Goal: Task Accomplishment & Management: Manage account settings

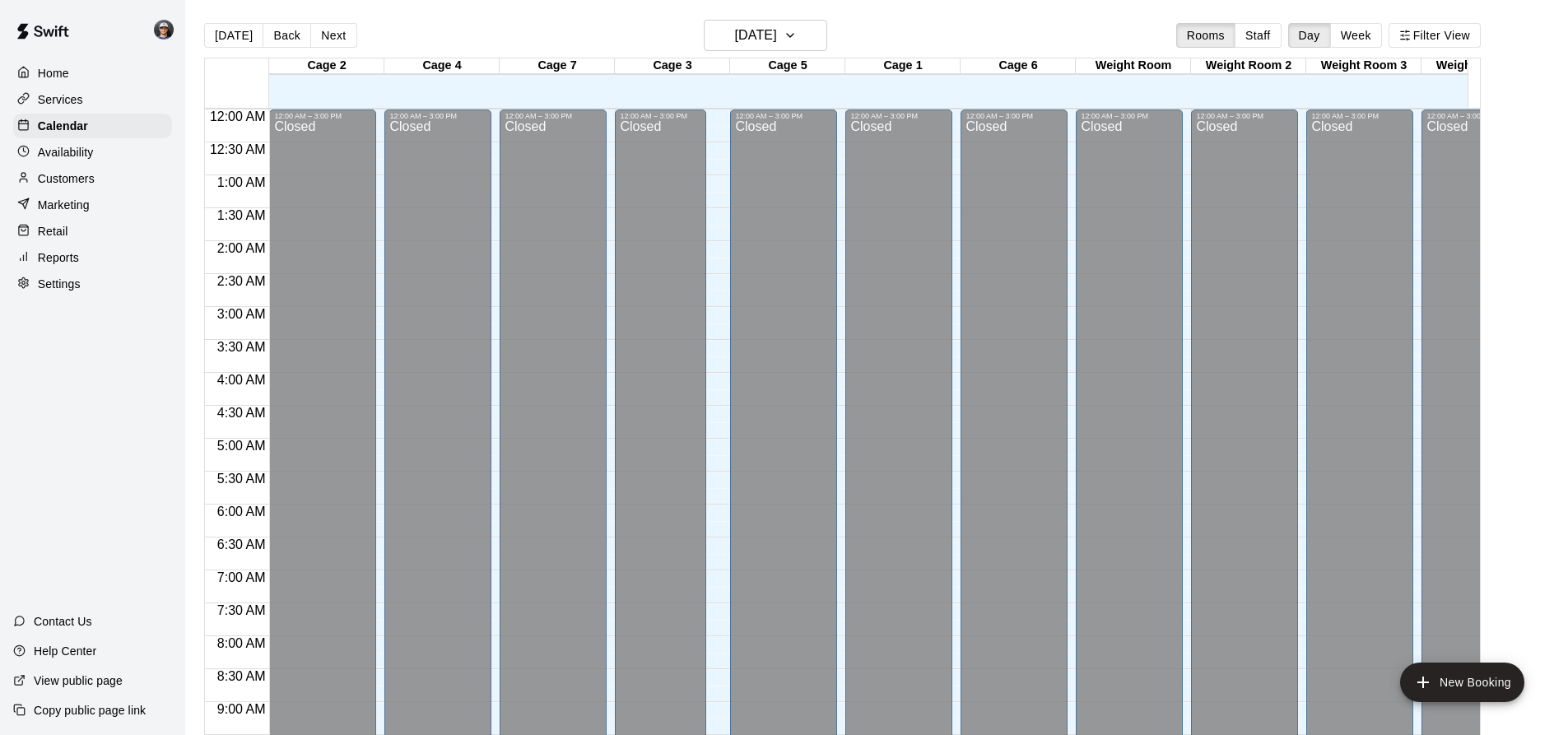
scroll to position [887, 0]
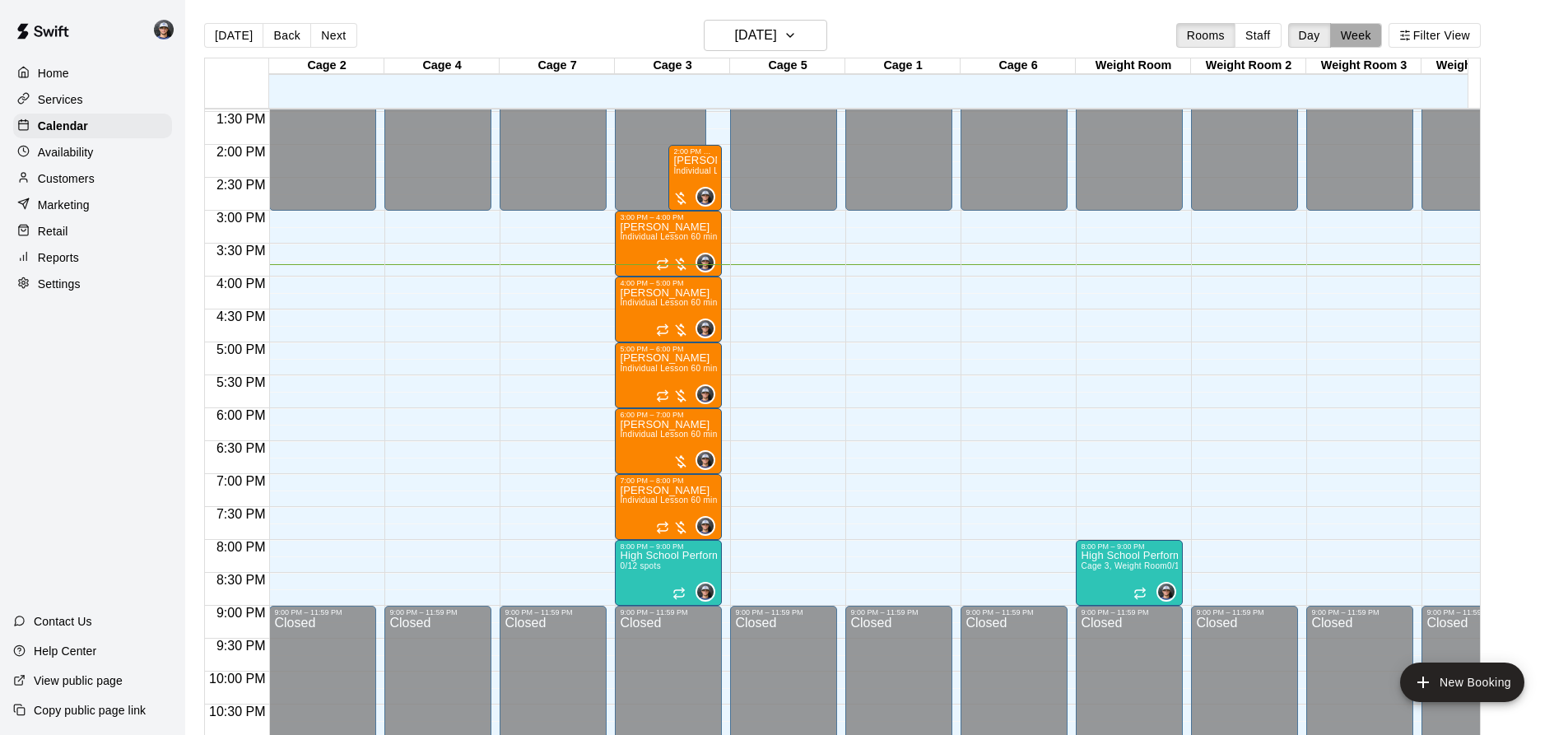
click at [1358, 31] on button "Week" at bounding box center [1356, 36] width 52 height 25
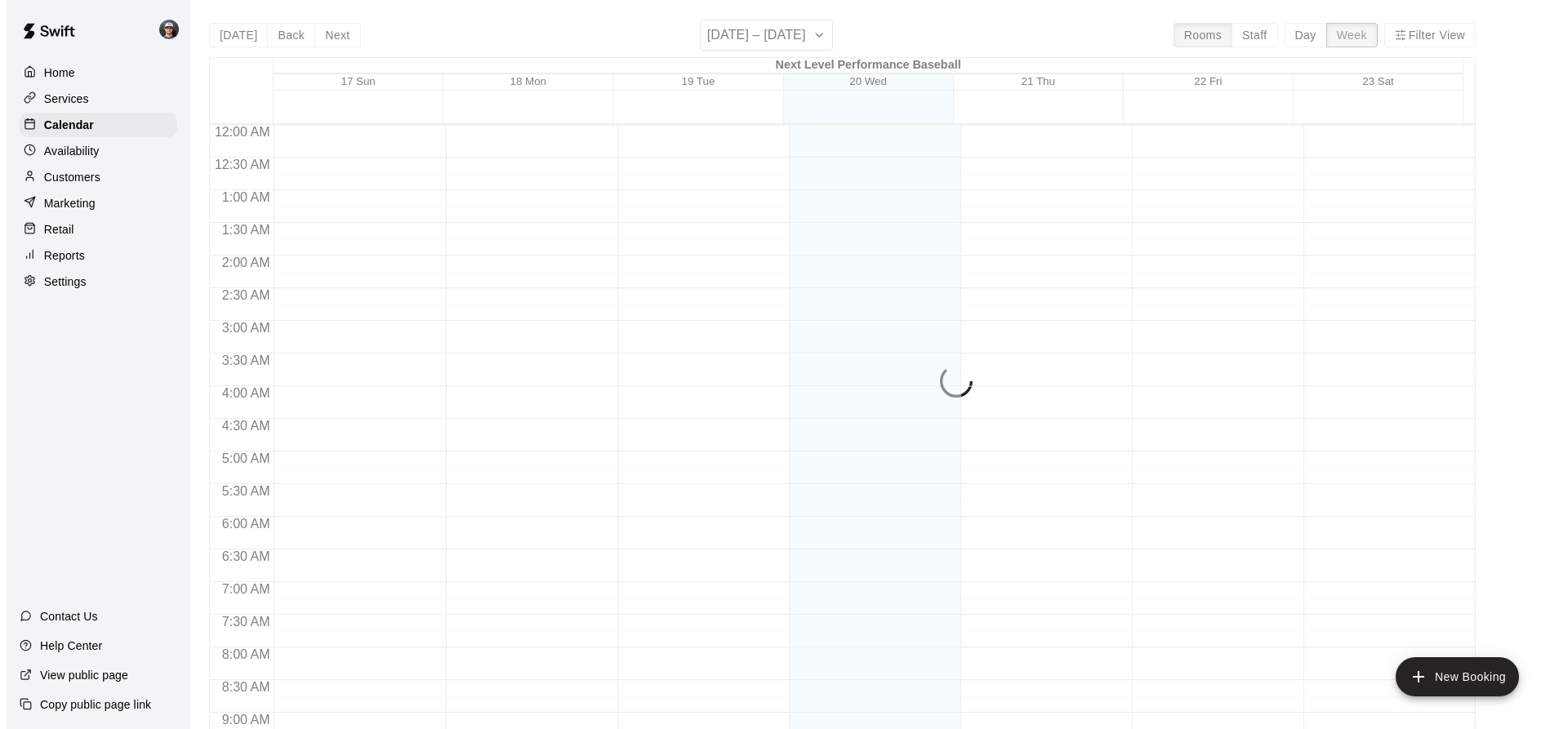
scroll to position [948, 0]
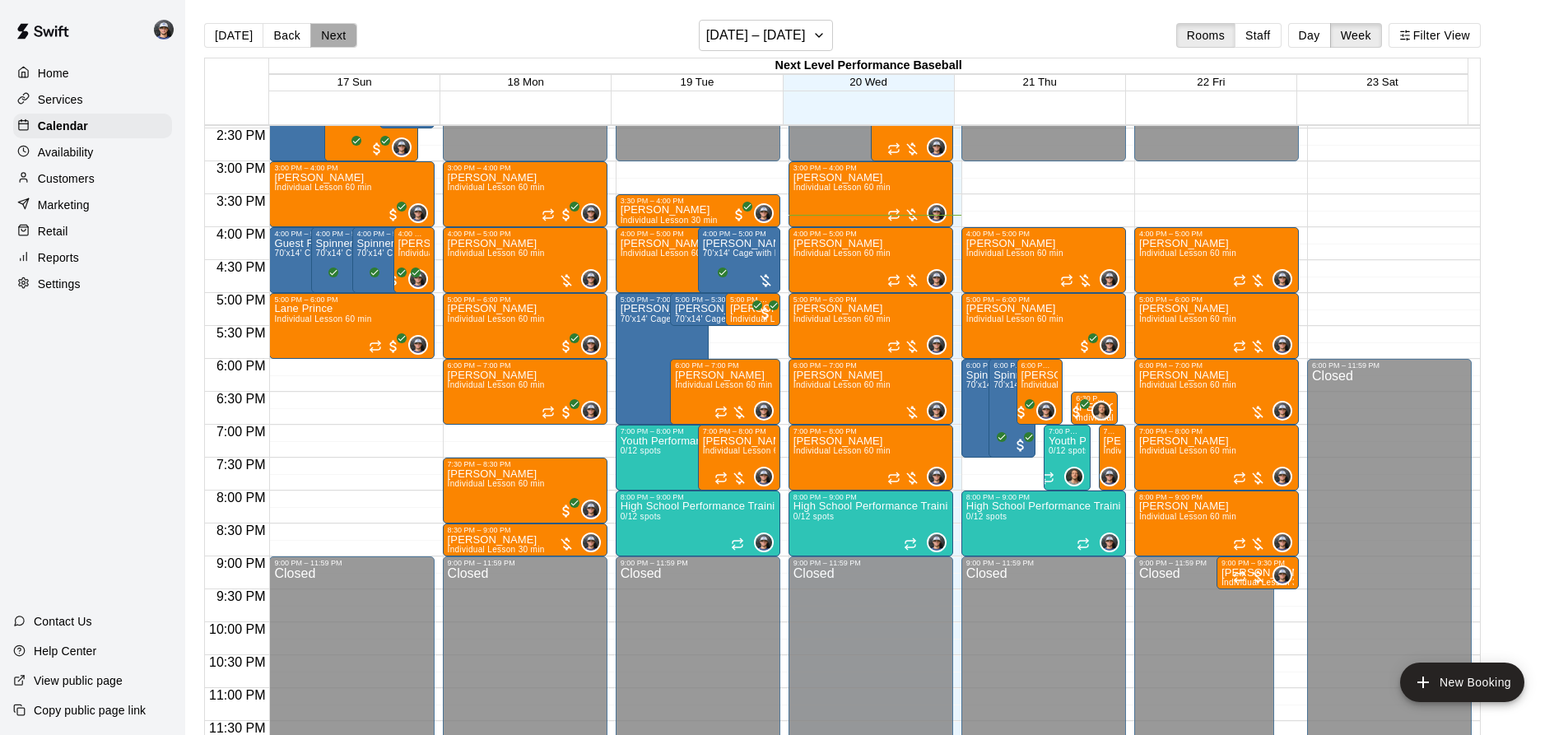
click at [335, 36] on button "Next" at bounding box center [334, 36] width 46 height 25
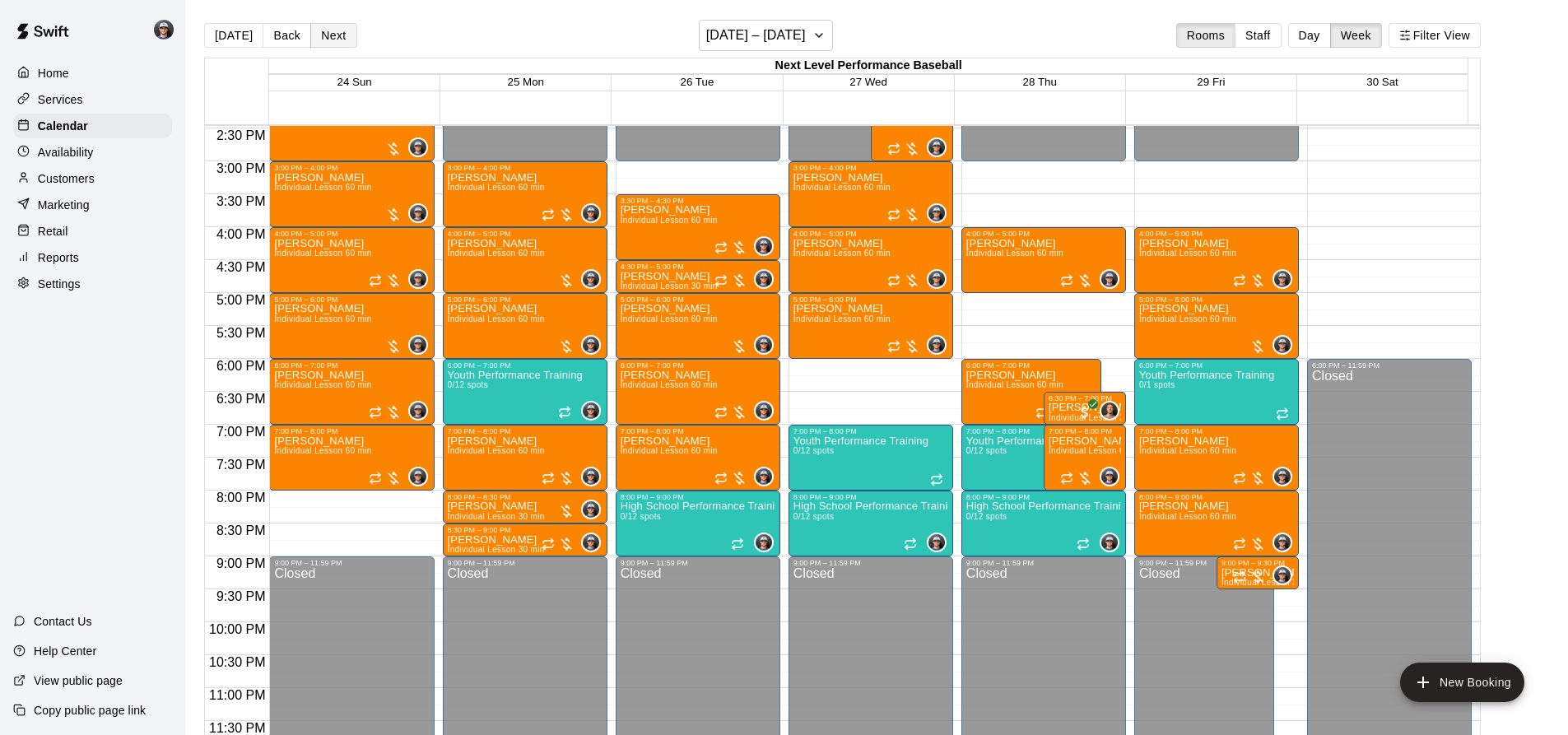
click at [349, 38] on button "Next" at bounding box center [334, 36] width 46 height 25
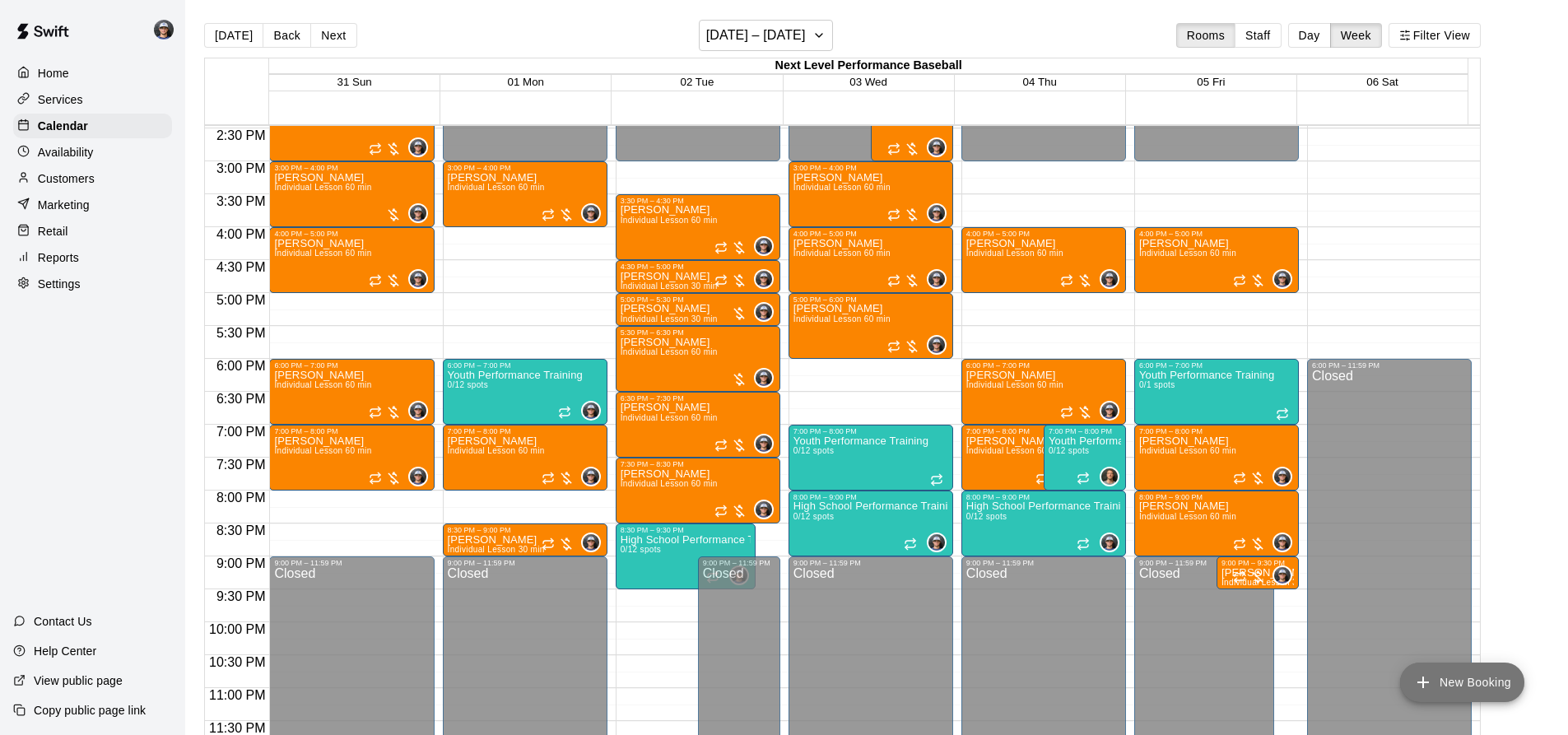
click at [1454, 682] on button "New Booking" at bounding box center [1462, 683] width 124 height 40
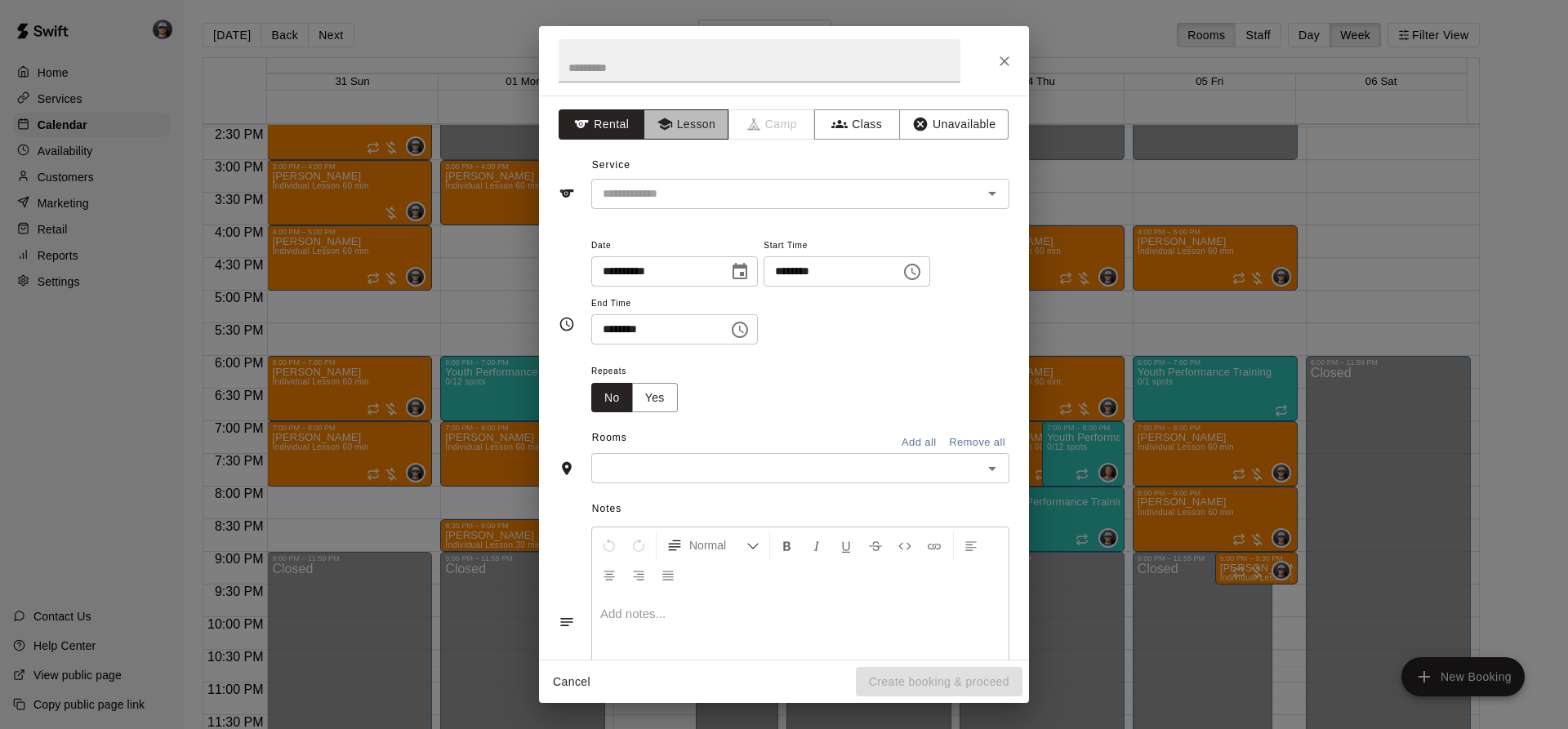
click at [716, 129] on button "Lesson" at bounding box center [686, 124] width 85 height 30
click at [699, 184] on input "text" at bounding box center [776, 194] width 360 height 21
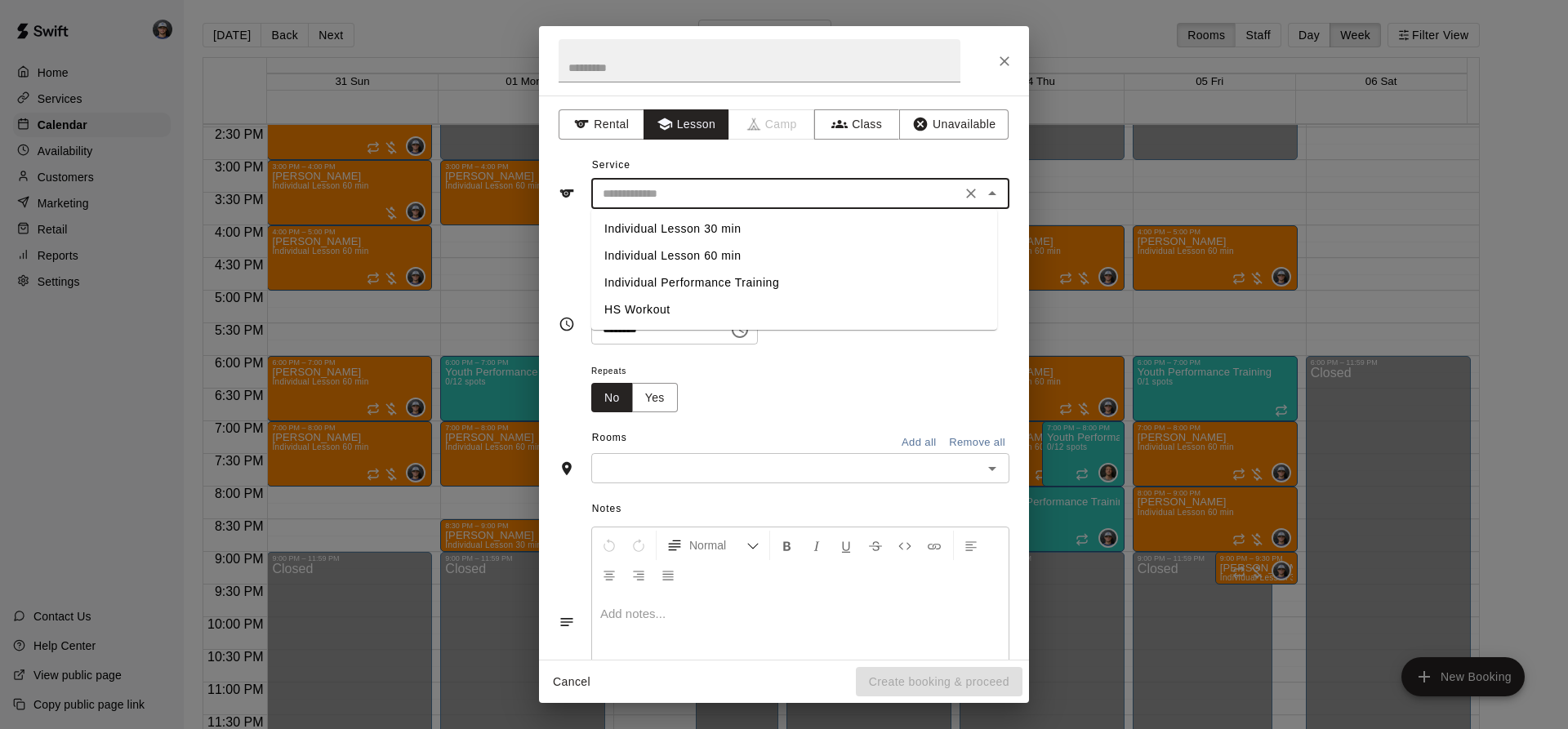
click at [703, 257] on li "Individual Lesson 60 min" at bounding box center [794, 256] width 406 height 27
type input "**********"
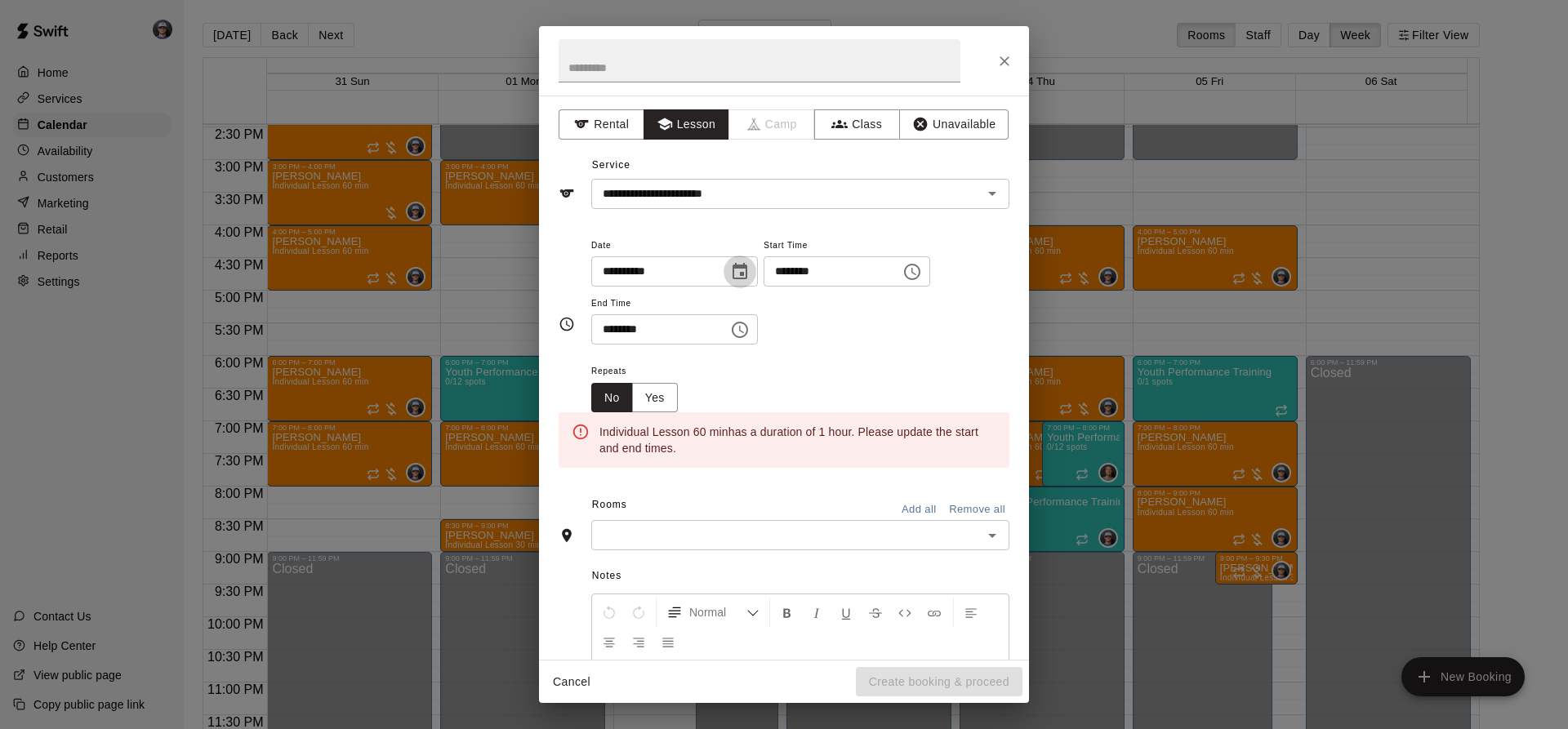
click at [747, 265] on icon "Choose date, selected date is Sep 3, 2025" at bounding box center [740, 271] width 15 height 16
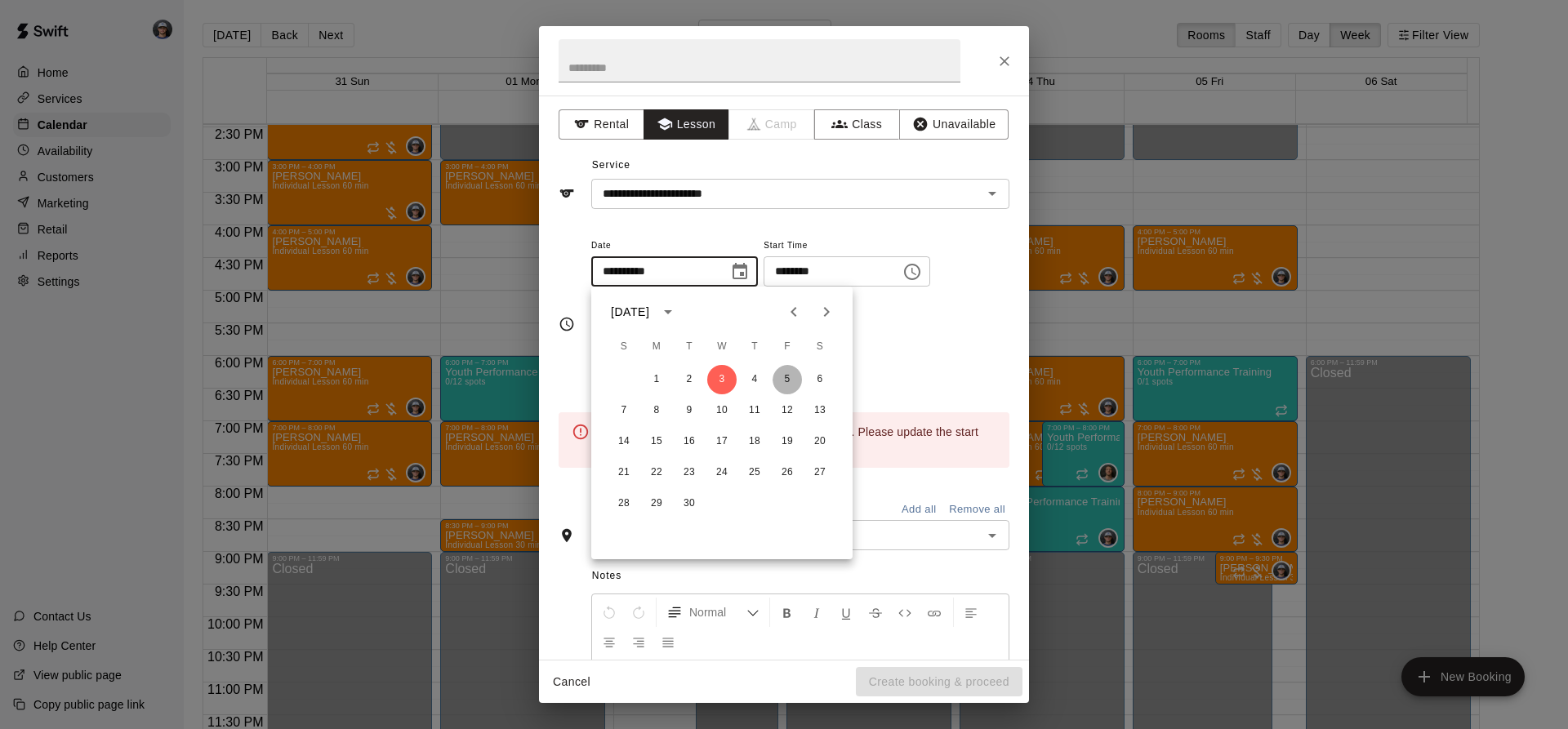
click at [782, 382] on button "5" at bounding box center [787, 380] width 30 height 30
type input "**********"
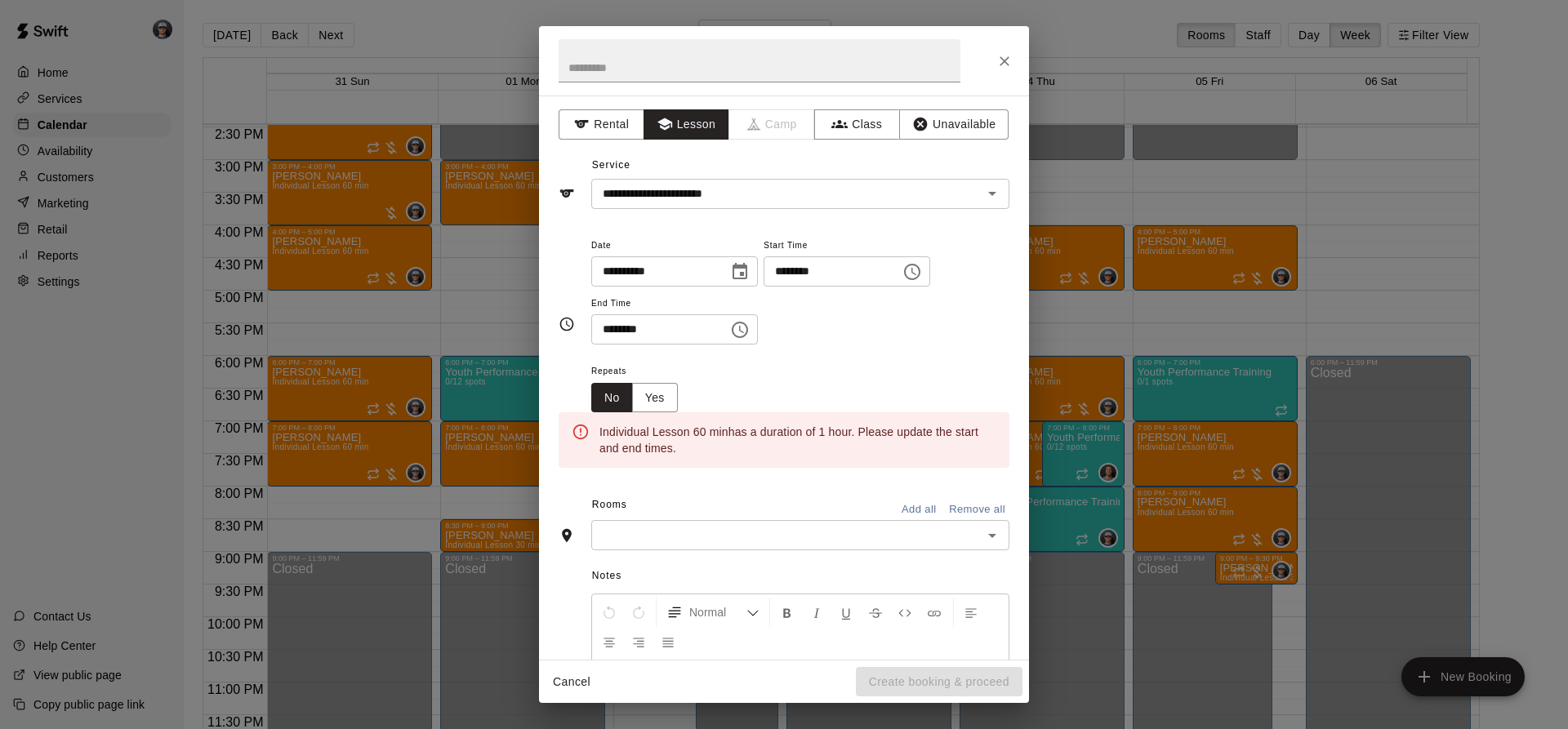
click at [922, 280] on icon "Choose time, selected time is 1:00 PM" at bounding box center [912, 272] width 20 height 20
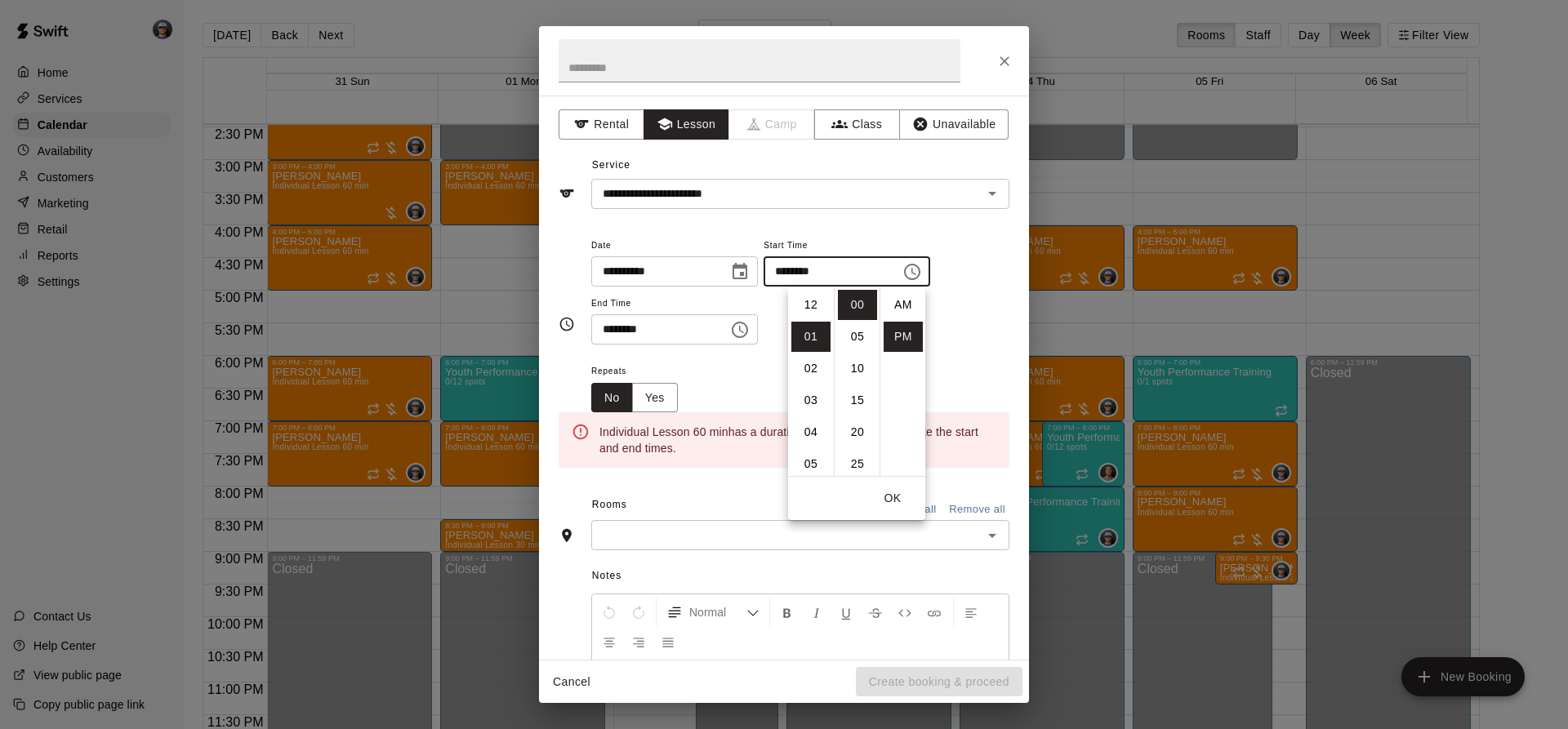
scroll to position [30, 0]
drag, startPoint x: 809, startPoint y: 427, endPoint x: 791, endPoint y: 385, distance: 45.7
click at [809, 422] on li "05" at bounding box center [811, 432] width 39 height 30
type input "********"
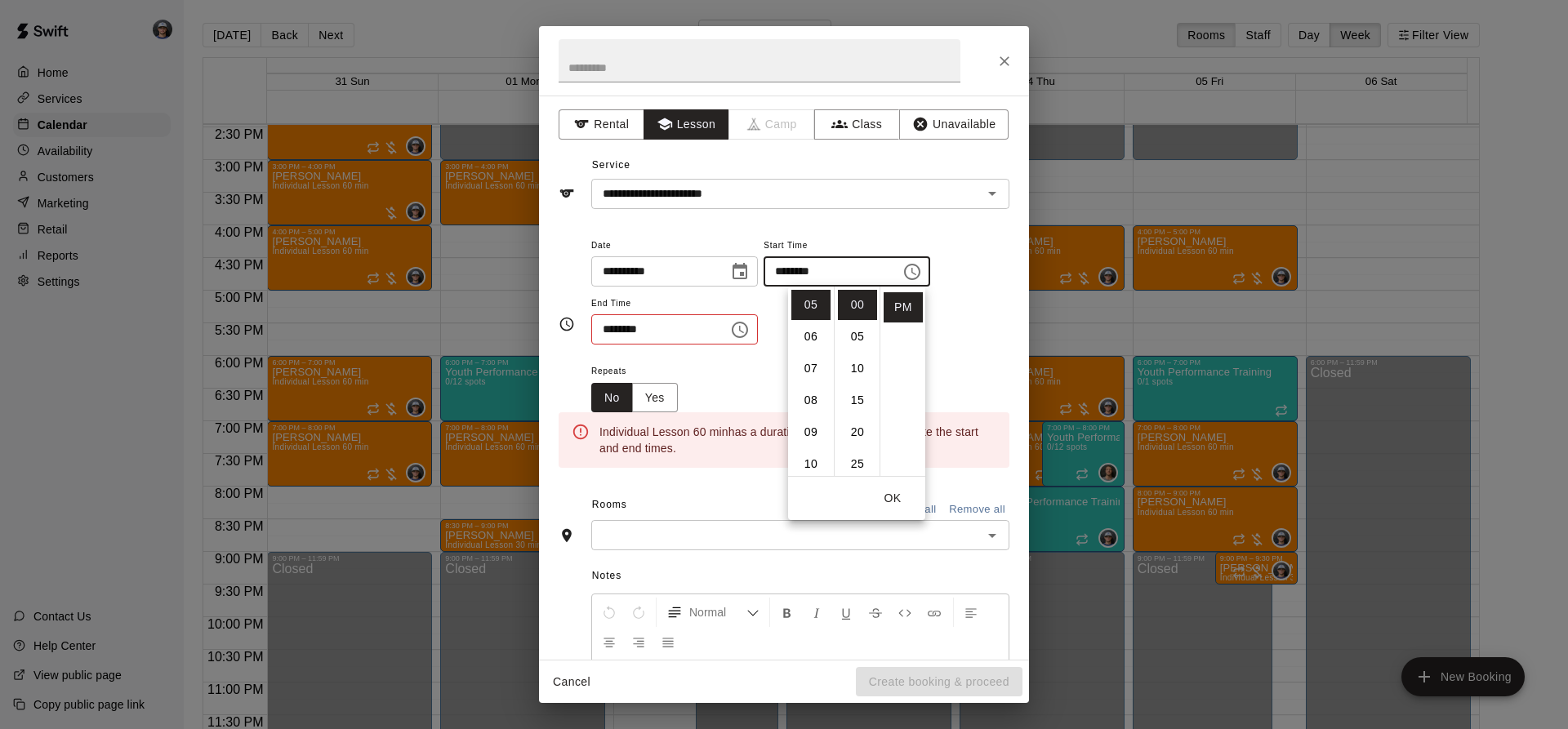
click at [748, 322] on icon "Choose time, selected time is 1:30 PM" at bounding box center [740, 330] width 16 height 16
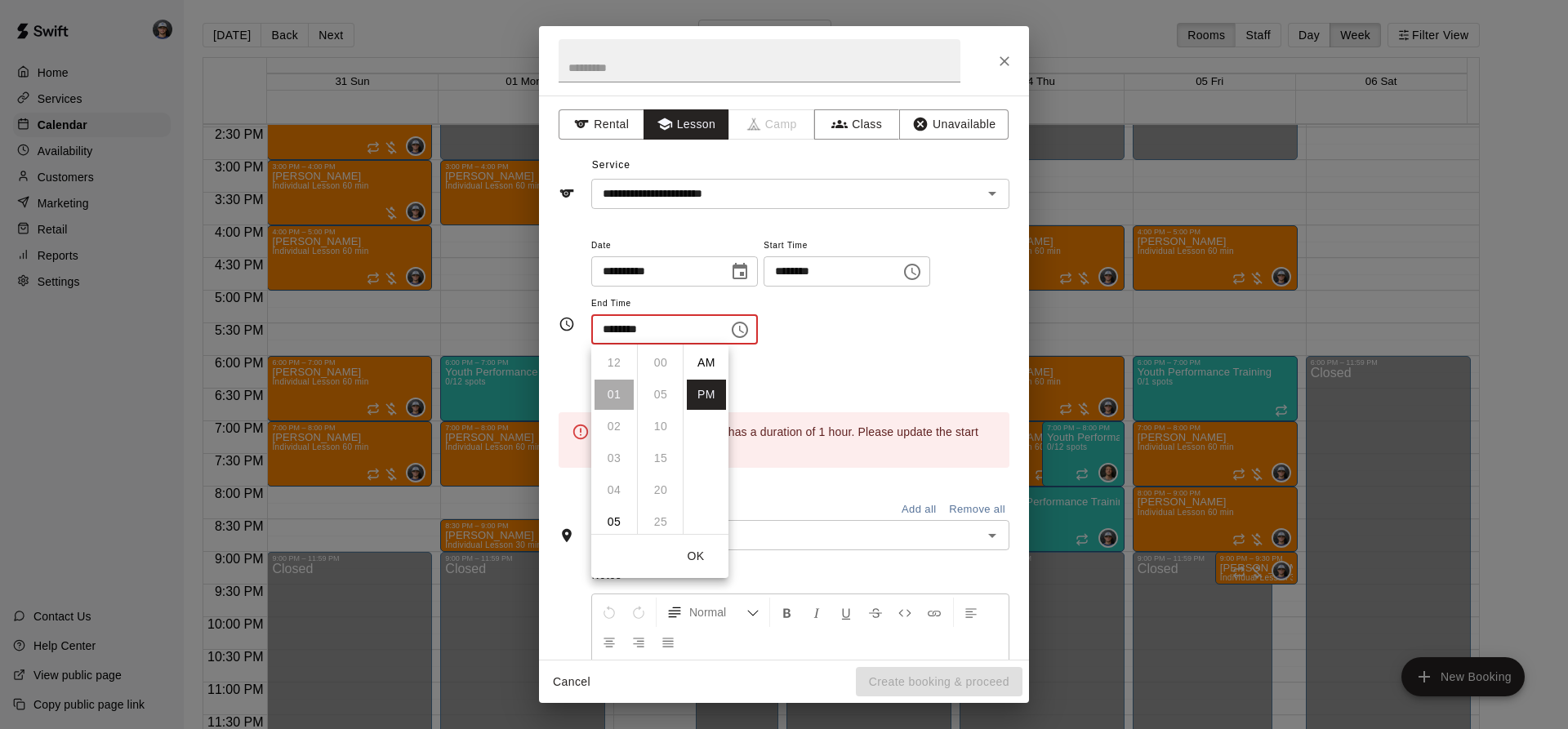
scroll to position [30, 0]
click at [609, 519] on li "06" at bounding box center [614, 522] width 39 height 30
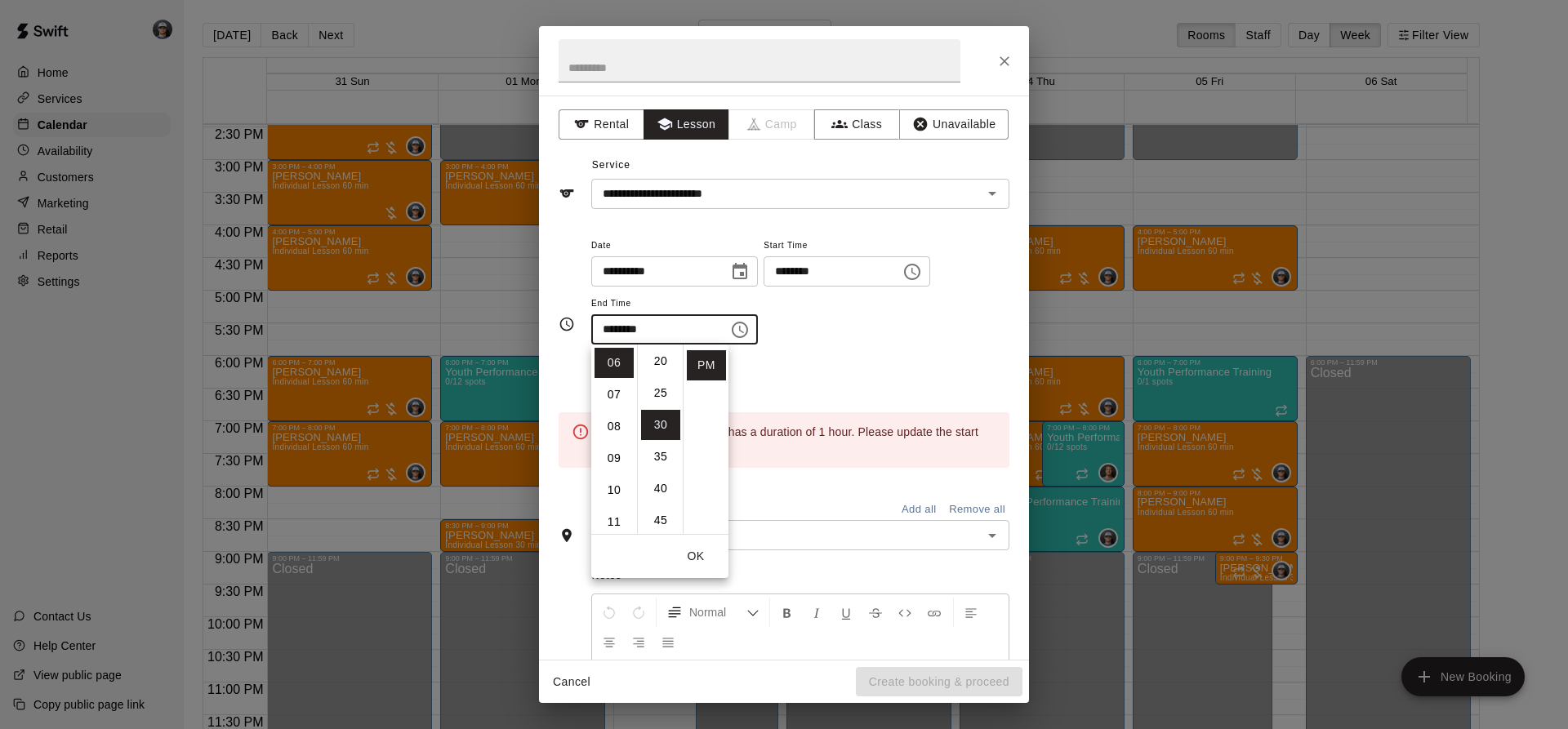
scroll to position [0, 0]
click at [665, 355] on li "00" at bounding box center [661, 362] width 39 height 30
type input "********"
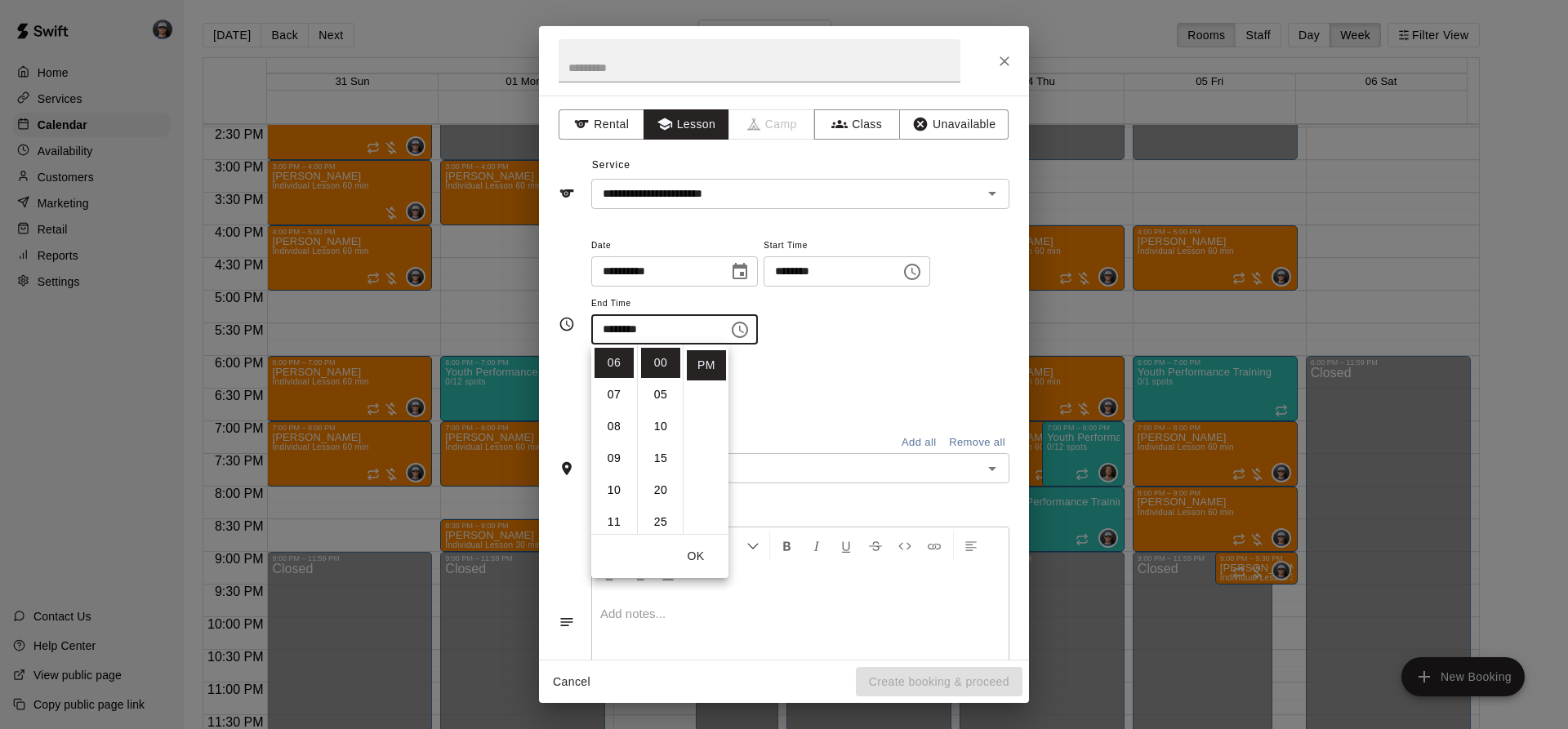
drag, startPoint x: 820, startPoint y: 356, endPoint x: 740, endPoint y: 430, distance: 109.0
click at [820, 362] on div "**********" at bounding box center [800, 324] width 418 height 178
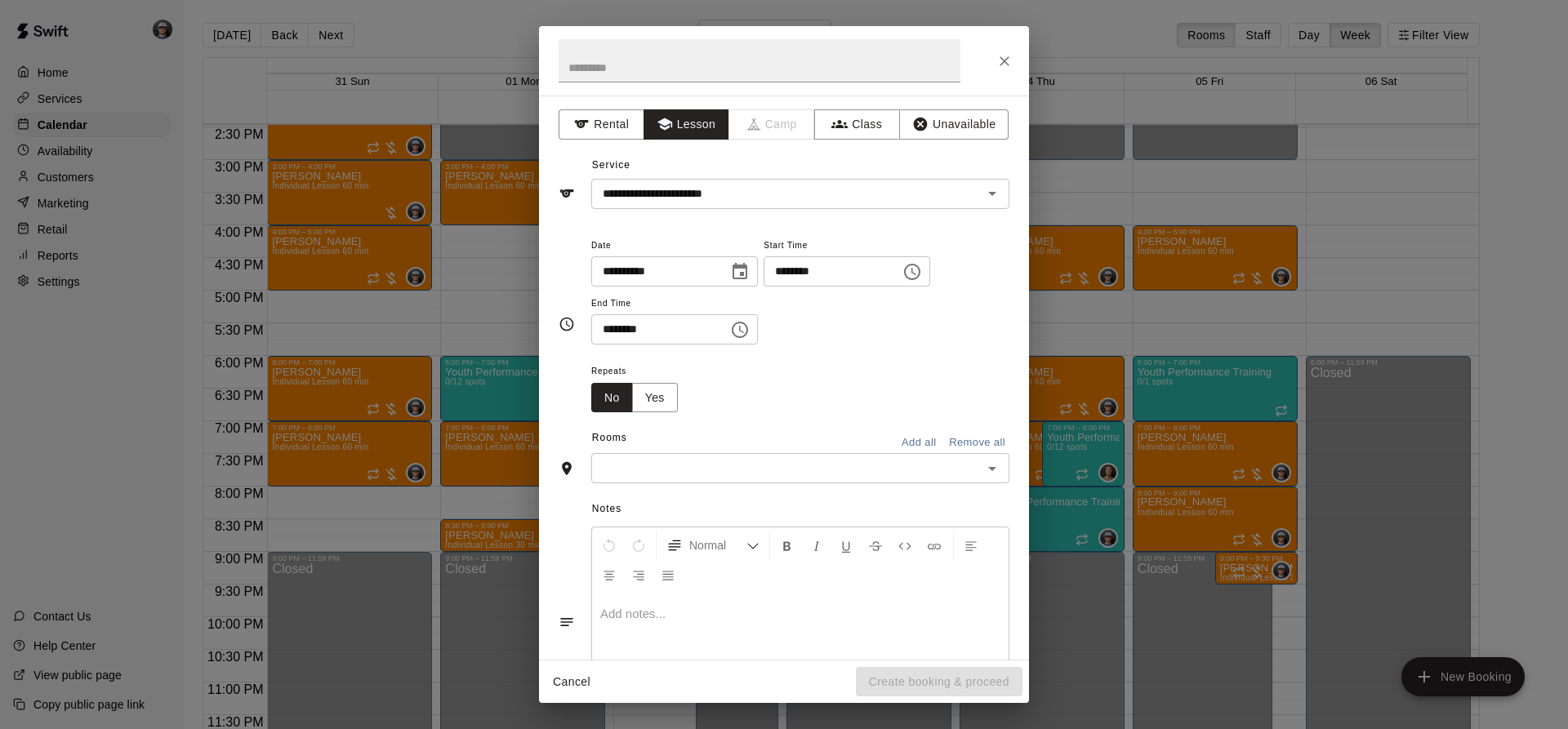
click at [665, 404] on button "Yes" at bounding box center [655, 398] width 46 height 30
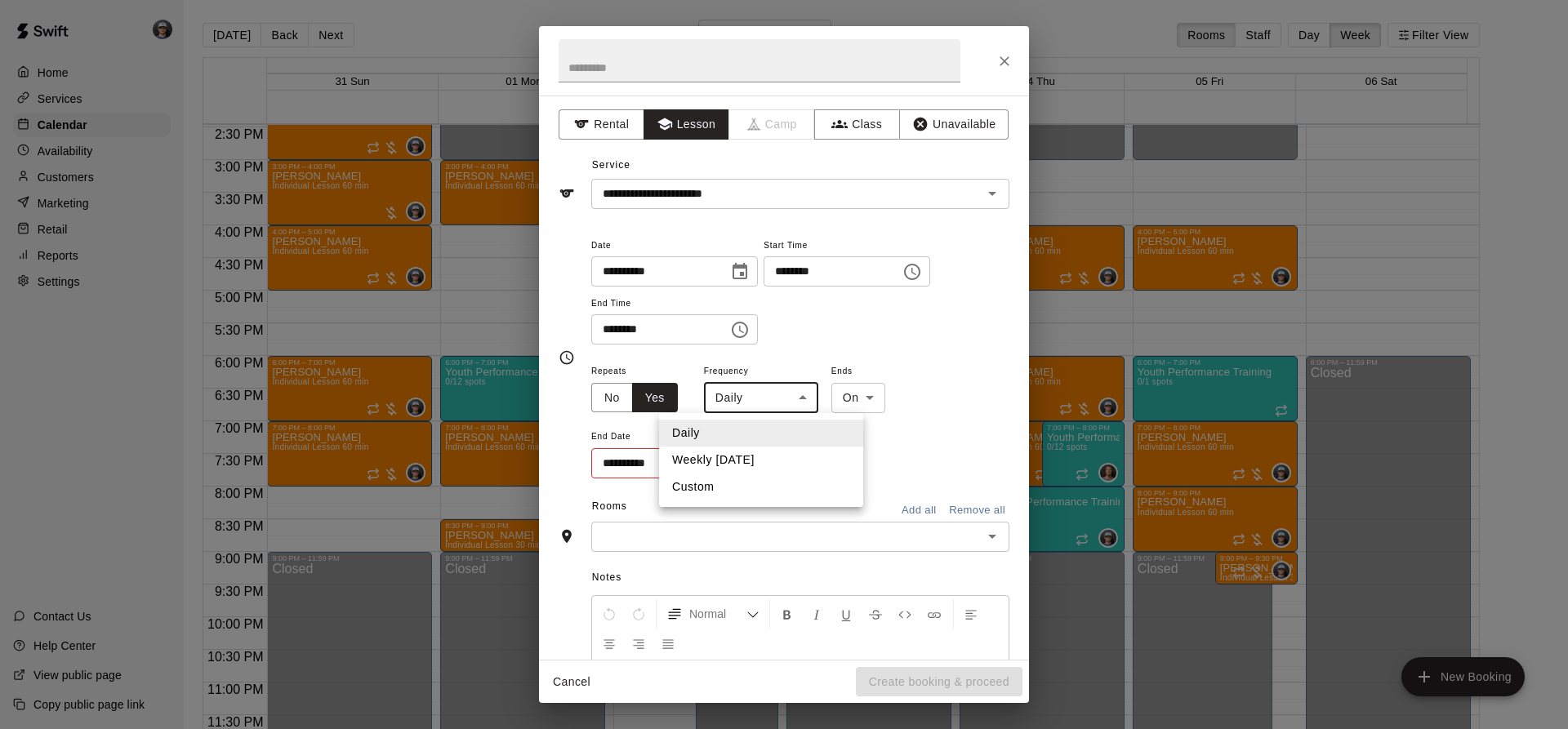
click at [778, 402] on body "Home Services Calendar Availability Customers Marketing Retail Reports Settings…" at bounding box center [784, 377] width 1568 height 755
click at [746, 472] on li "Weekly [DATE]" at bounding box center [761, 459] width 204 height 27
type input "******"
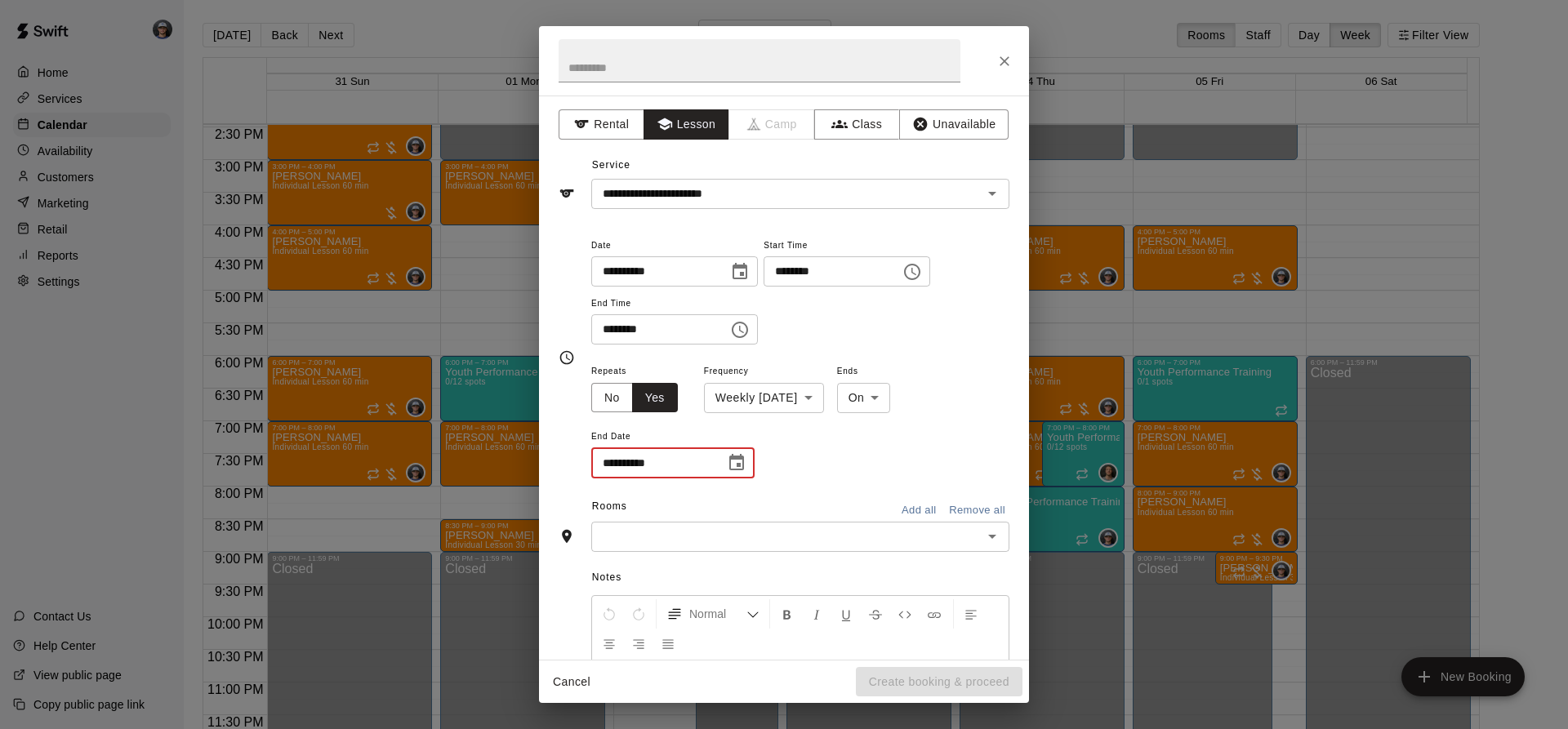
click at [703, 467] on input "**********" at bounding box center [652, 463] width 122 height 30
click at [744, 471] on icon "Choose date" at bounding box center [736, 463] width 20 height 20
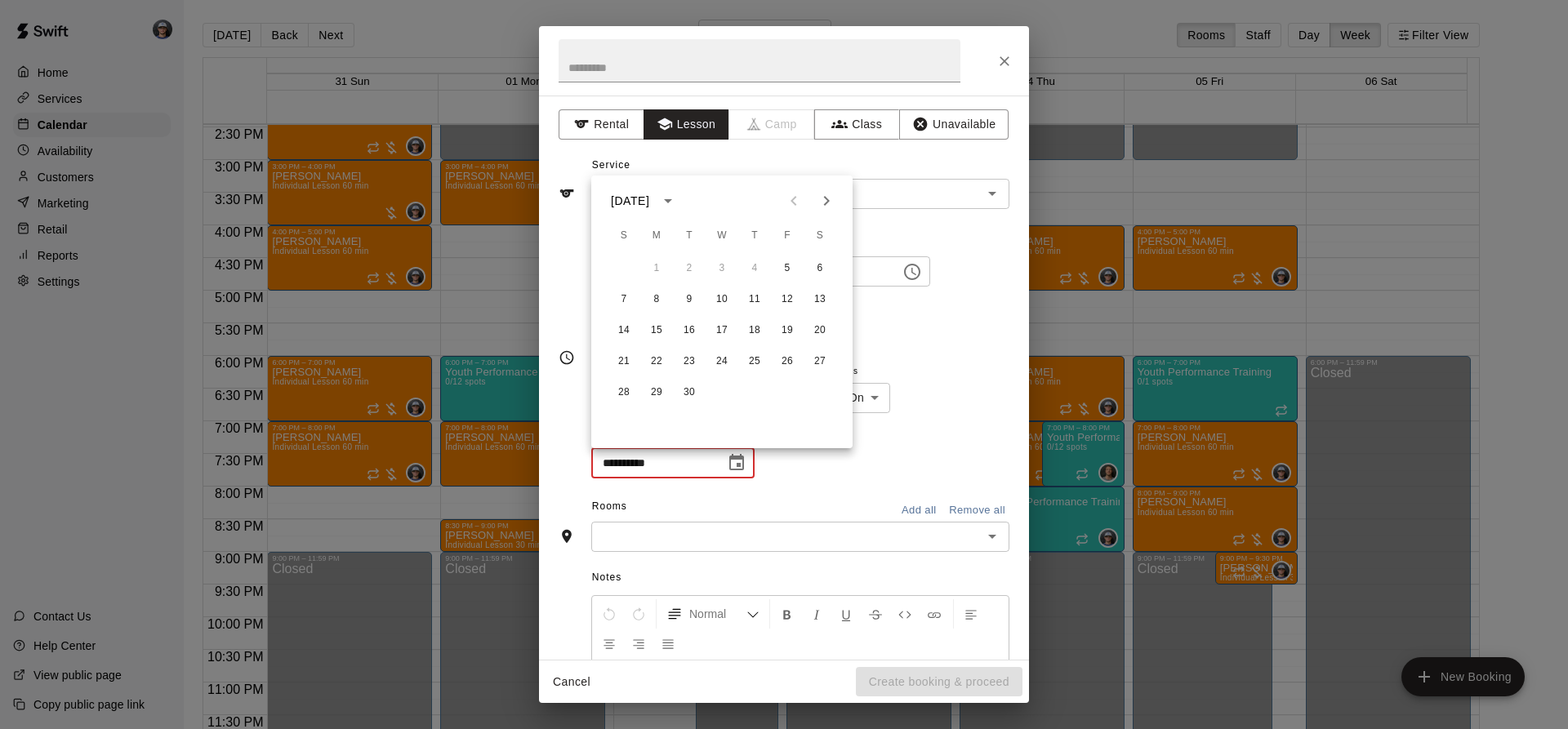
click at [830, 211] on button "Next month" at bounding box center [827, 201] width 33 height 33
click at [789, 325] on button "17" at bounding box center [787, 331] width 30 height 30
type input "**********"
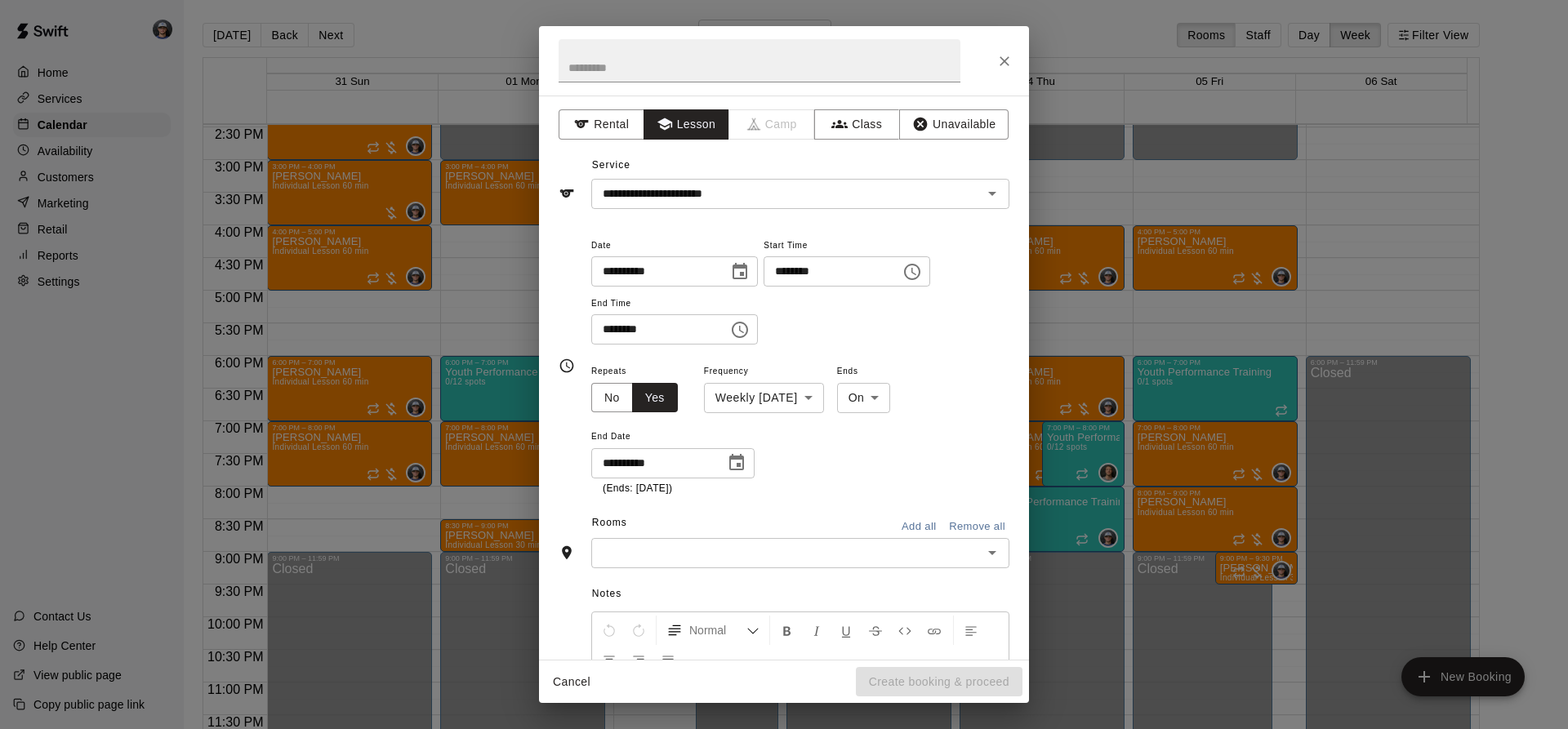
click at [782, 549] on input "text" at bounding box center [786, 553] width 381 height 21
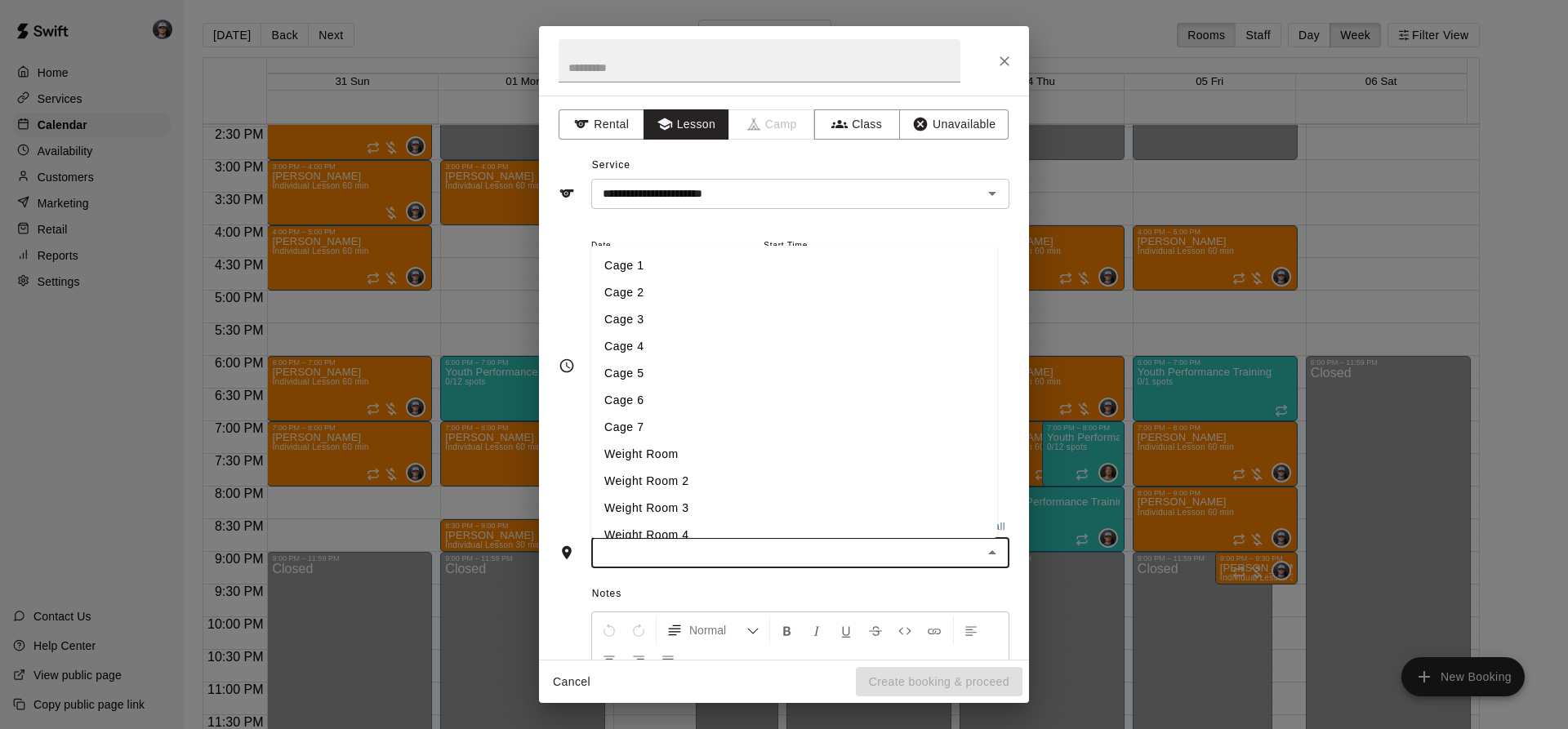
click at [672, 316] on li "Cage 3" at bounding box center [794, 320] width 406 height 27
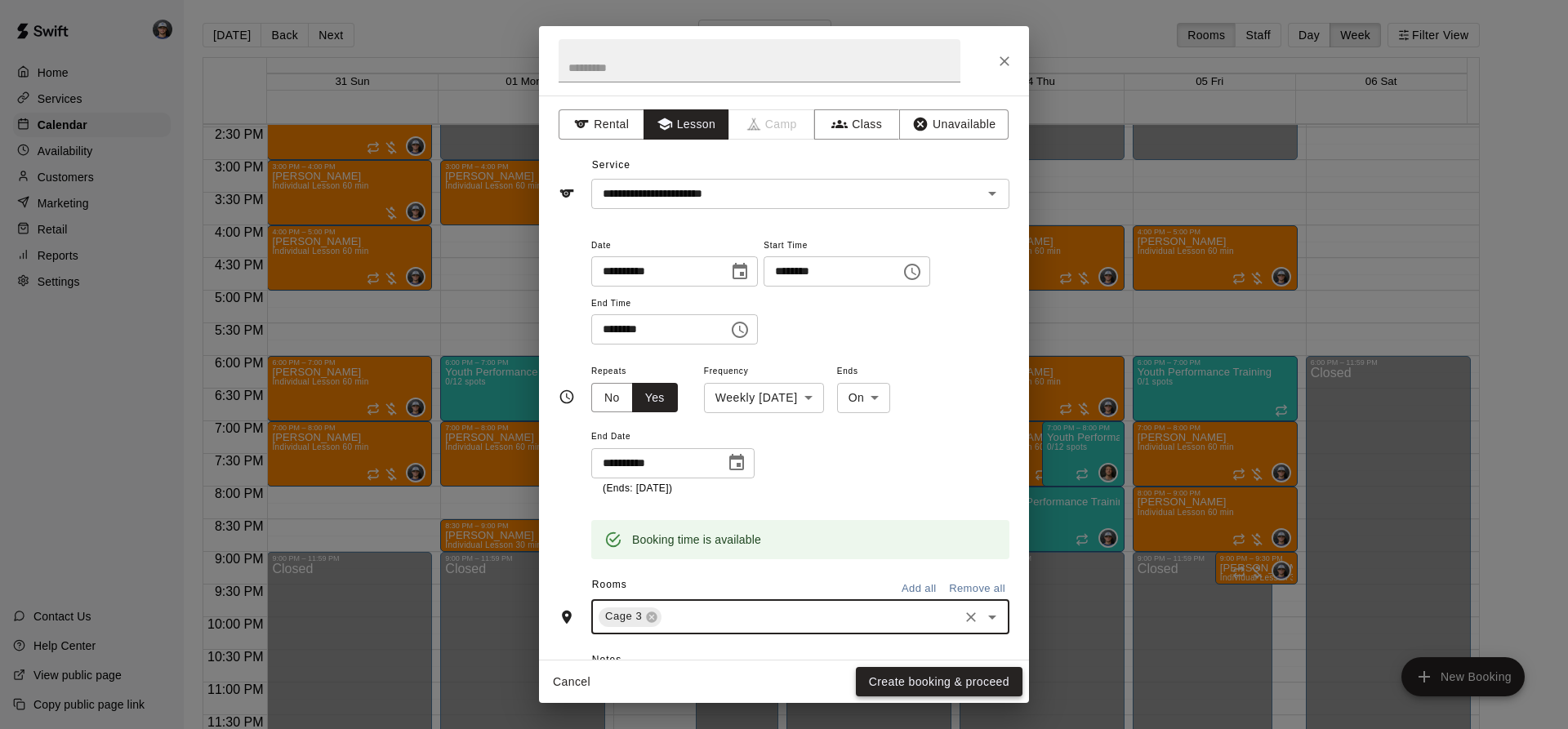
click at [892, 676] on button "Create booking & proceed" at bounding box center [938, 682] width 167 height 30
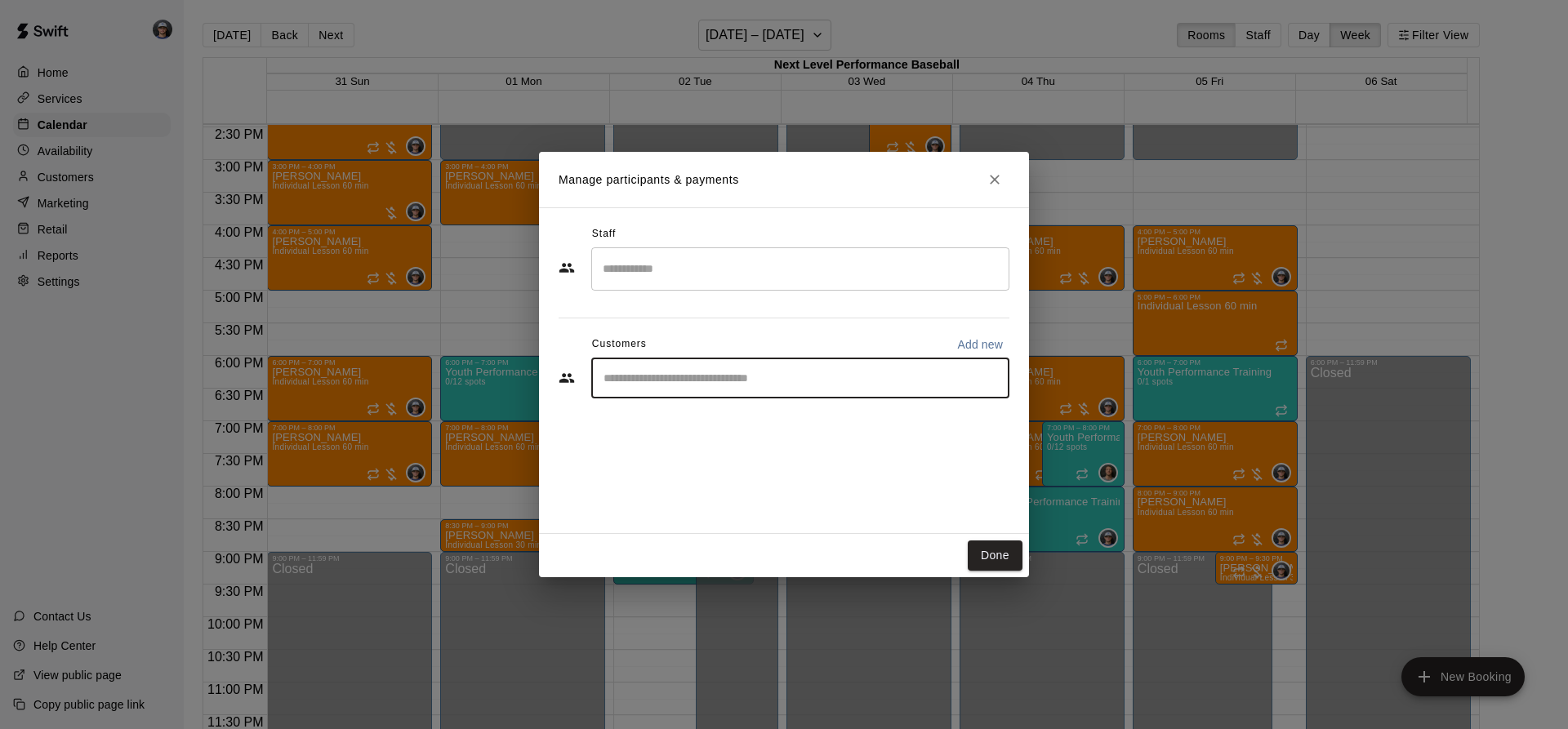
click at [772, 376] on input "Start typing to search customers..." at bounding box center [800, 378] width 404 height 16
type input "*****"
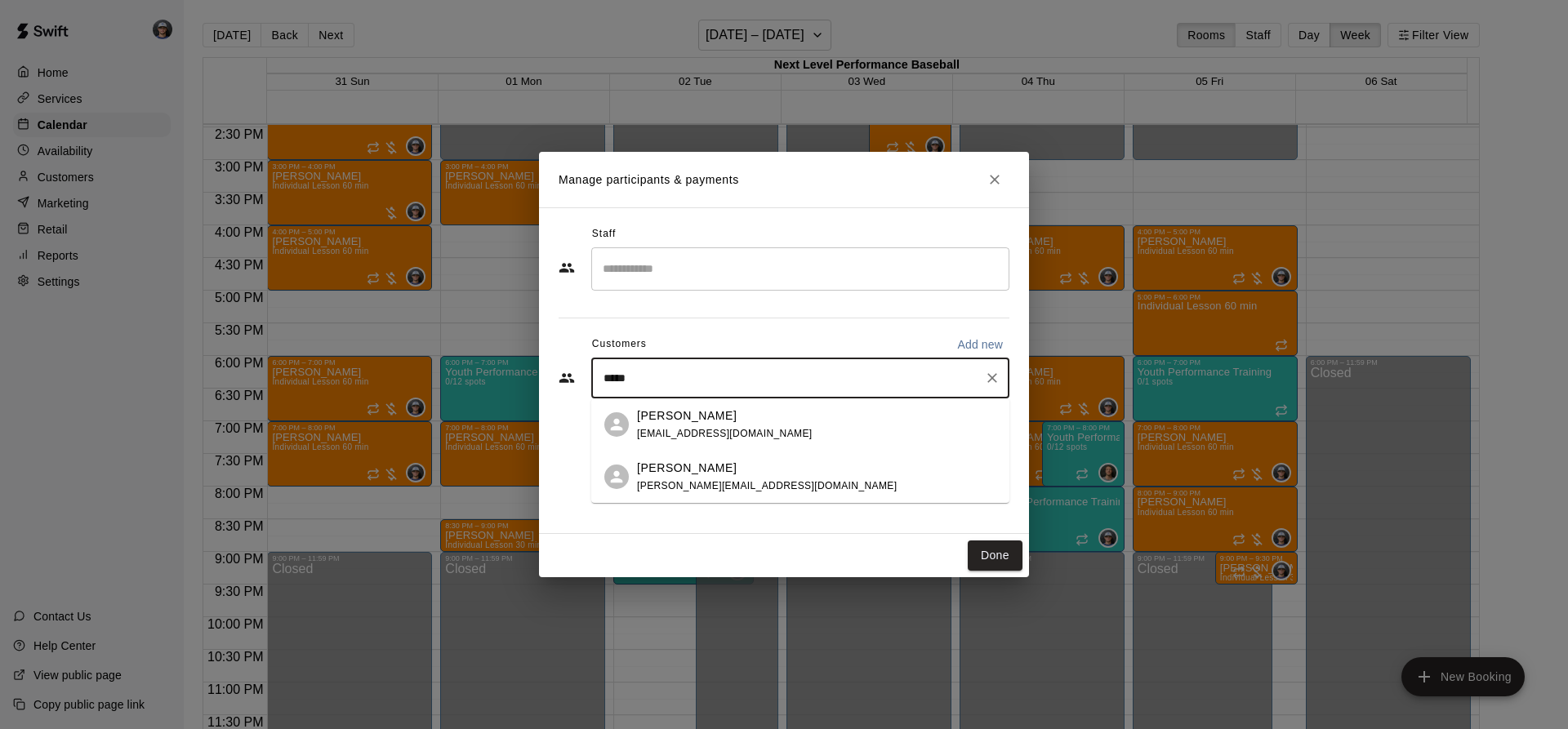
click at [687, 496] on div "[PERSON_NAME] [PERSON_NAME][EMAIL_ADDRESS][DOMAIN_NAME]" at bounding box center [800, 477] width 418 height 53
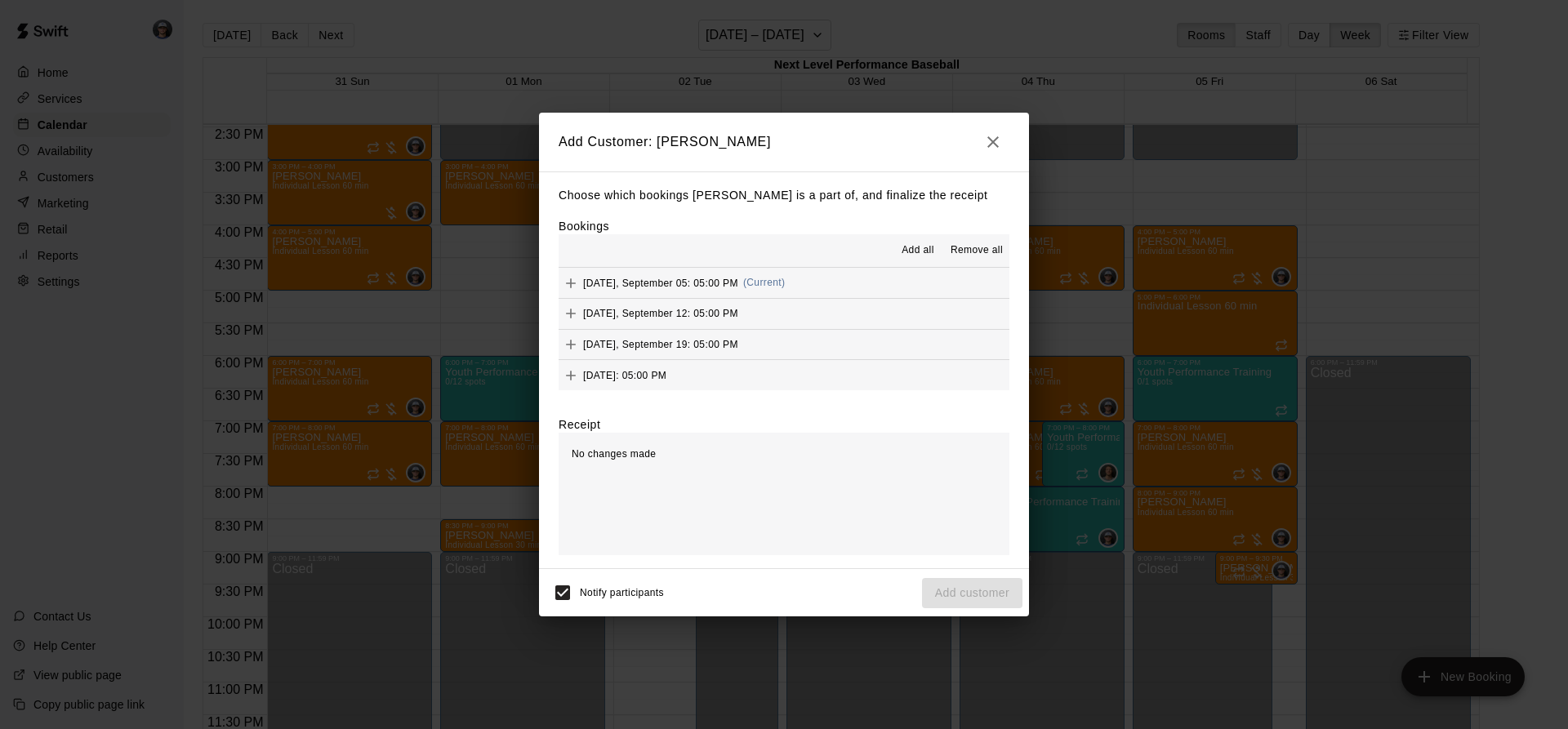
drag, startPoint x: 923, startPoint y: 235, endPoint x: 920, endPoint y: 247, distance: 12.4
click at [922, 243] on div "Add all Remove all" at bounding box center [784, 251] width 450 height 33
click at [920, 247] on span "Add all" at bounding box center [918, 251] width 33 height 16
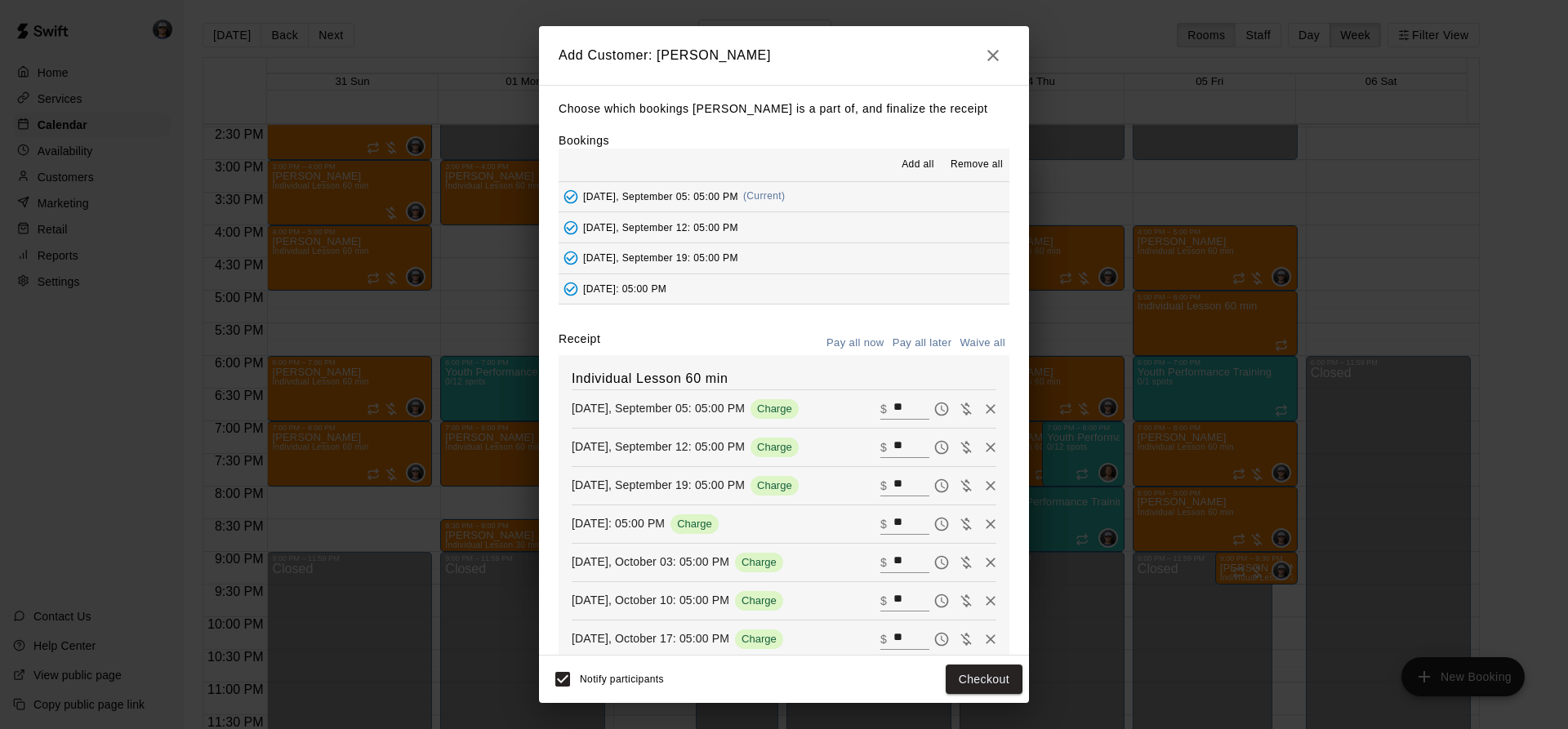
click at [933, 341] on button "Pay all later" at bounding box center [922, 343] width 67 height 25
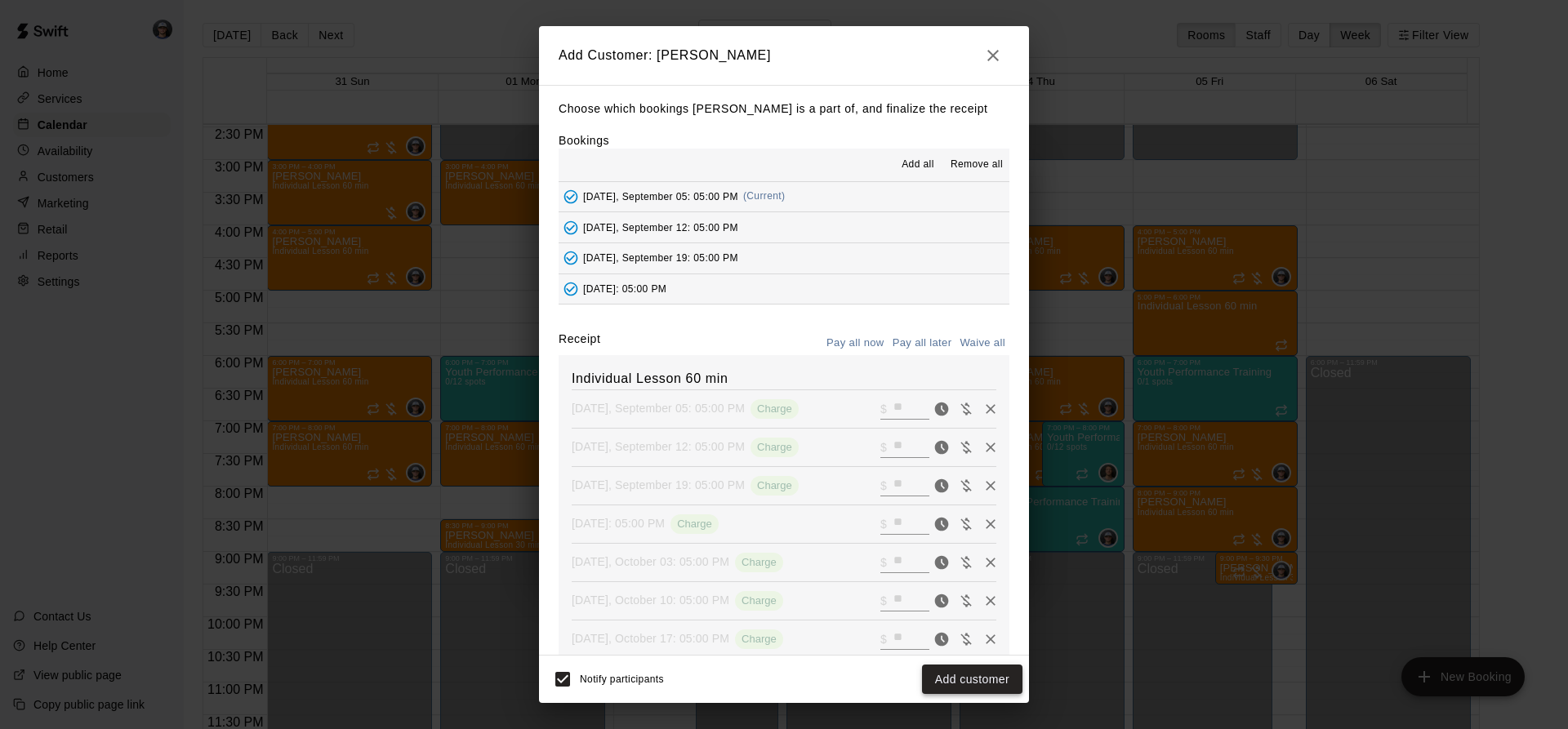
click at [979, 690] on button "Add customer" at bounding box center [972, 680] width 100 height 30
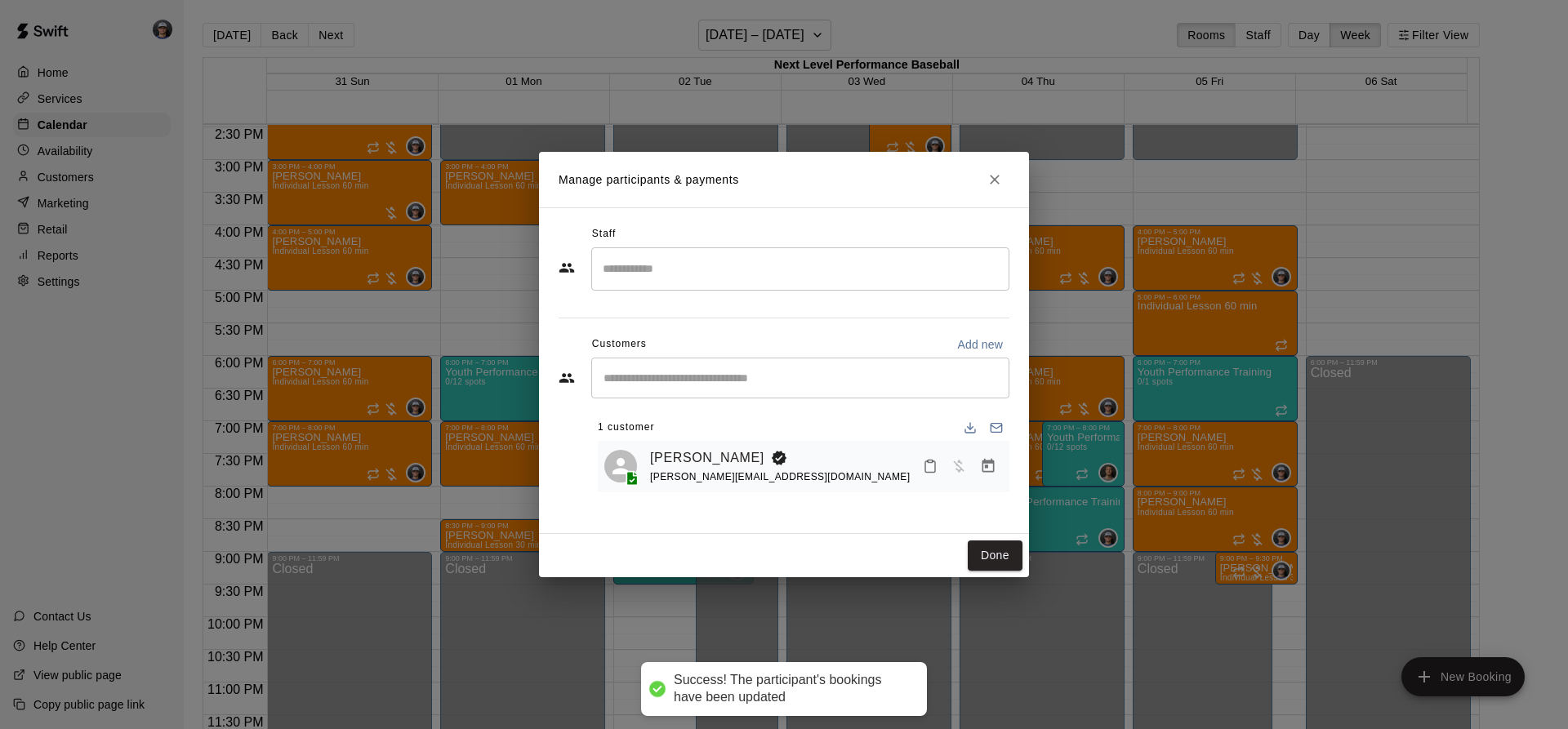
click at [707, 282] on input "Search staff" at bounding box center [800, 269] width 404 height 29
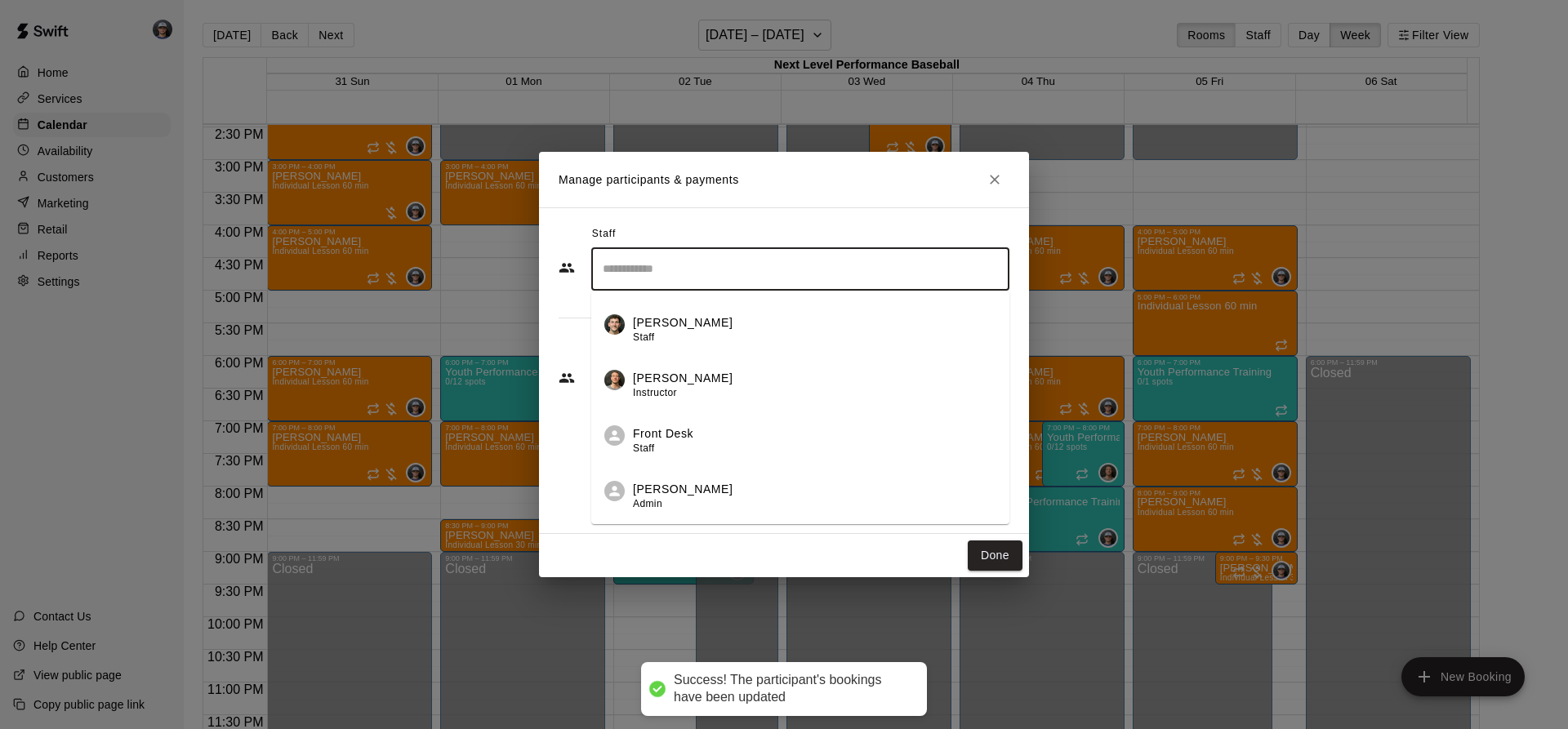
scroll to position [210, 0]
click at [702, 444] on p "[PERSON_NAME]" at bounding box center [682, 440] width 99 height 17
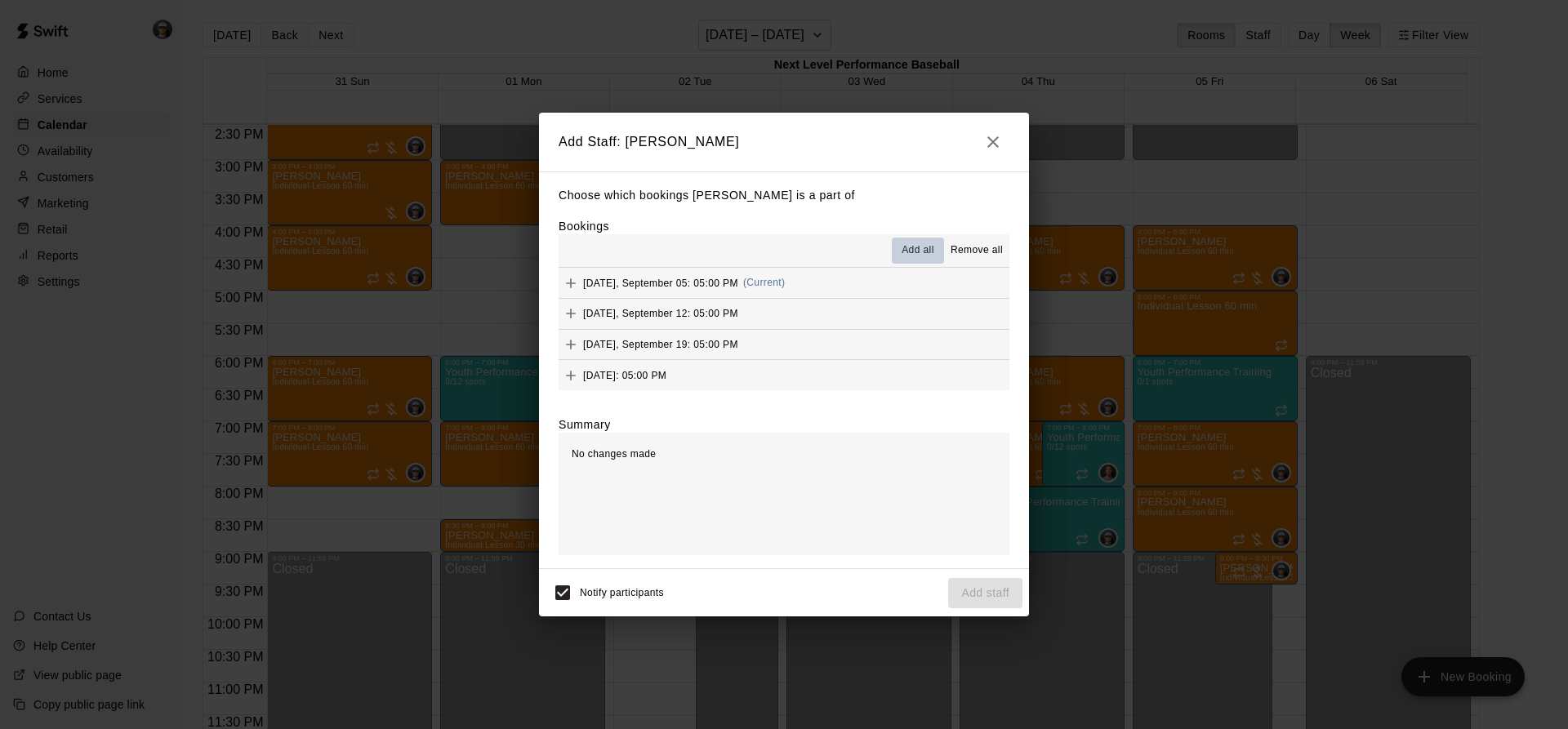
click at [921, 253] on span "Add all" at bounding box center [918, 251] width 33 height 16
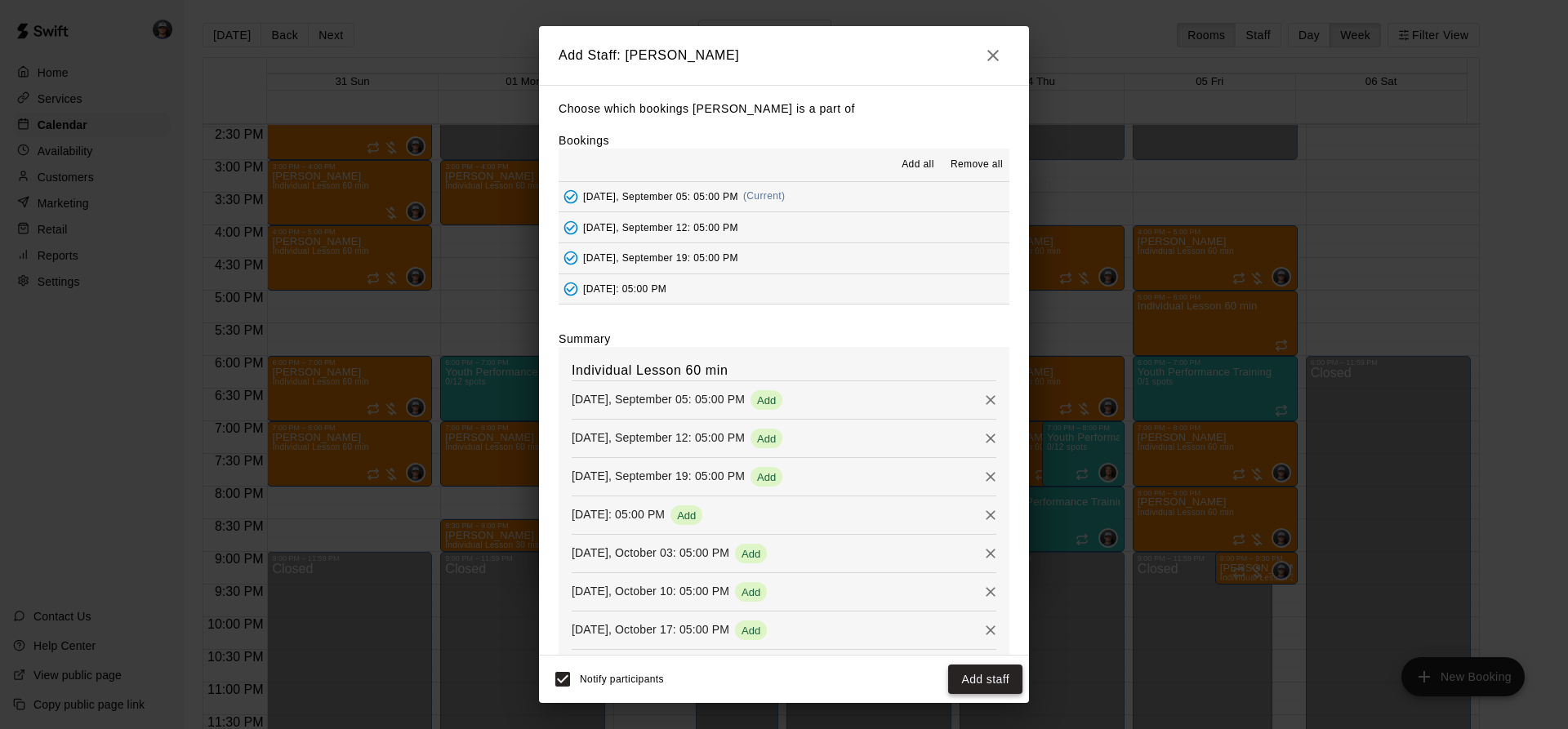
click at [977, 681] on button "Add staff" at bounding box center [985, 680] width 74 height 30
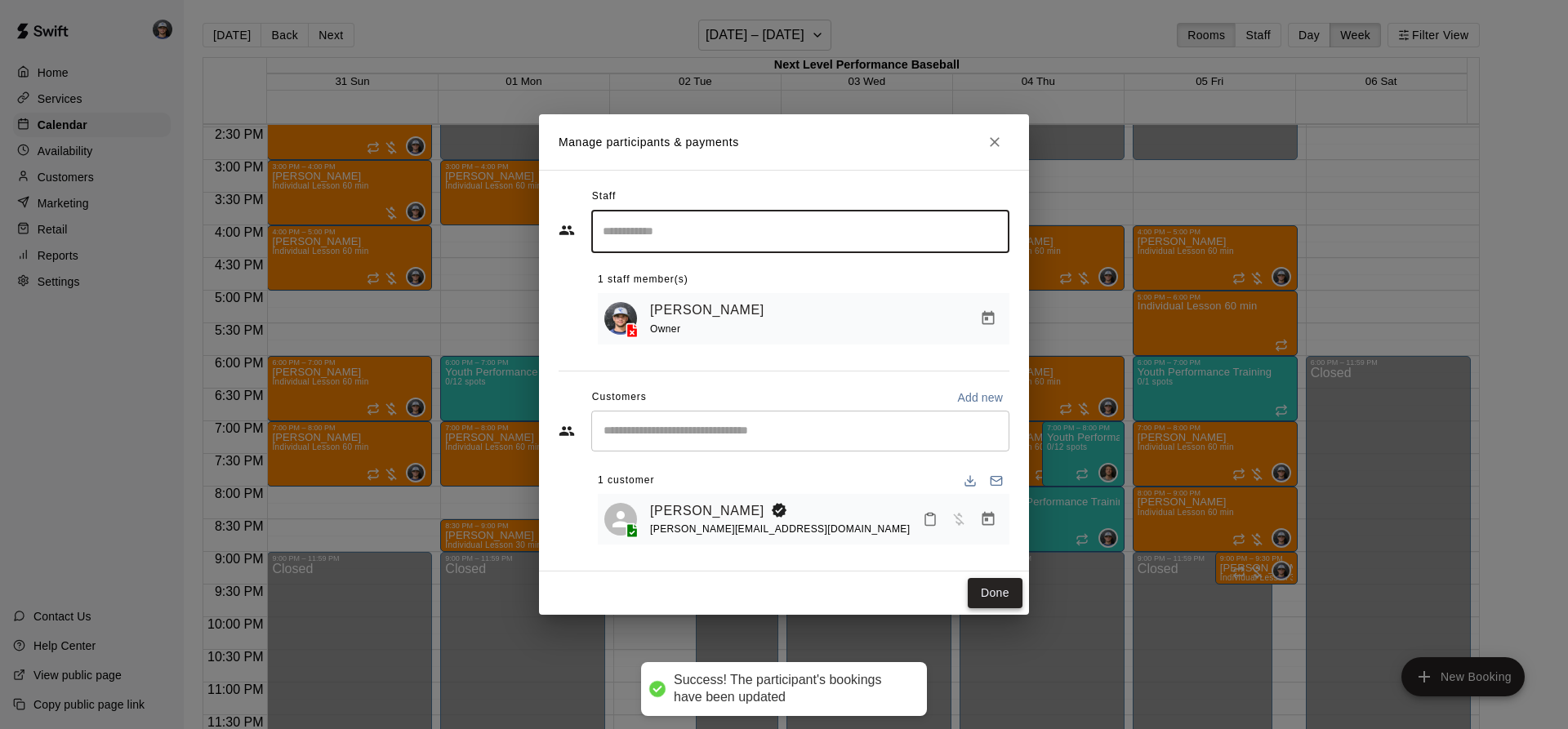
click at [986, 582] on button "Done" at bounding box center [994, 593] width 55 height 30
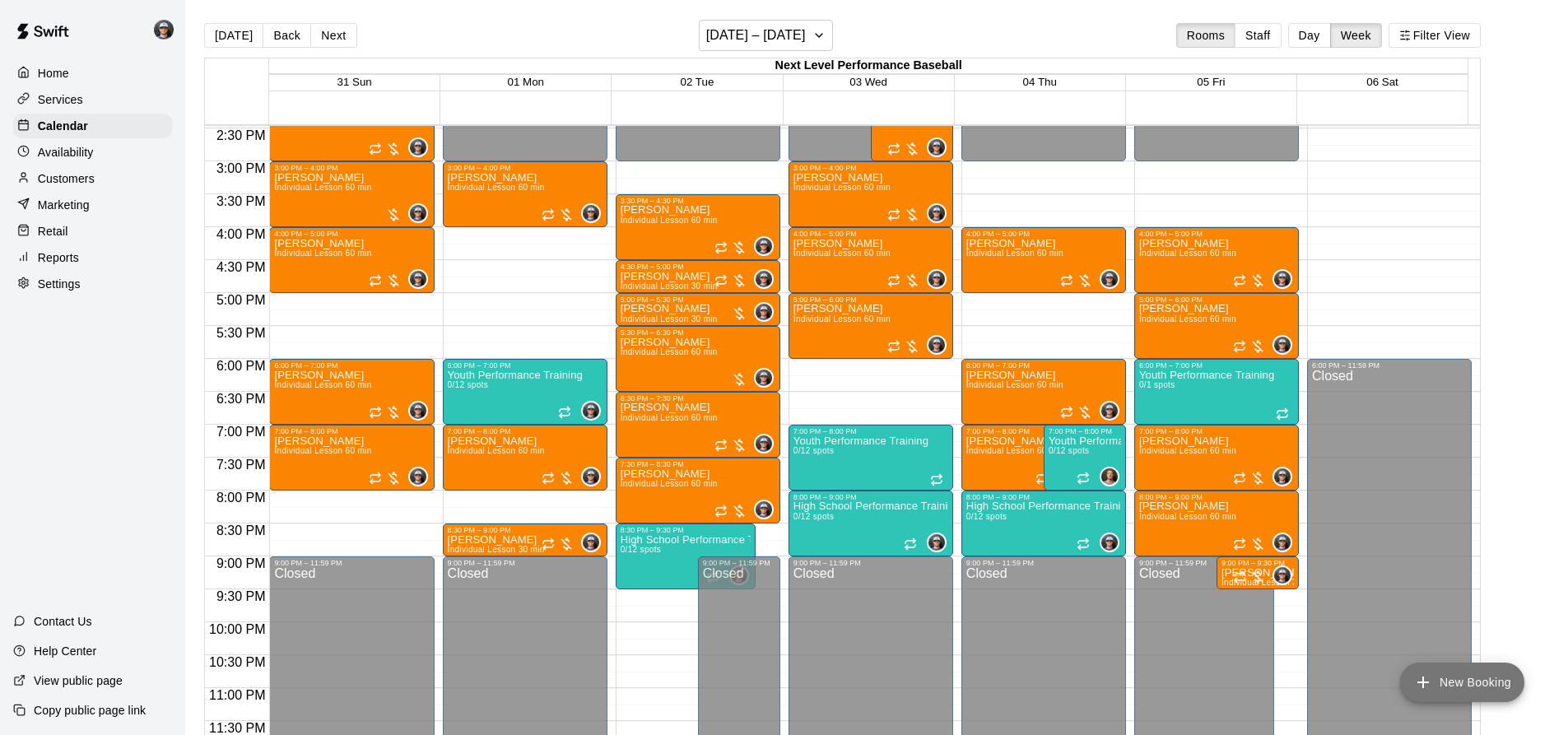
click at [1479, 675] on button "New Booking" at bounding box center [1462, 683] width 124 height 40
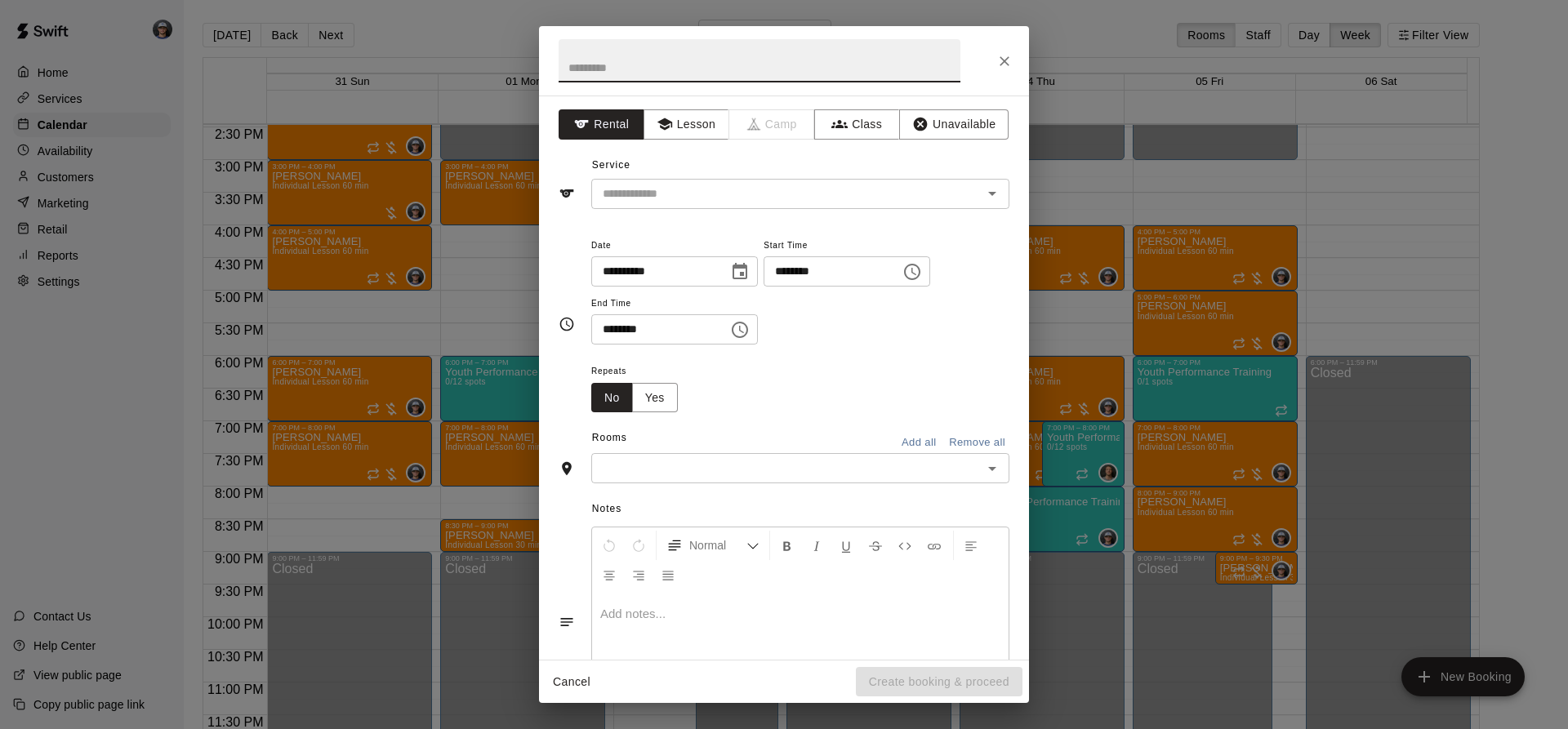
click at [506, 24] on div "**********" at bounding box center [784, 364] width 1568 height 729
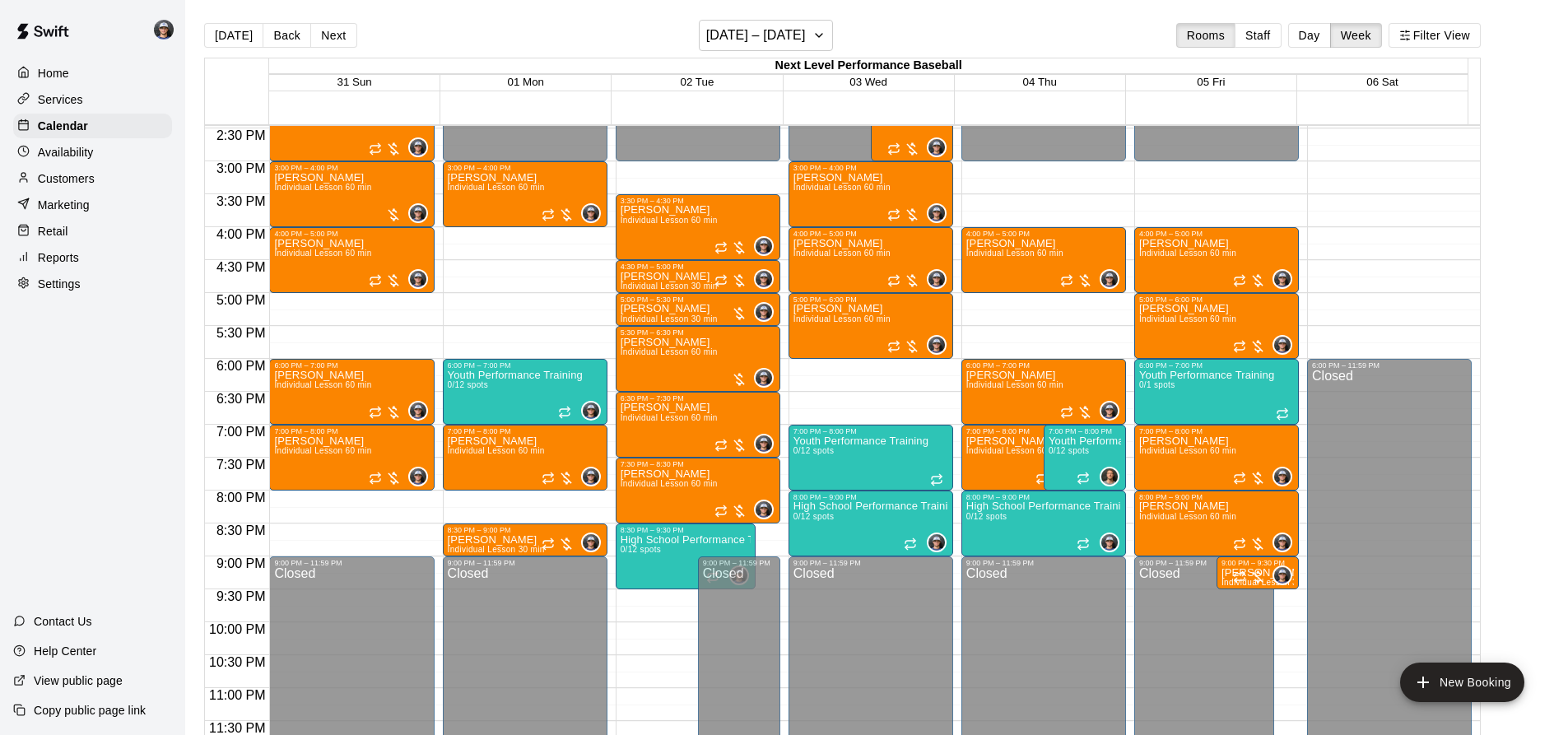
click at [280, 31] on button "Back" at bounding box center [287, 36] width 49 height 25
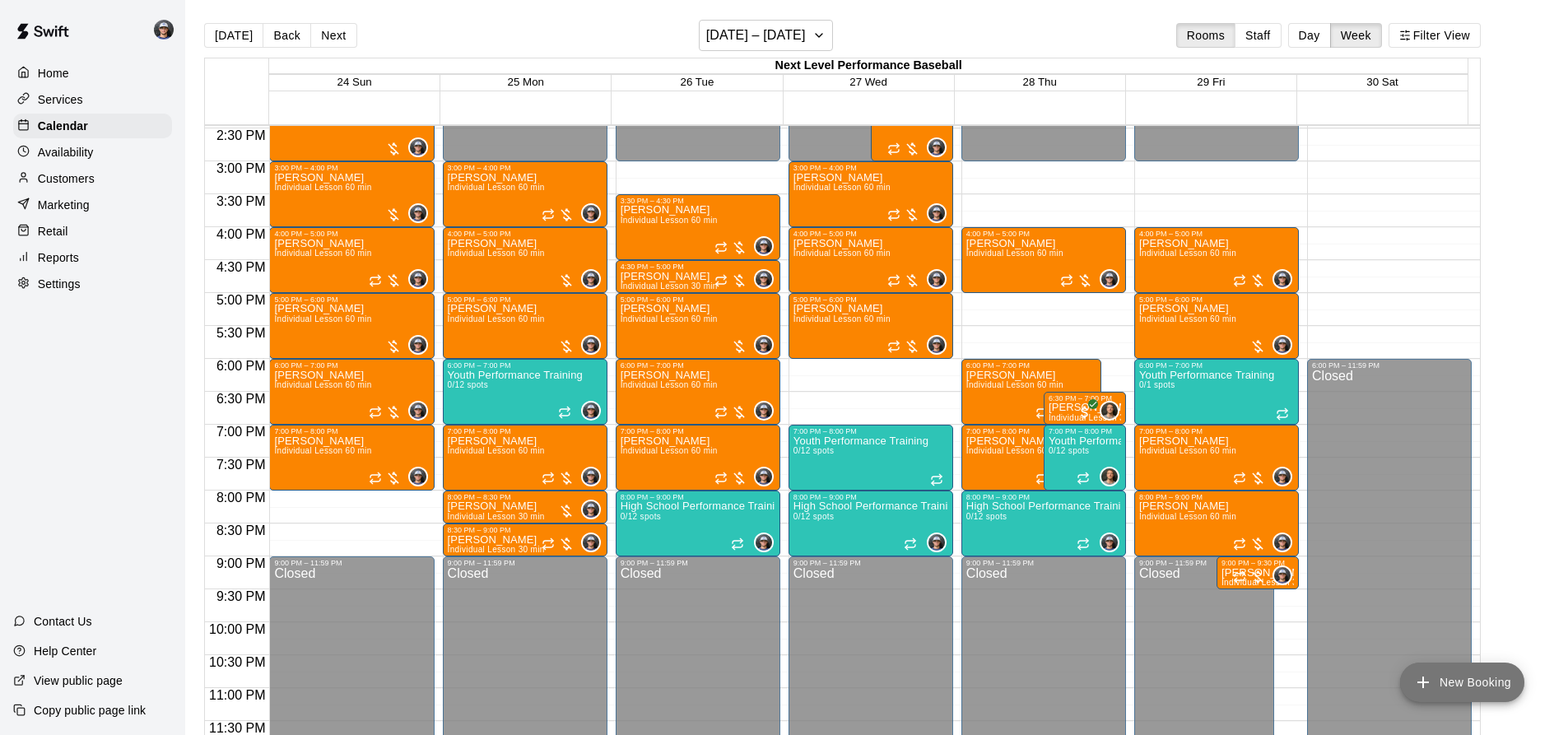
click at [1452, 696] on button "New Booking" at bounding box center [1462, 683] width 124 height 40
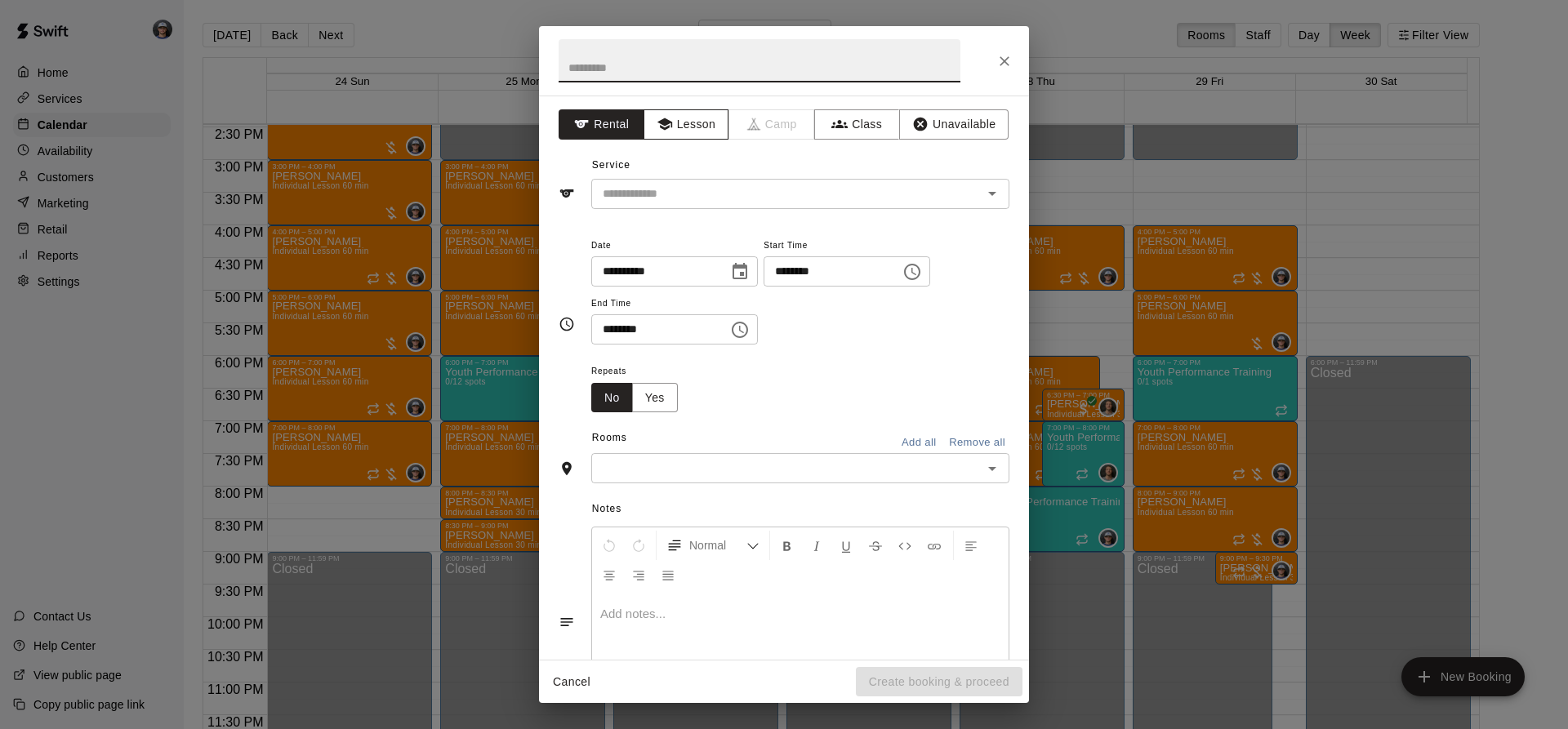
drag, startPoint x: 708, startPoint y: 113, endPoint x: 698, endPoint y: 125, distance: 15.6
click at [708, 113] on button "Lesson" at bounding box center [686, 124] width 85 height 30
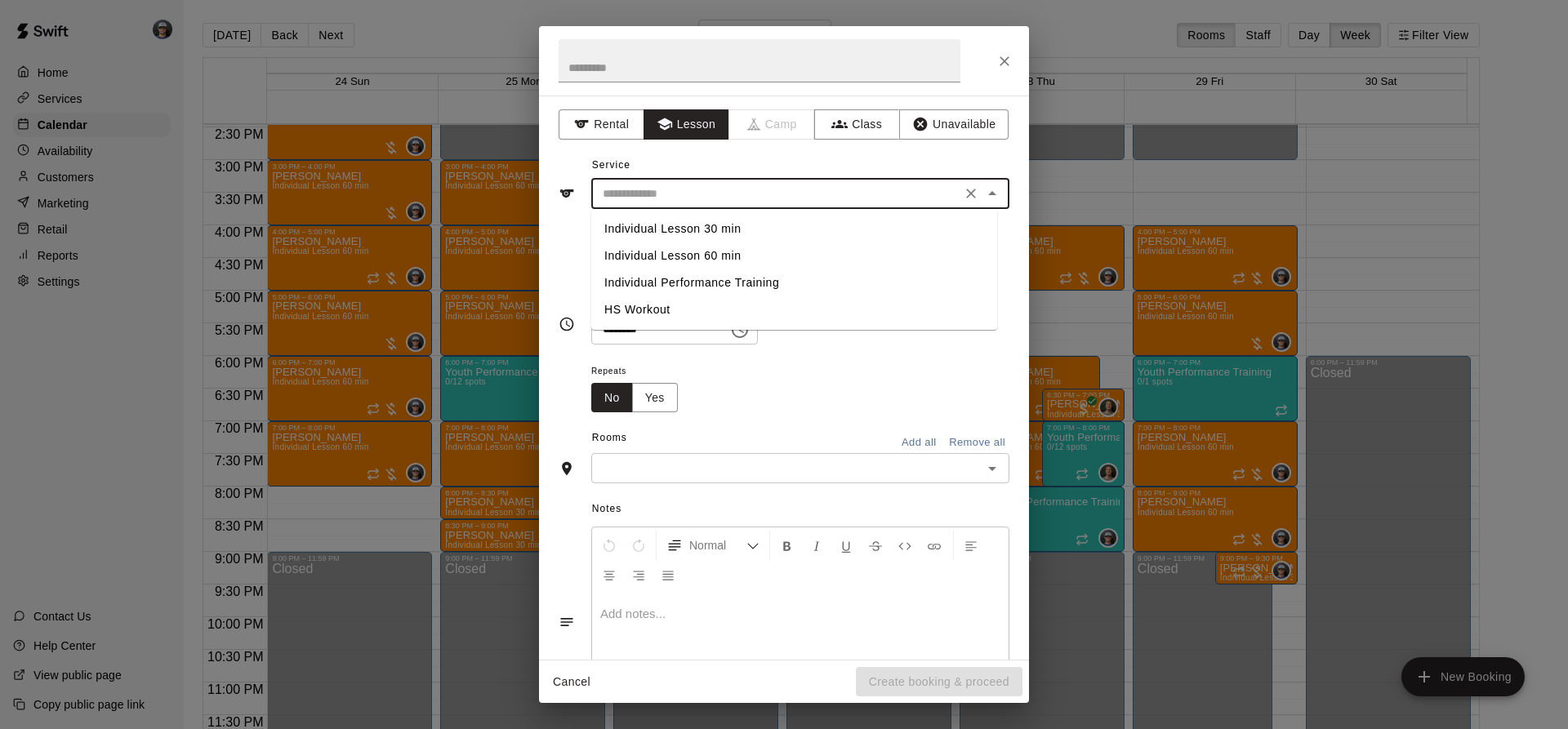
click at [649, 193] on input "text" at bounding box center [776, 194] width 360 height 21
click at [717, 257] on li "Individual Lesson 60 min" at bounding box center [794, 256] width 406 height 27
type input "**********"
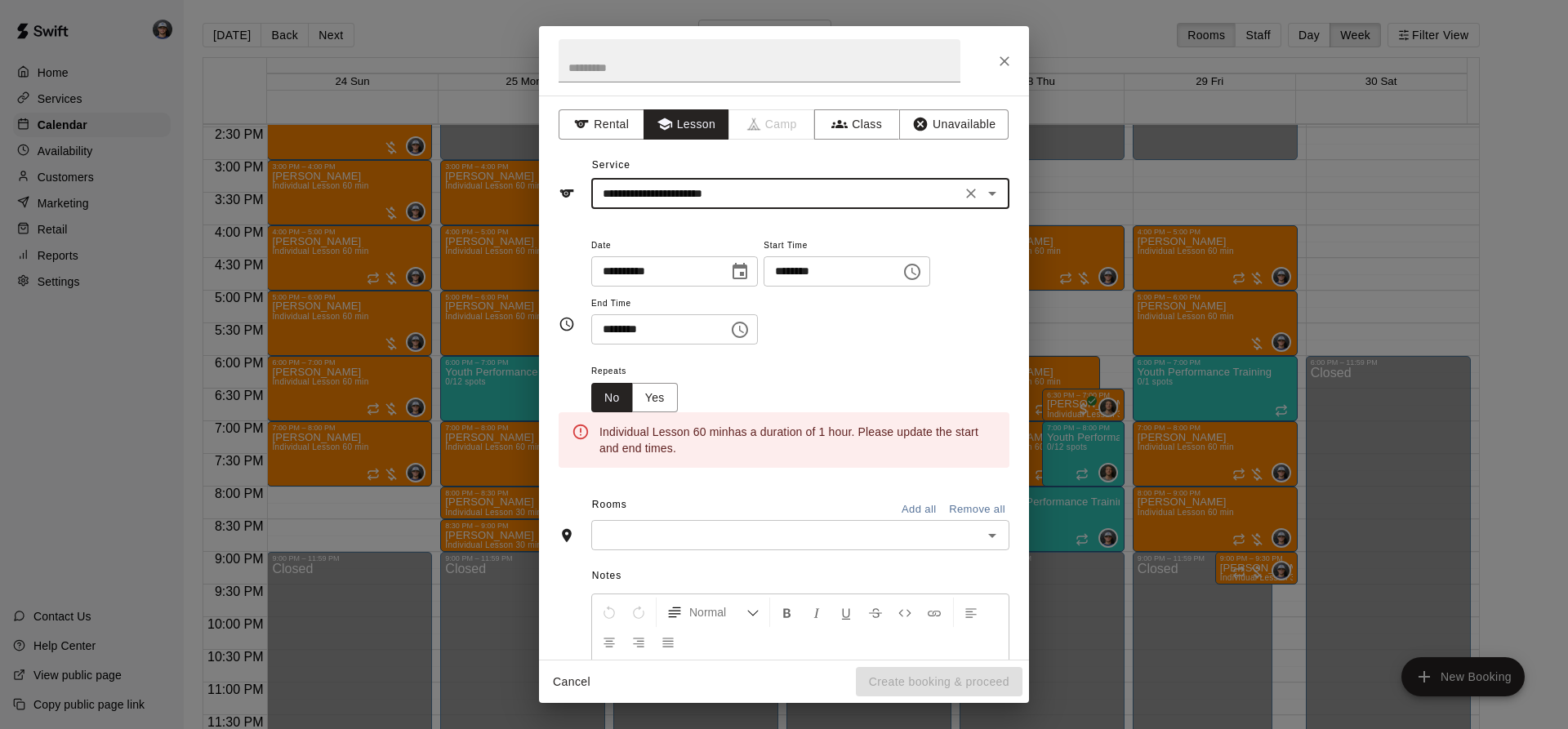
click at [756, 282] on button "Choose date, selected date is Aug 27, 2025" at bounding box center [740, 272] width 33 height 33
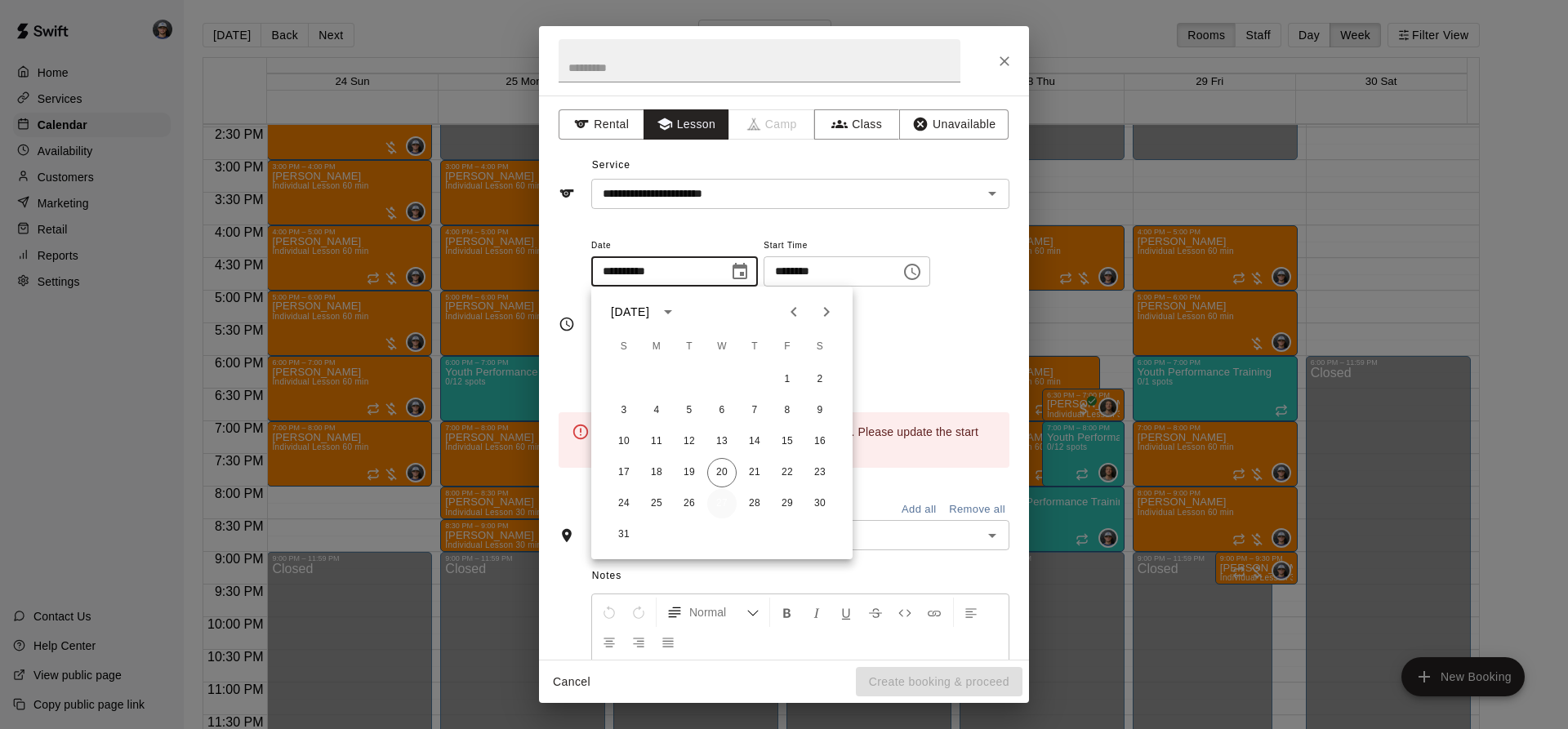
click at [725, 502] on button "27" at bounding box center [722, 504] width 30 height 30
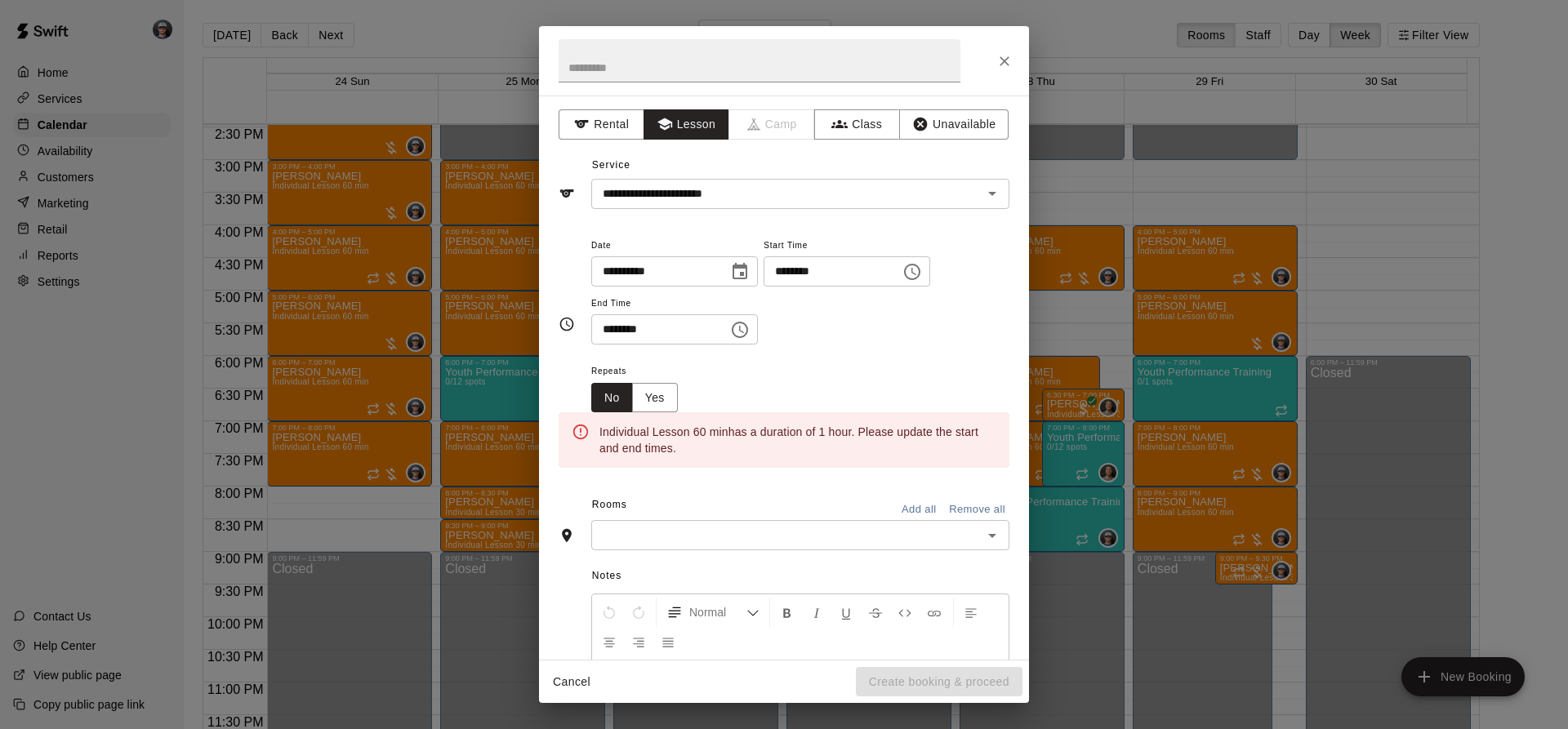
click at [929, 270] on button "Choose time, selected time is 1:00 PM" at bounding box center [912, 272] width 33 height 33
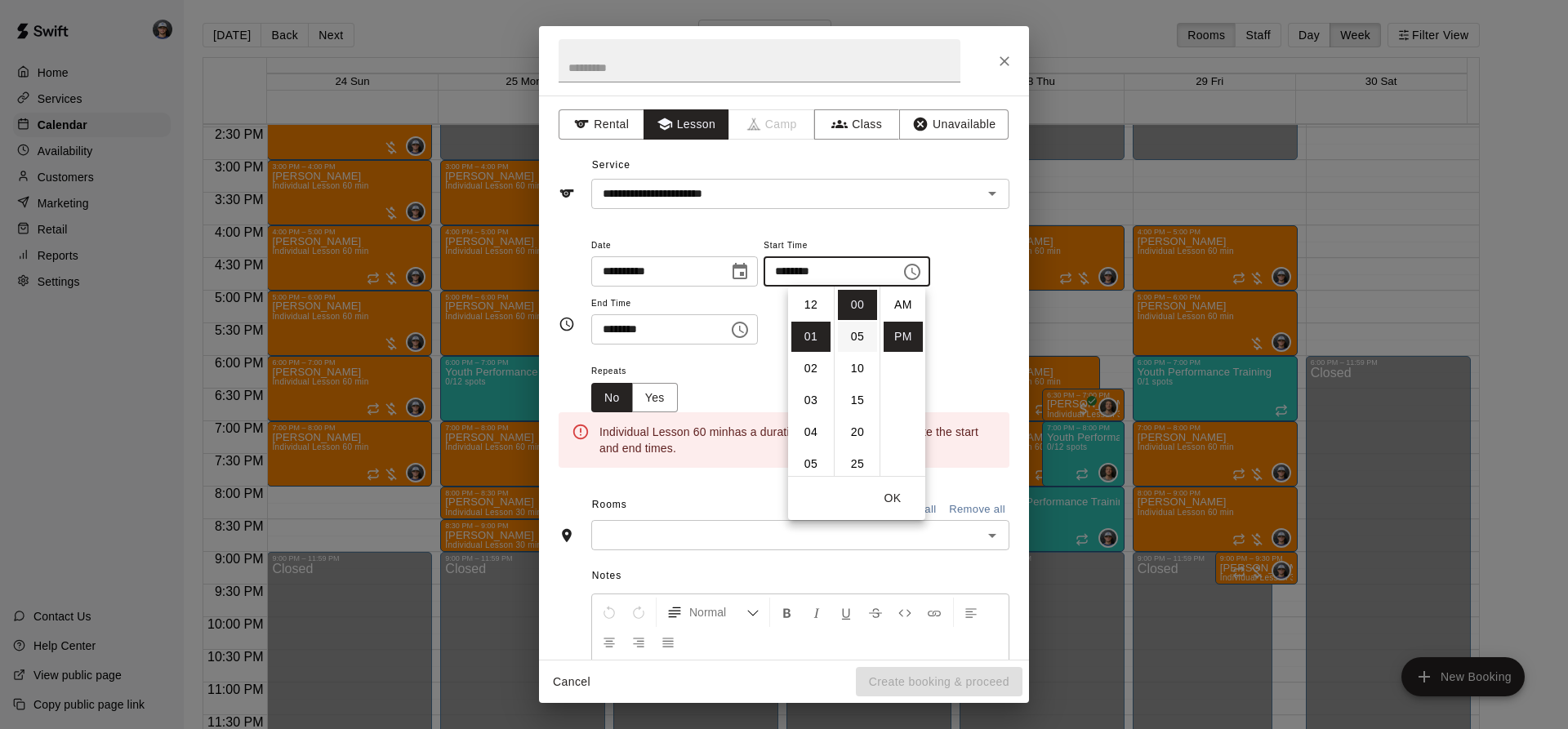
scroll to position [30, 0]
click at [808, 452] on li "06" at bounding box center [811, 464] width 39 height 30
type input "********"
click at [758, 344] on div "******** ​" at bounding box center [674, 330] width 167 height 30
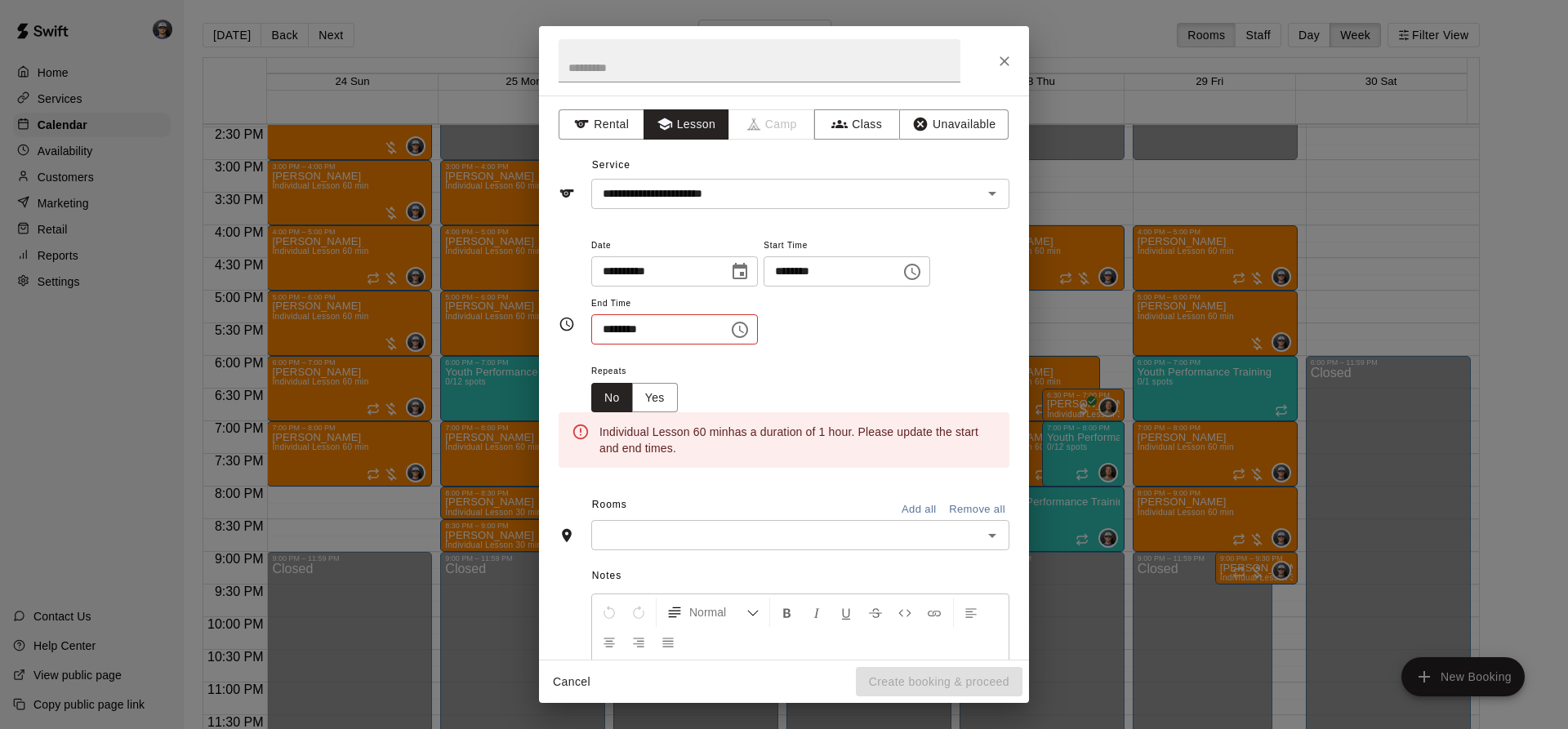
click at [748, 330] on icon "Choose time, selected time is 1:30 PM" at bounding box center [740, 330] width 16 height 16
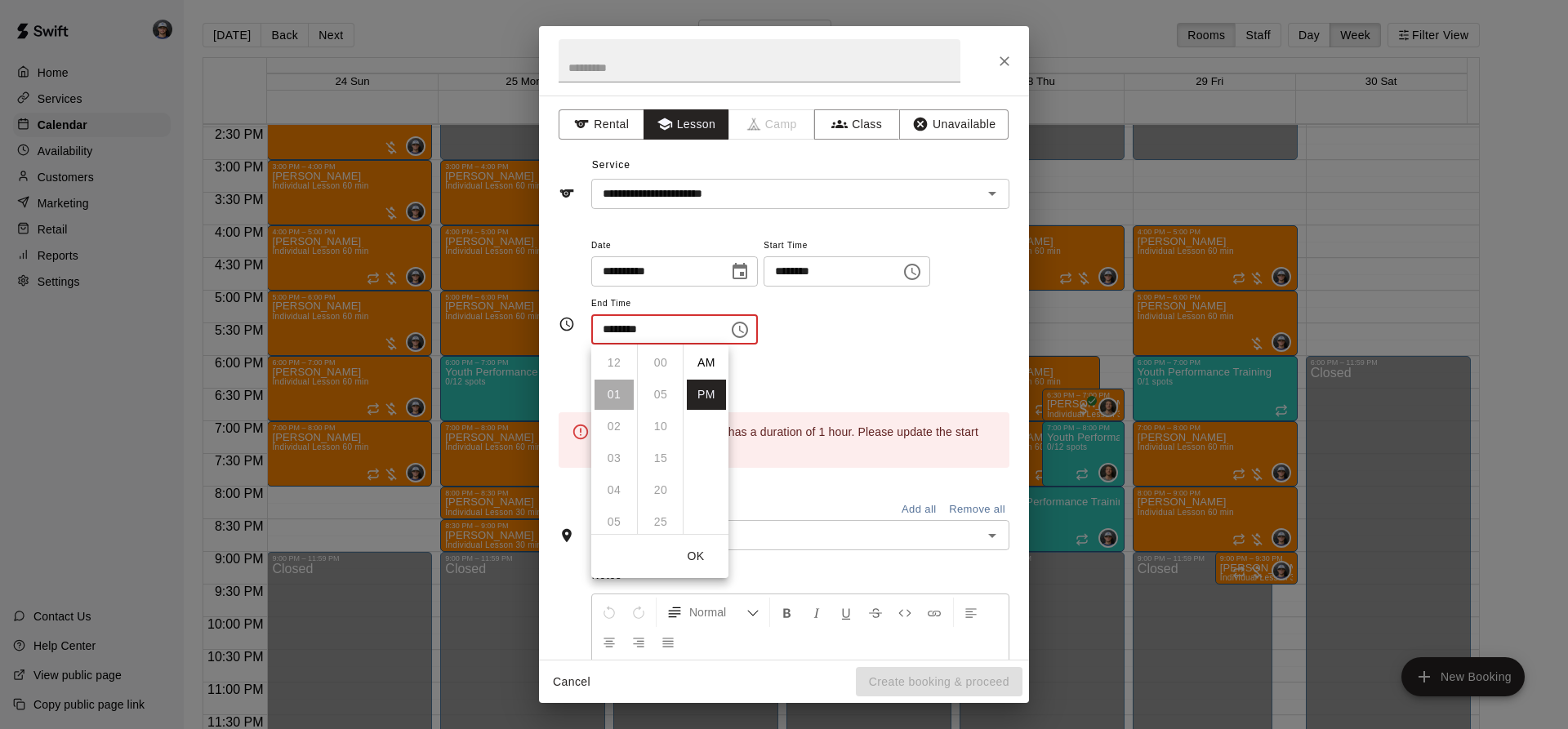
scroll to position [30, 0]
click at [613, 473] on li "07" at bounding box center [614, 472] width 39 height 30
click at [661, 364] on li "00" at bounding box center [661, 362] width 39 height 30
type input "********"
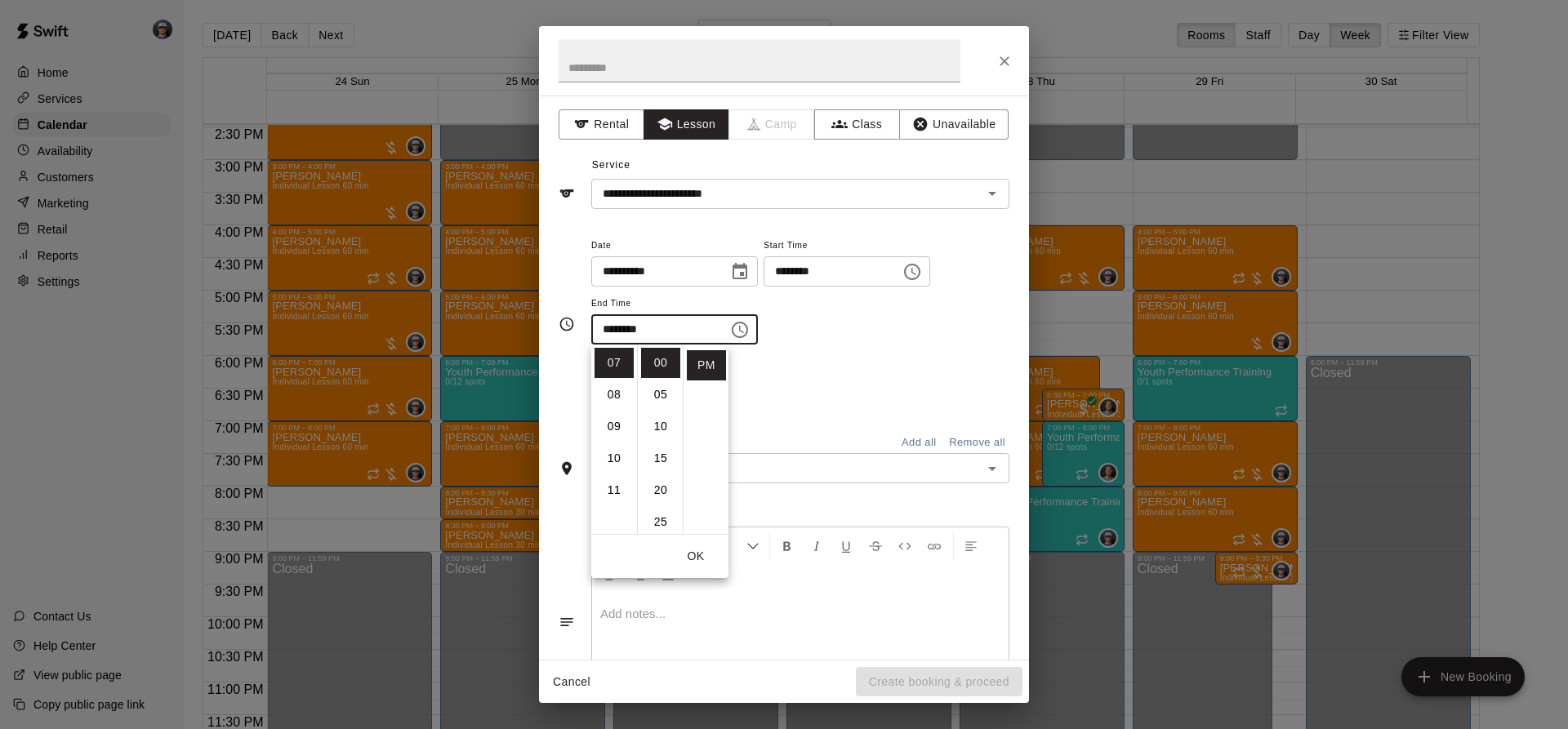
click at [781, 367] on div "Repeats No Yes" at bounding box center [800, 386] width 418 height 52
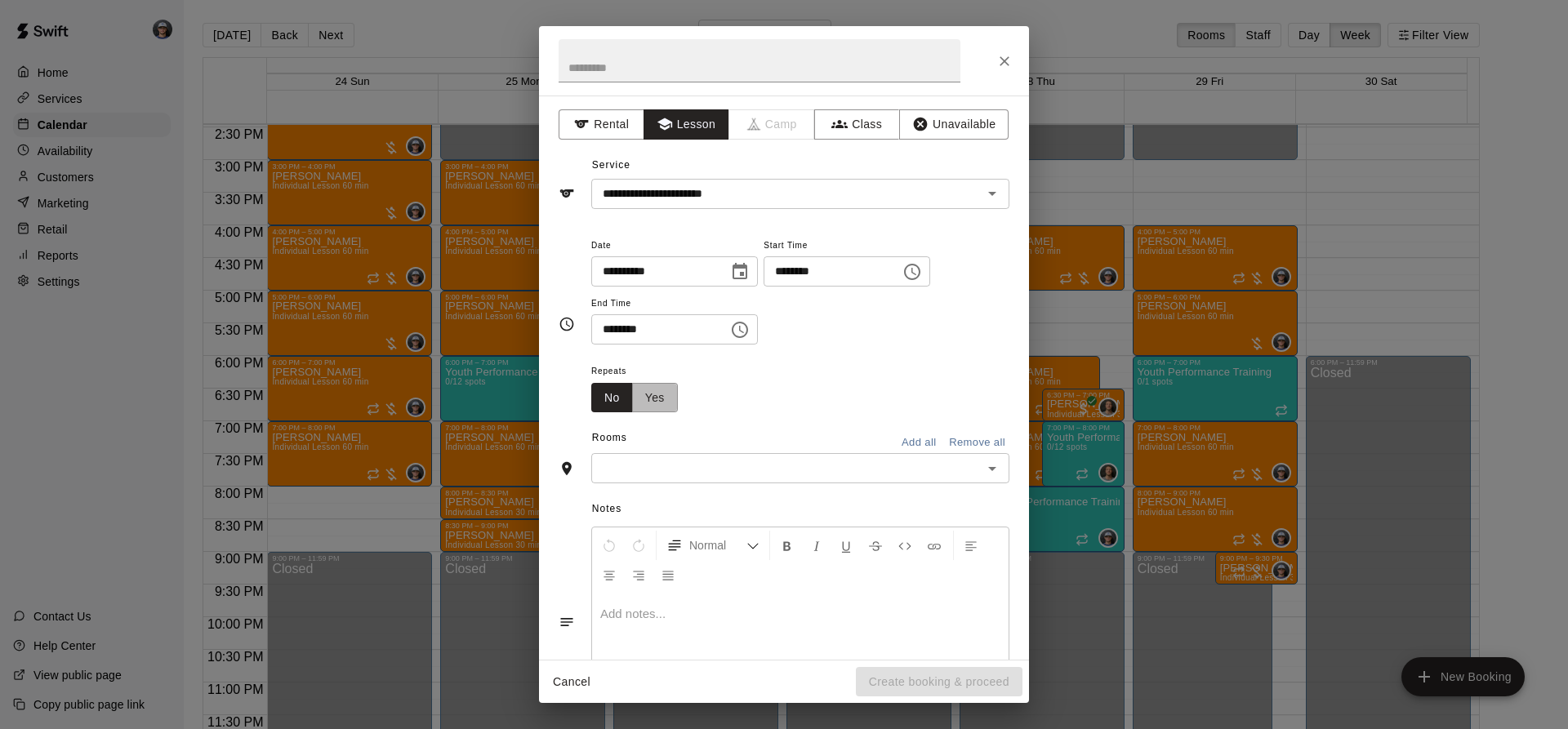
drag, startPoint x: 657, startPoint y: 395, endPoint x: 680, endPoint y: 394, distance: 23.0
click at [657, 395] on button "Yes" at bounding box center [655, 398] width 46 height 30
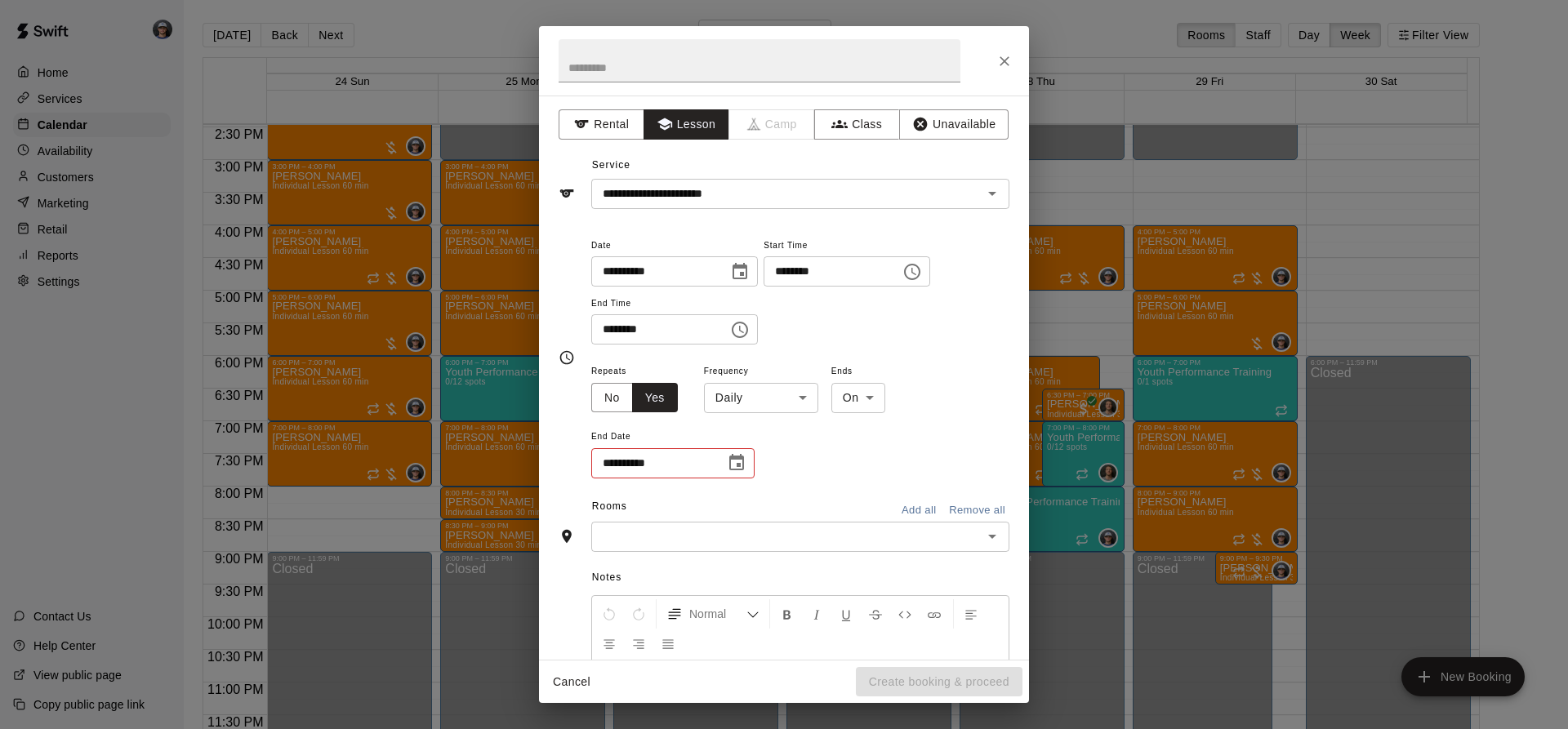
click at [775, 395] on body "Home Services Calendar Availability Customers Marketing Retail Reports Settings…" at bounding box center [784, 377] width 1568 height 755
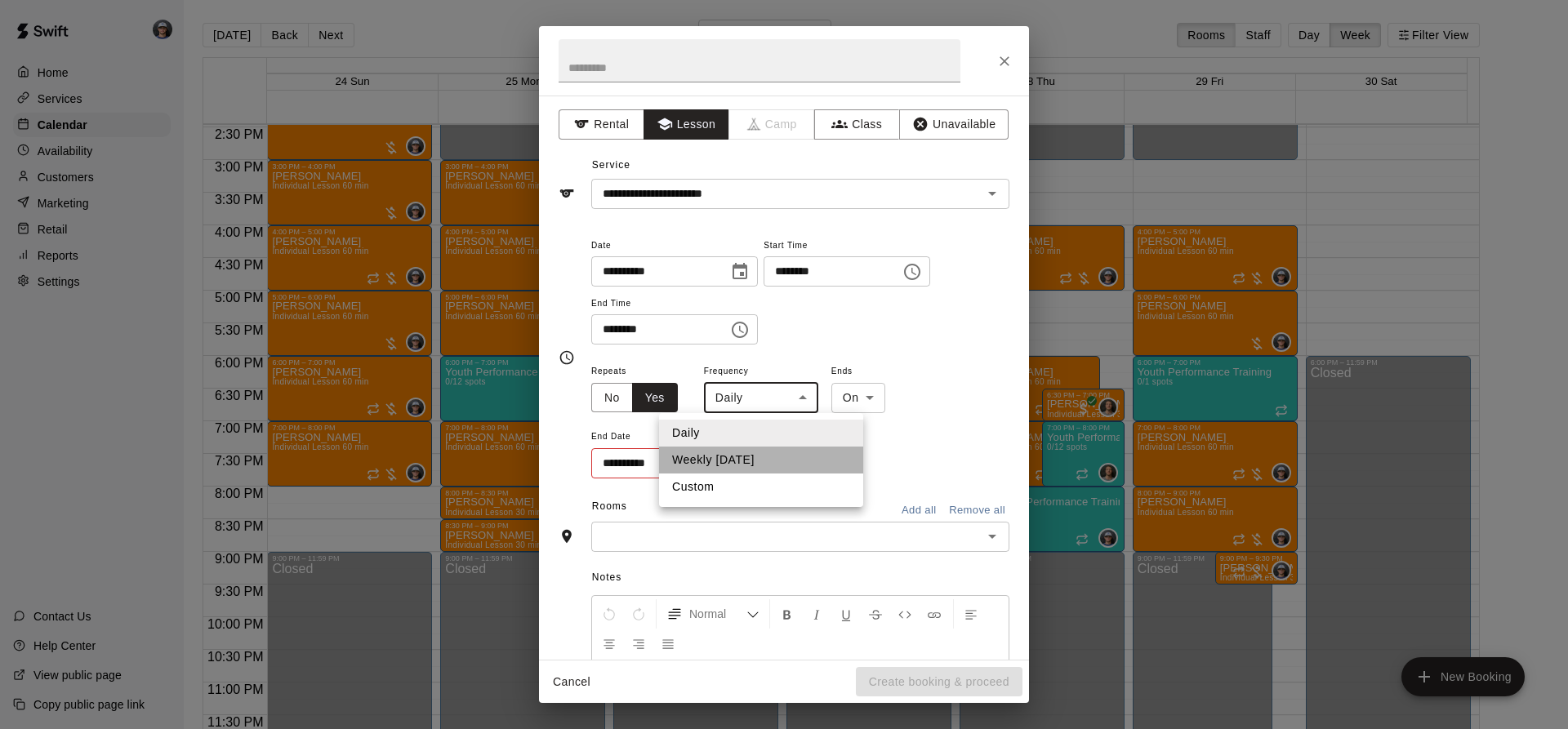
drag, startPoint x: 759, startPoint y: 459, endPoint x: 855, endPoint y: 436, distance: 98.7
click at [763, 459] on li "Weekly [DATE]" at bounding box center [761, 459] width 204 height 27
type input "******"
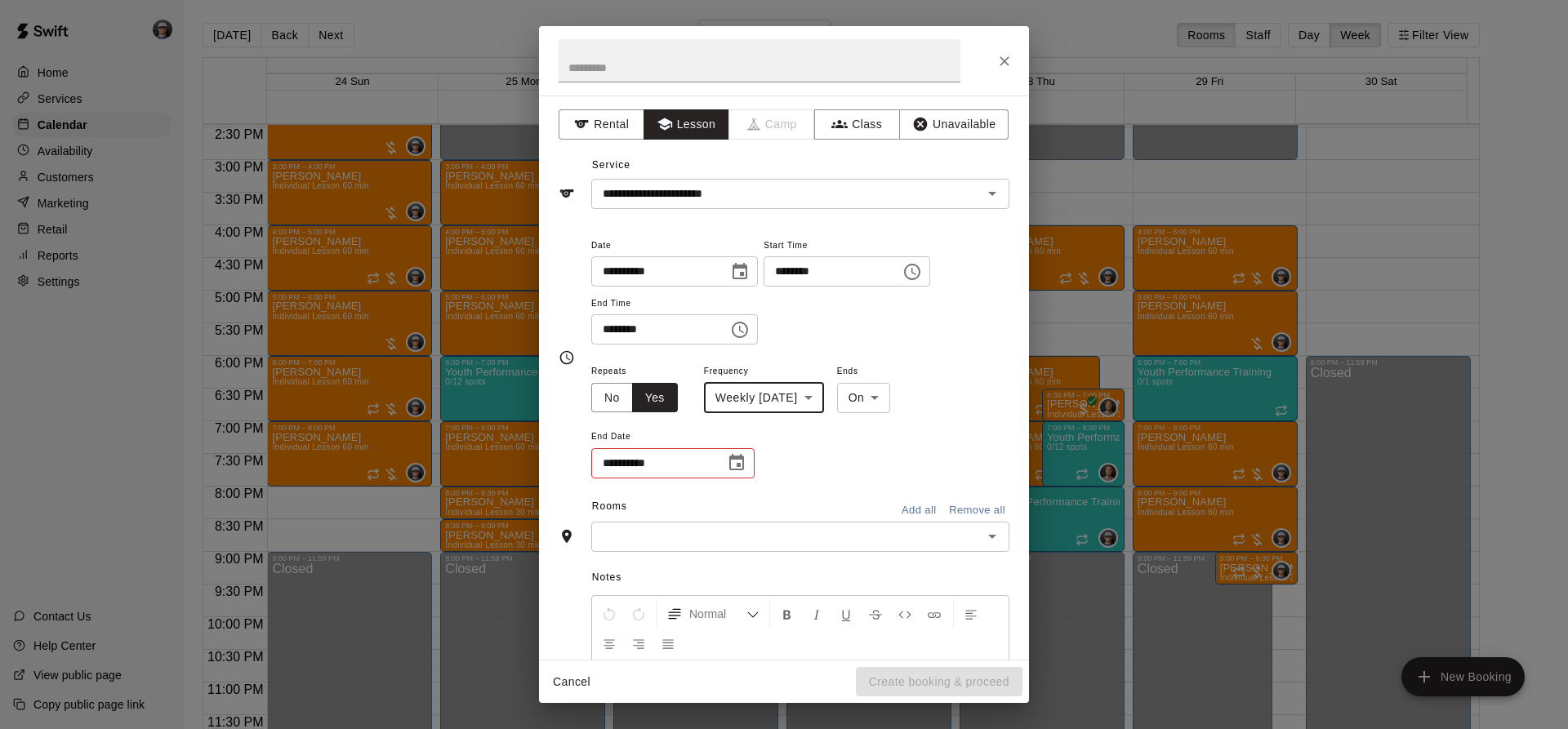
click at [750, 461] on button "Choose date" at bounding box center [736, 463] width 33 height 33
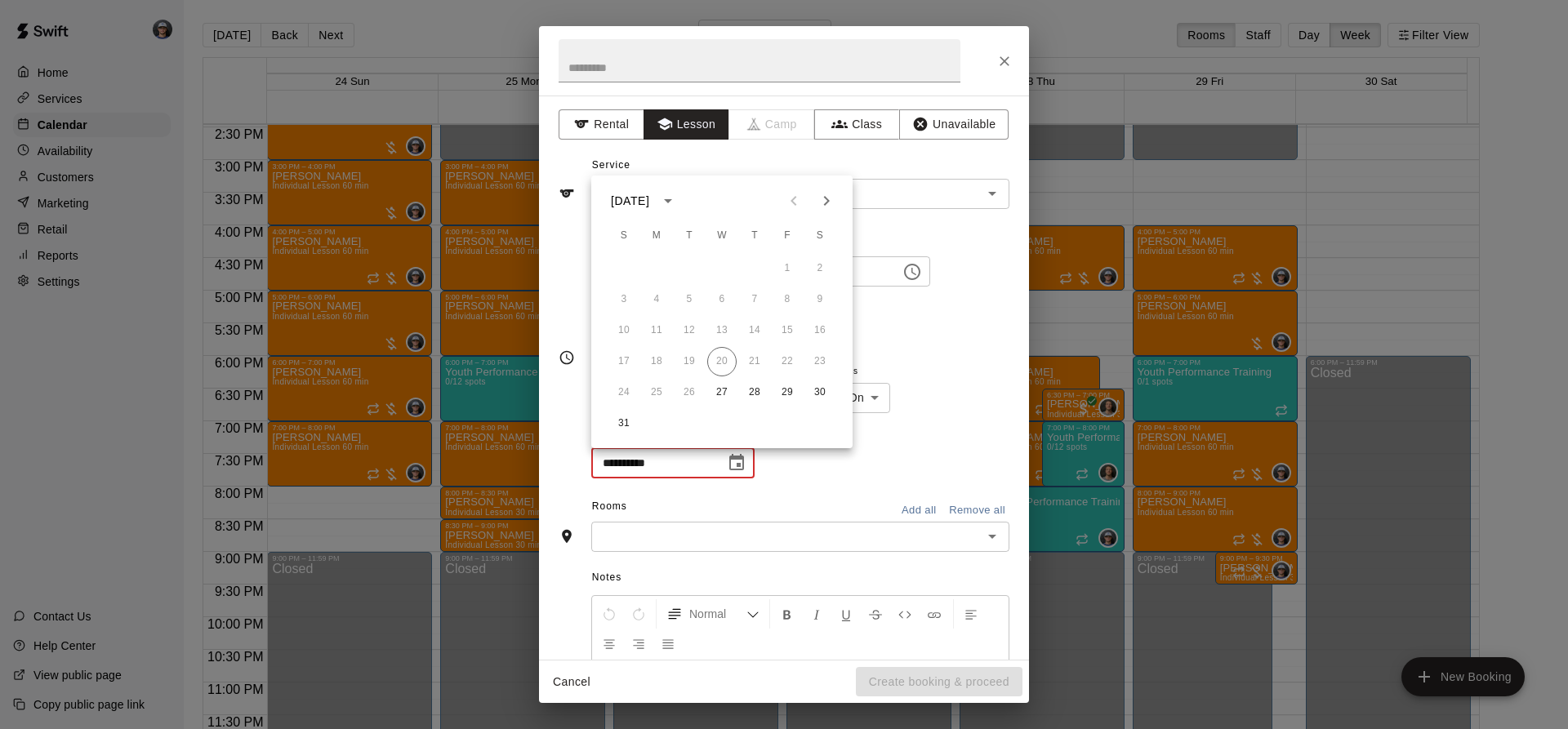
click at [833, 197] on icon "Next month" at bounding box center [827, 201] width 20 height 20
click at [832, 197] on icon "Next month" at bounding box center [827, 201] width 20 height 20
click at [724, 328] on button "15" at bounding box center [722, 331] width 30 height 30
type input "**********"
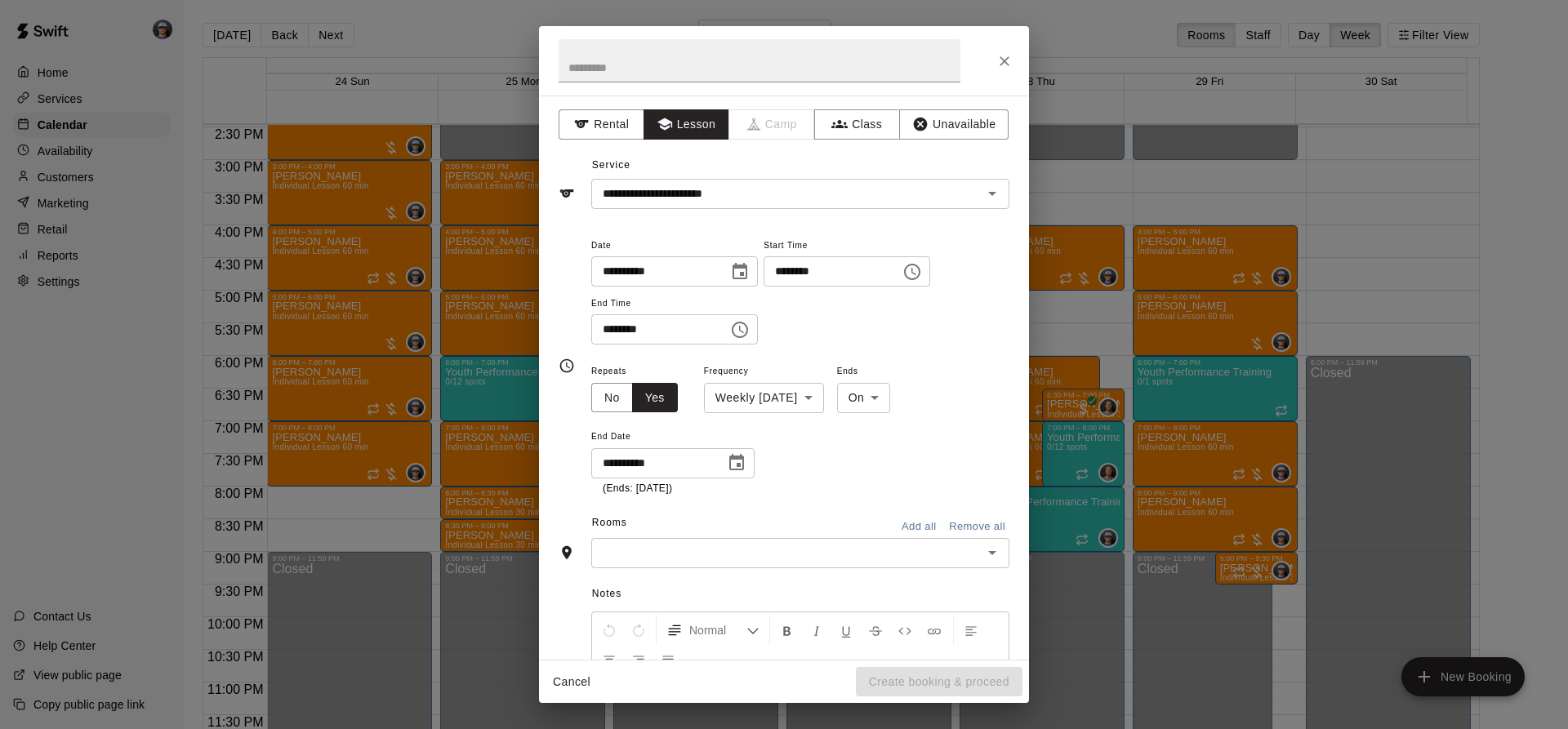
click at [731, 552] on input "text" at bounding box center [786, 553] width 381 height 21
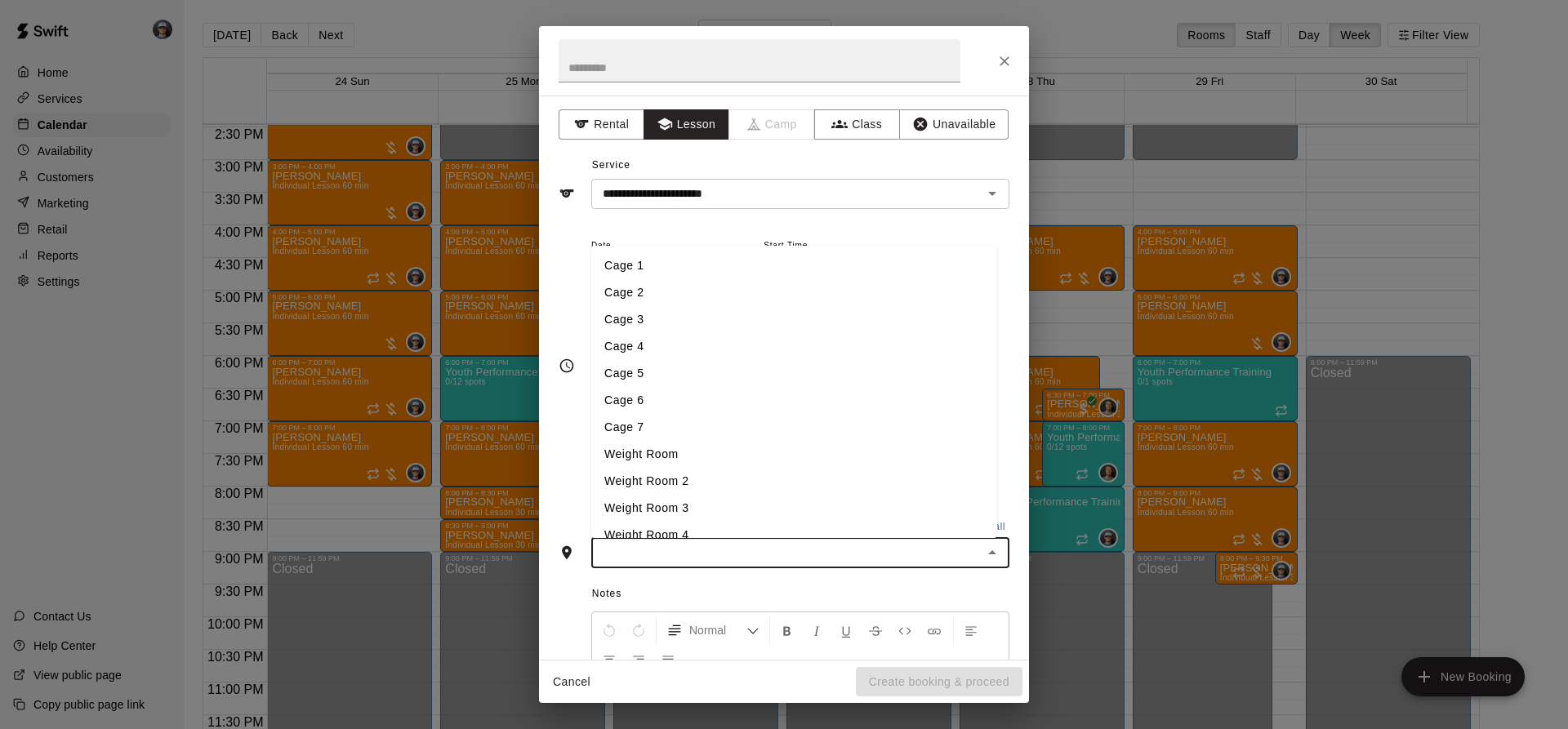
click at [637, 310] on li "Cage 3" at bounding box center [794, 320] width 406 height 27
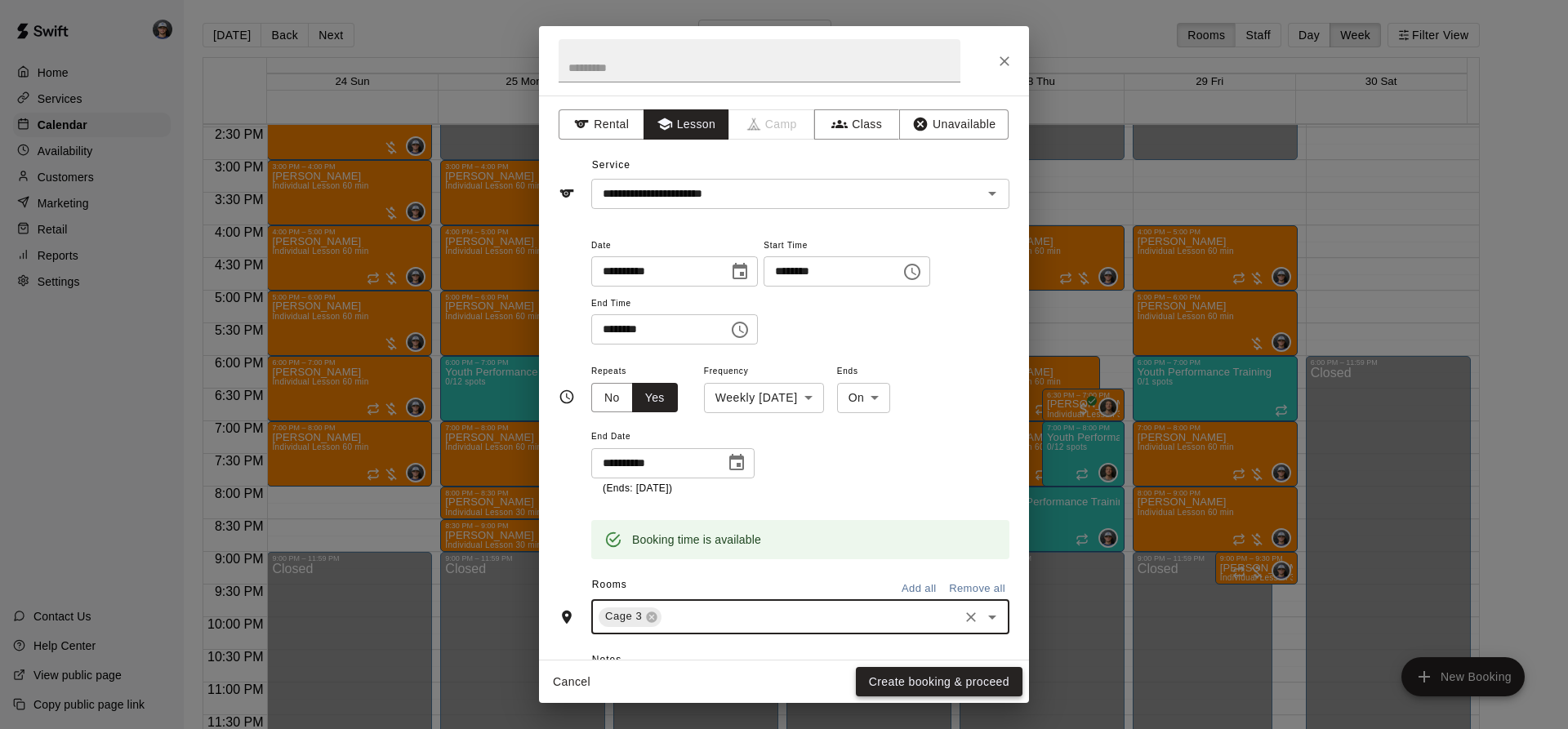
click at [889, 671] on button "Create booking & proceed" at bounding box center [938, 682] width 167 height 30
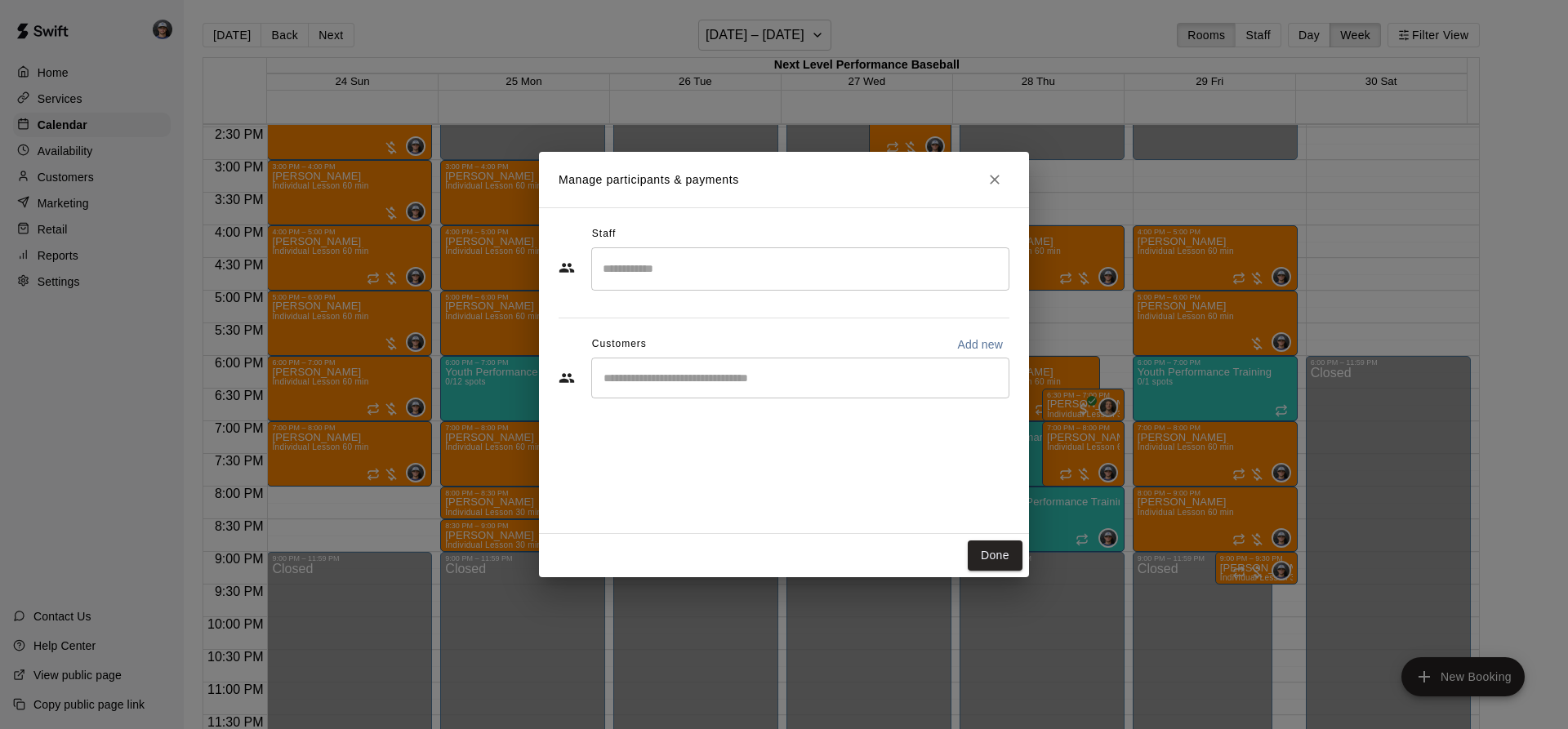
click at [729, 380] on input "Start typing to search customers..." at bounding box center [800, 378] width 404 height 16
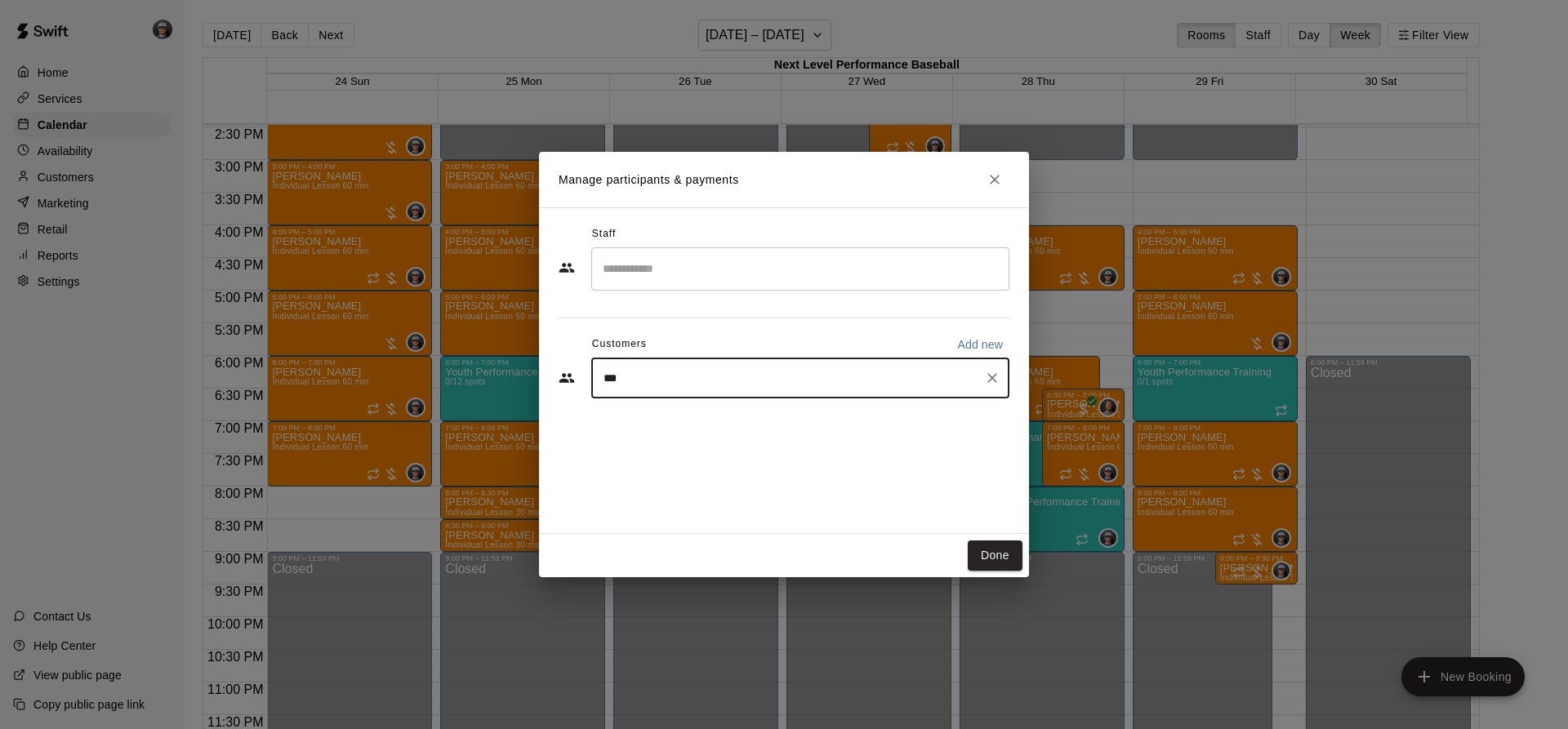
type input "****"
click at [703, 423] on p "[PERSON_NAME]" at bounding box center [686, 416] width 99 height 17
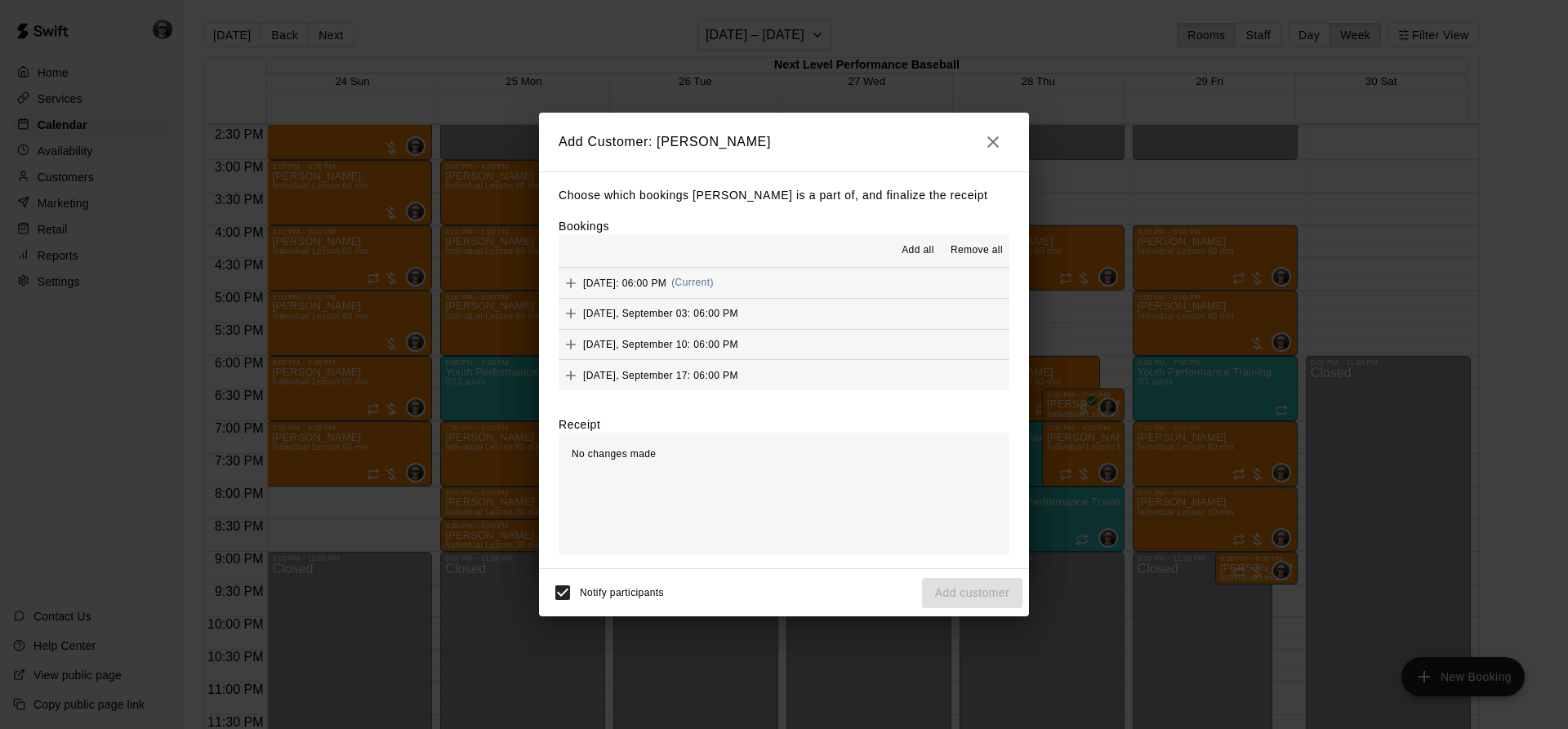
click at [934, 252] on span "Add all" at bounding box center [918, 251] width 33 height 16
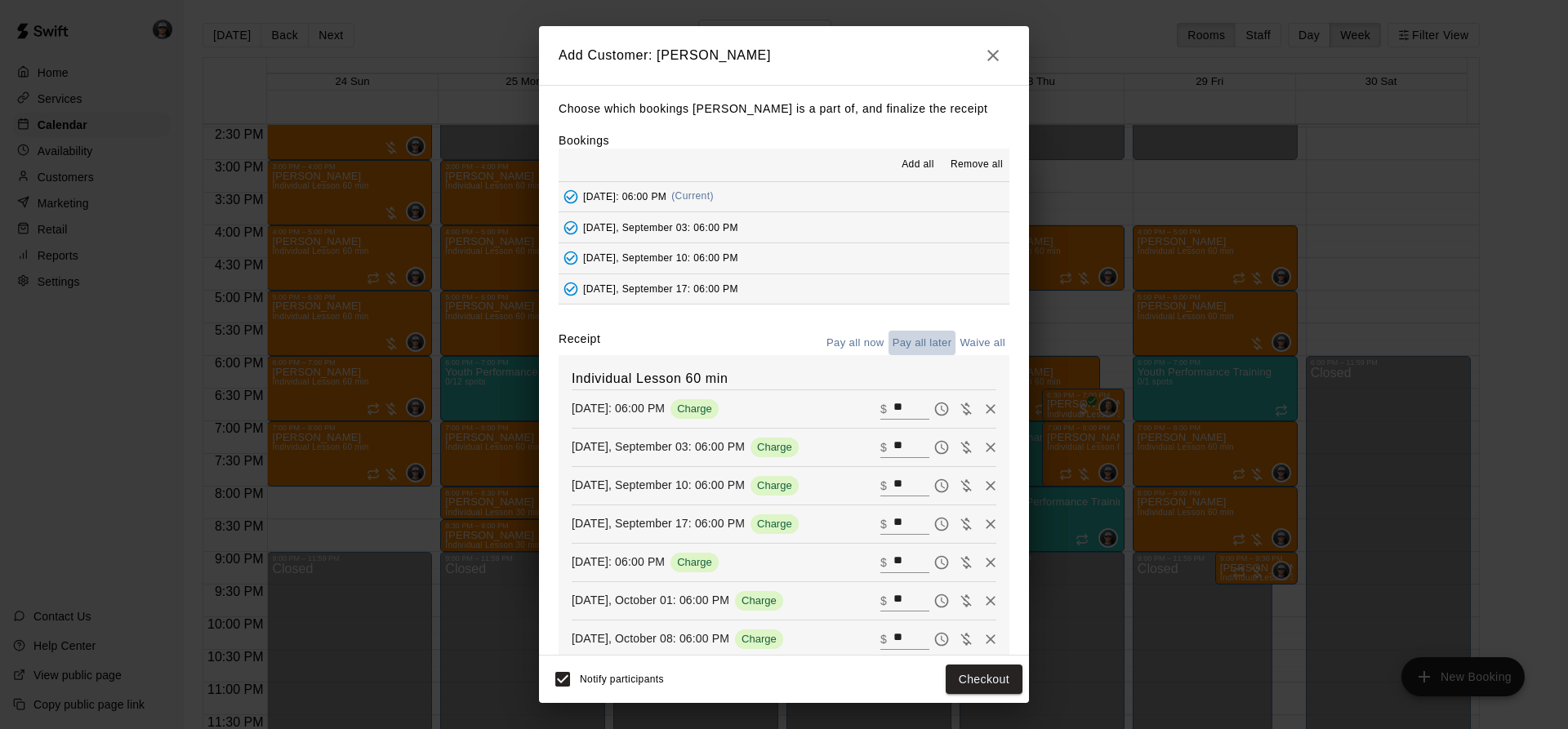
click at [926, 338] on button "Pay all later" at bounding box center [922, 343] width 67 height 25
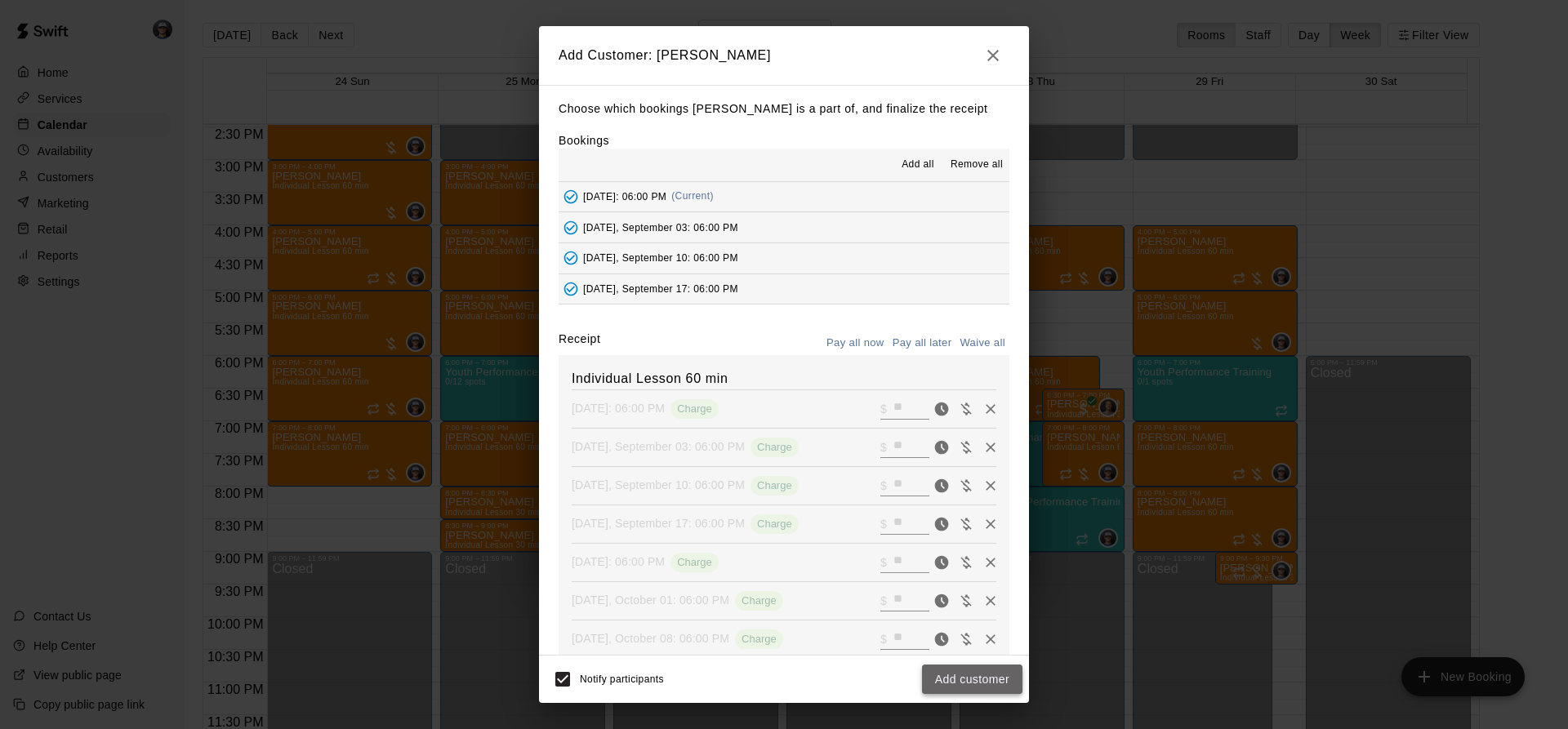
click at [997, 680] on button "Add customer" at bounding box center [972, 680] width 100 height 30
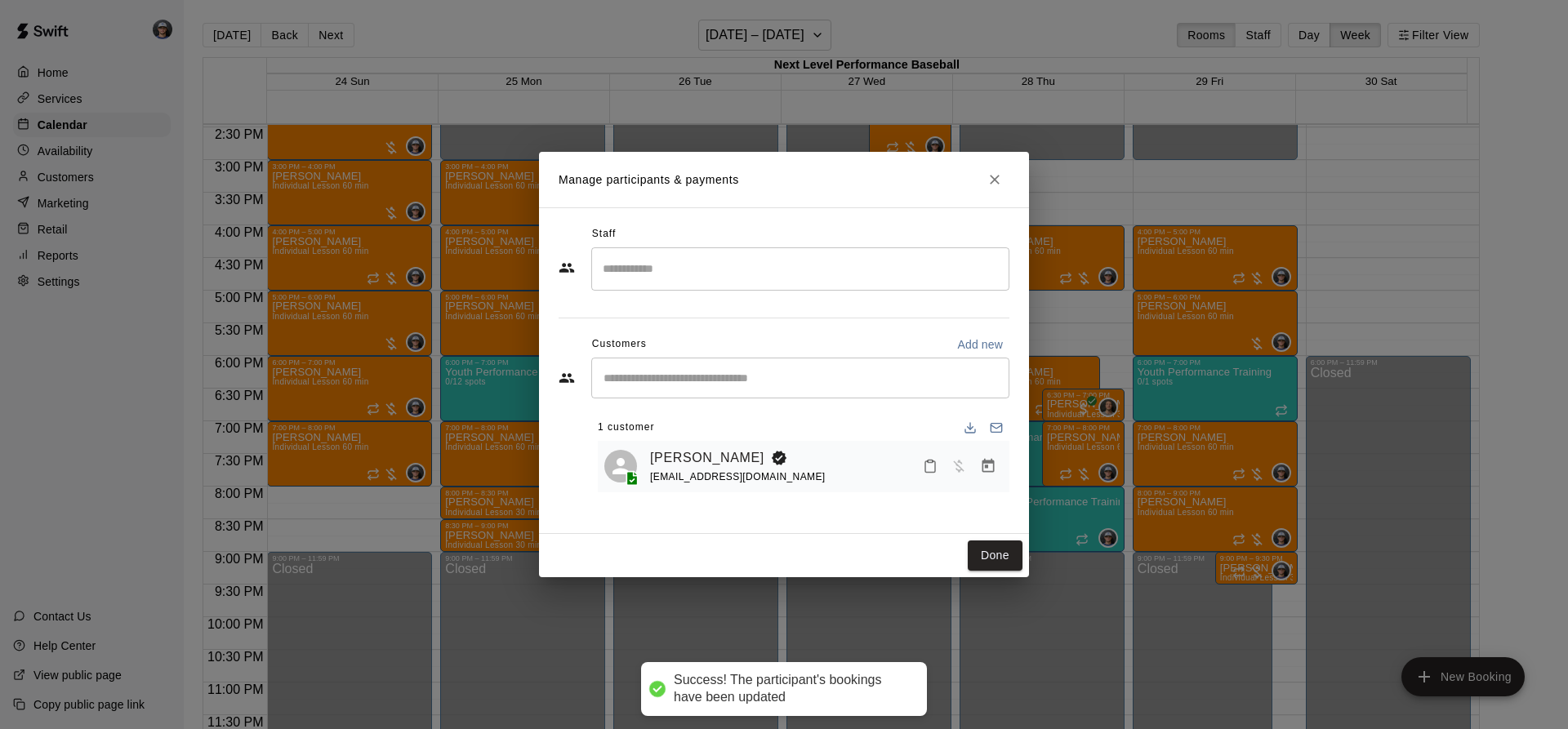
click at [694, 265] on input "Search staff" at bounding box center [800, 269] width 404 height 29
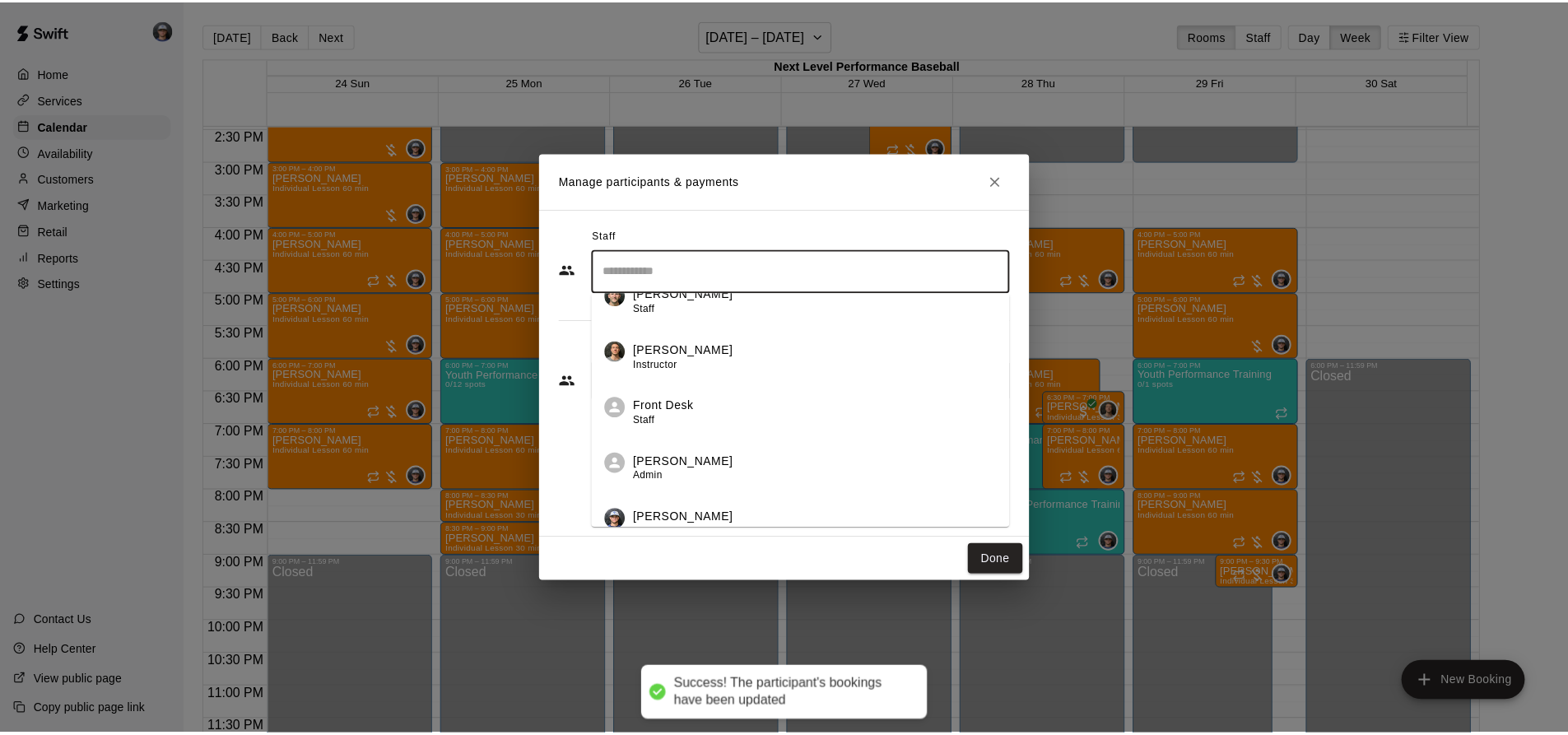
scroll to position [212, 0]
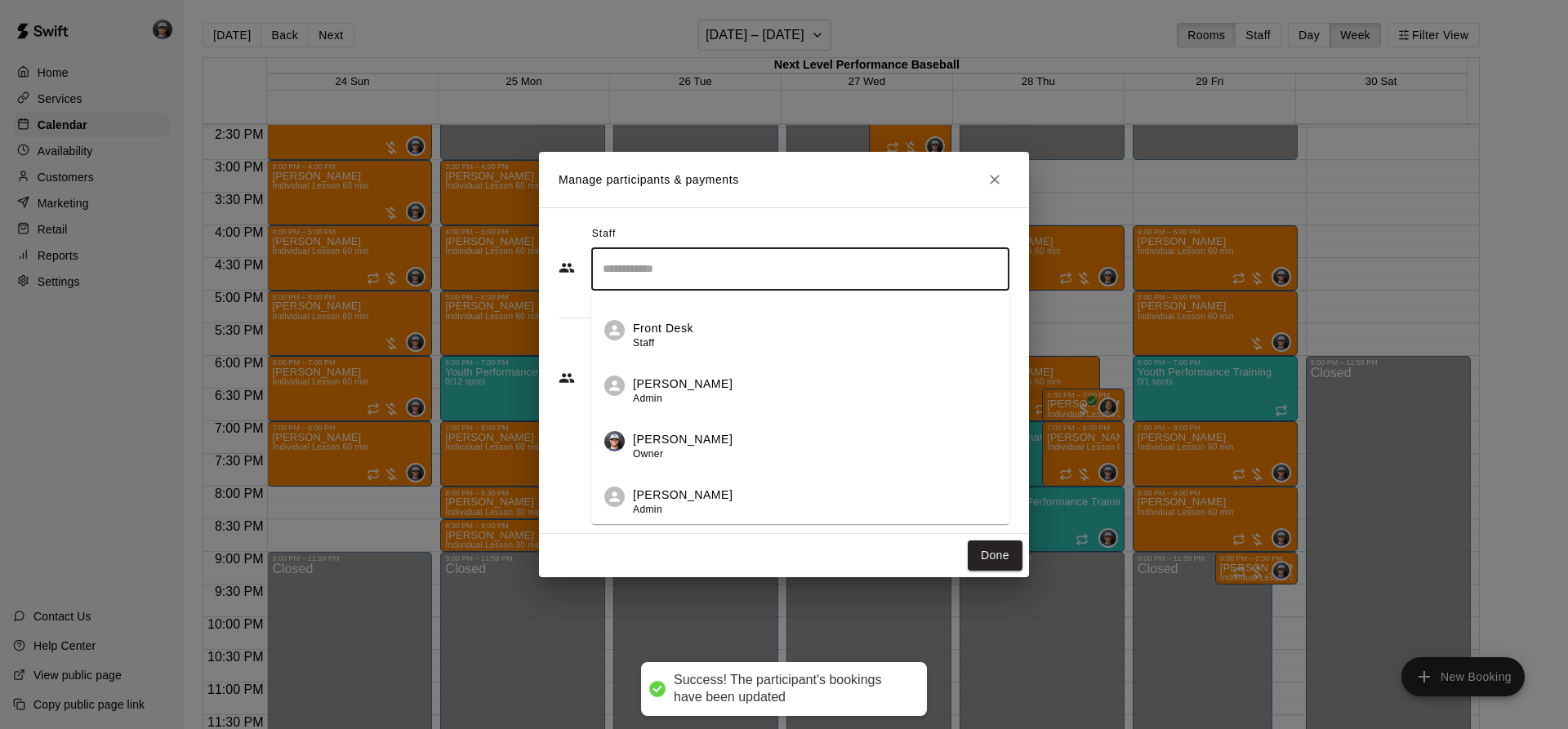
click at [666, 432] on p "[PERSON_NAME]" at bounding box center [682, 440] width 99 height 17
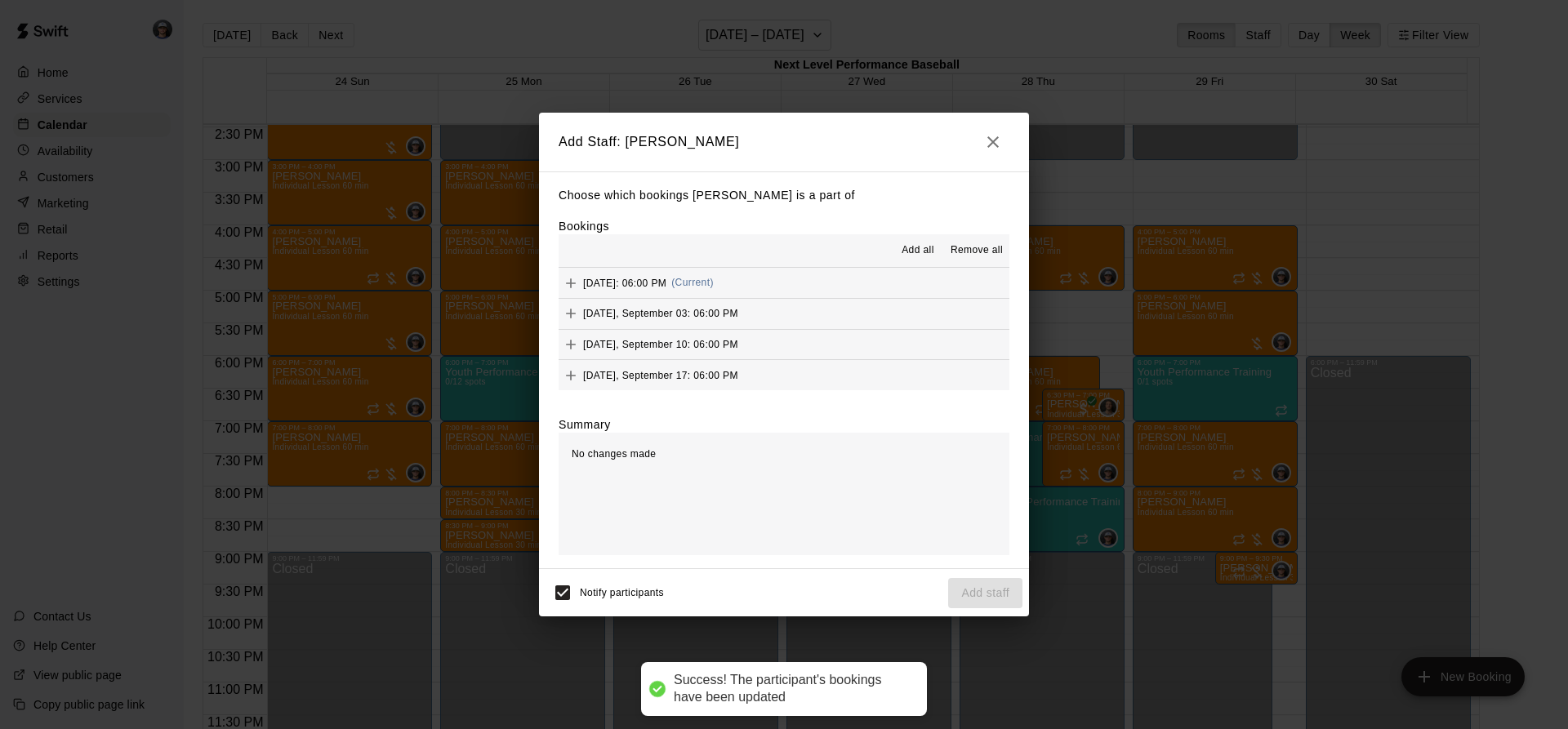
click at [917, 251] on span "Add all" at bounding box center [918, 251] width 33 height 16
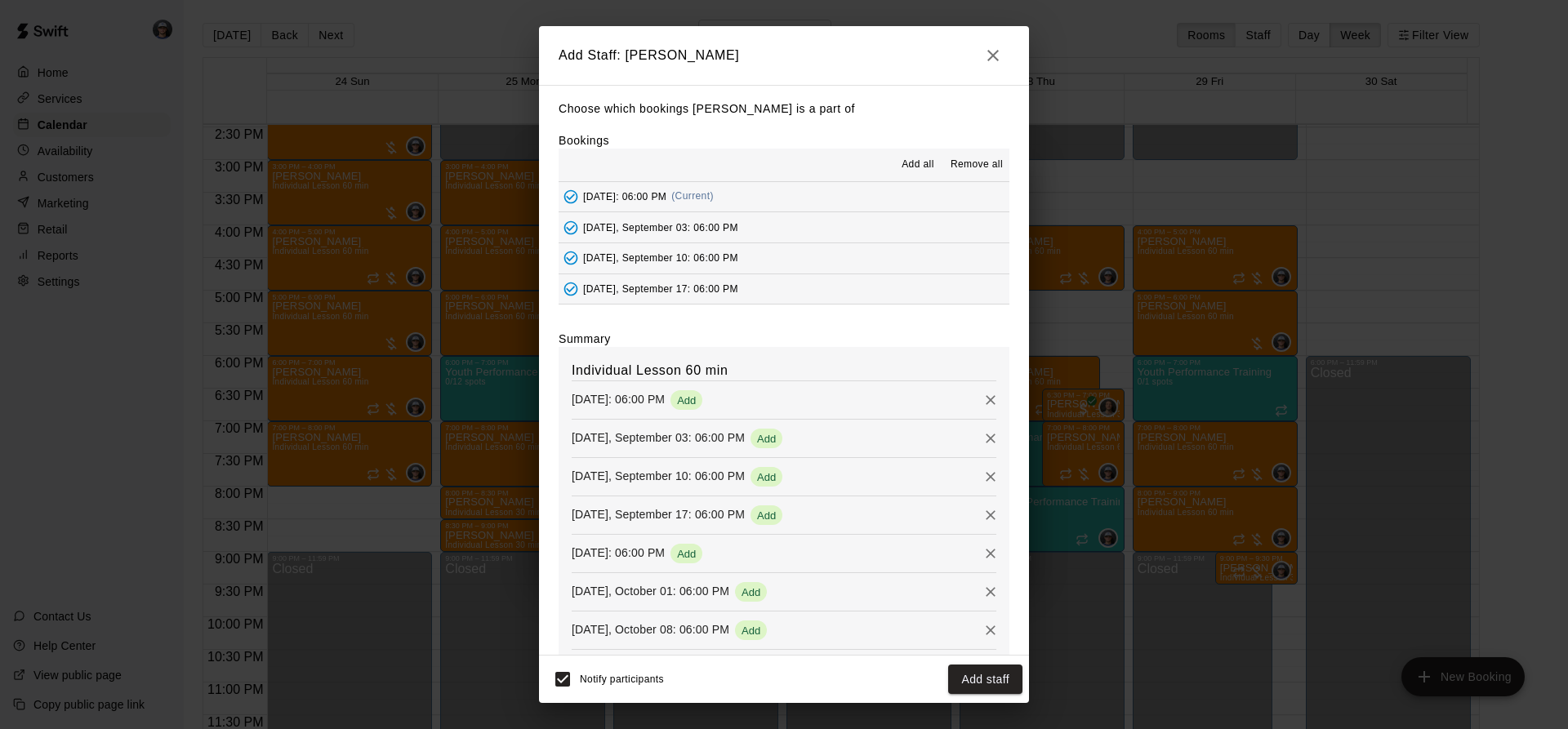
click at [988, 680] on button "Add staff" at bounding box center [985, 680] width 74 height 30
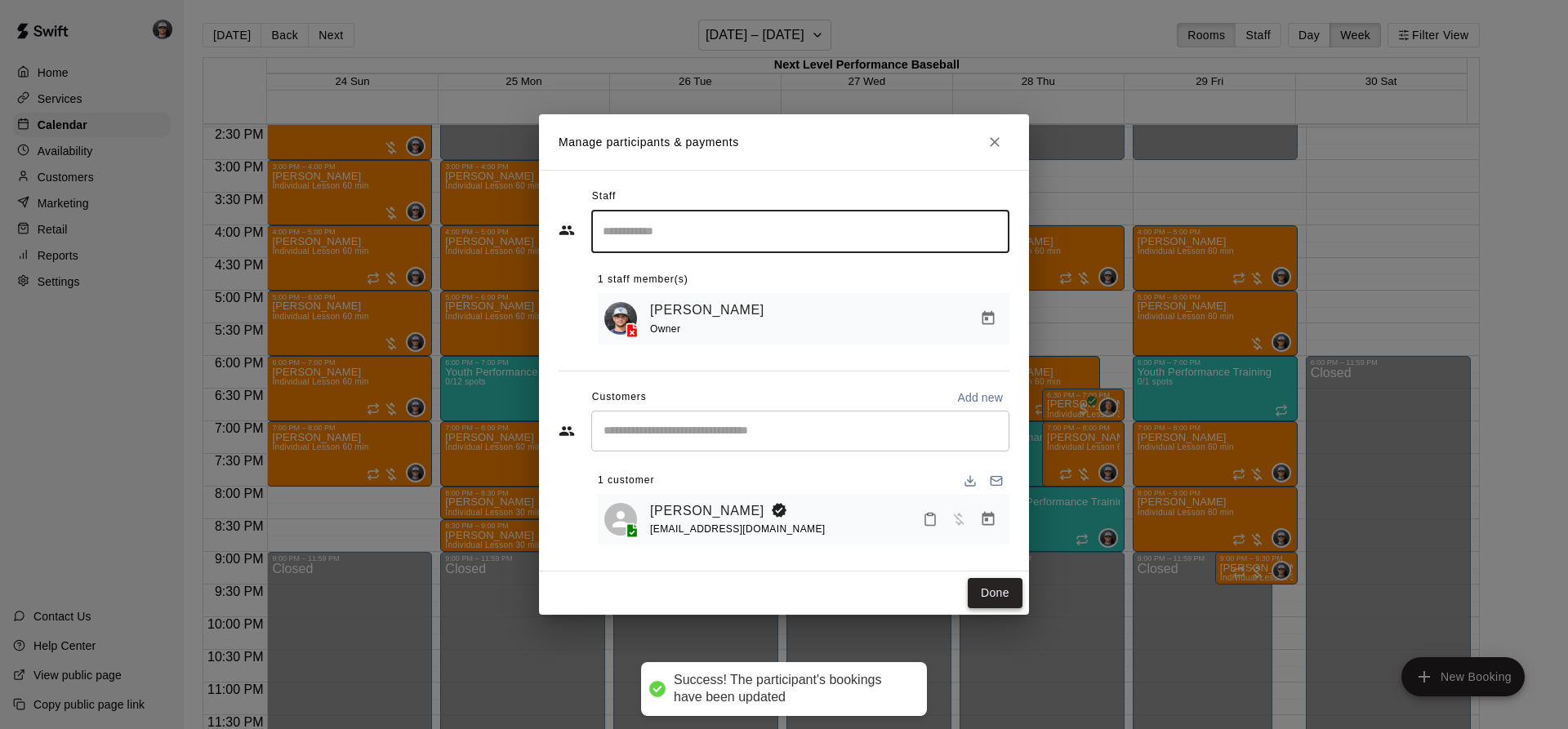
click at [1008, 583] on button "Done" at bounding box center [994, 593] width 55 height 30
